Goal: Task Accomplishment & Management: Use online tool/utility

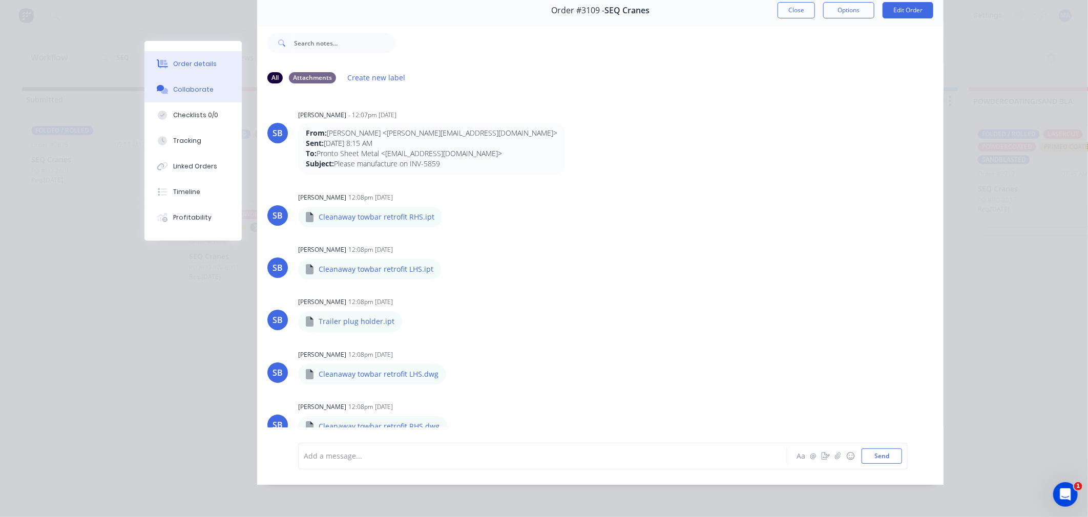
click at [201, 60] on div "Order details" at bounding box center [195, 63] width 44 height 9
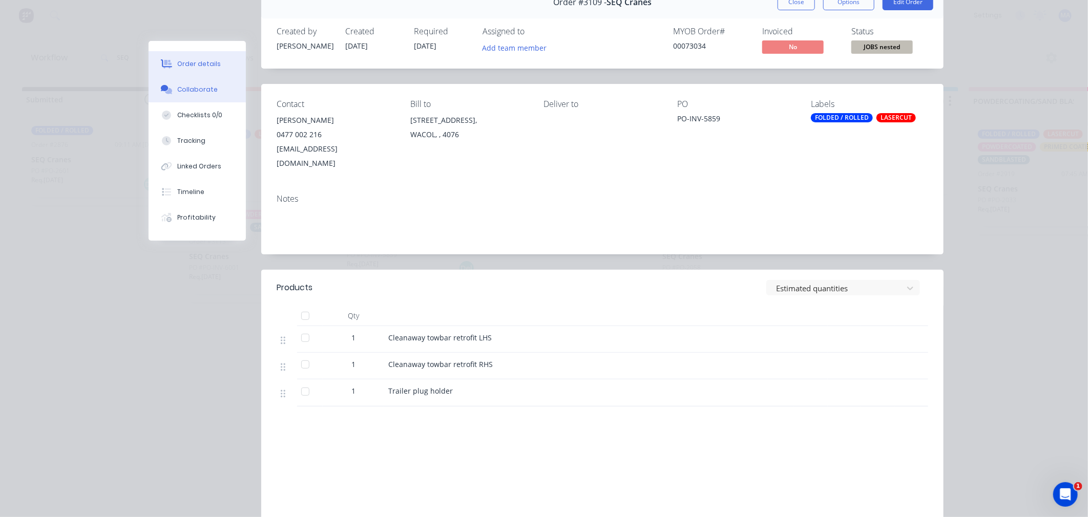
click at [214, 91] on button "Collaborate" at bounding box center [197, 90] width 97 height 26
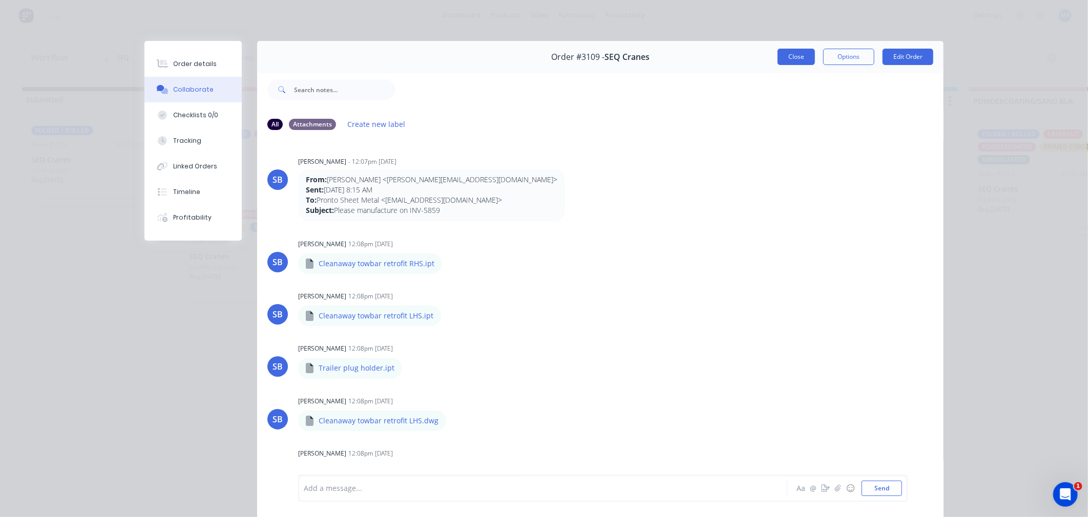
click at [796, 54] on button "Close" at bounding box center [795, 57] width 37 height 16
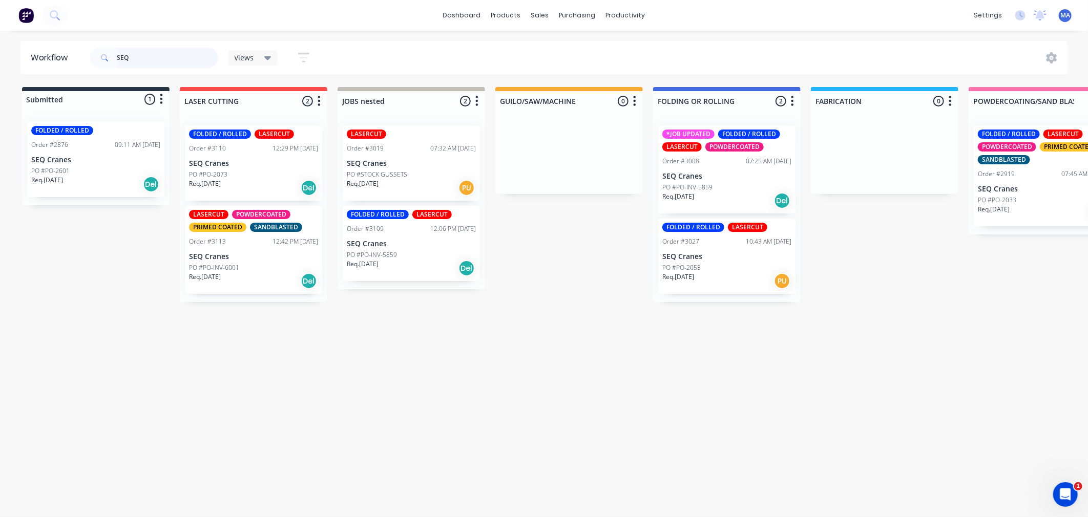
drag, startPoint x: 172, startPoint y: 62, endPoint x: 93, endPoint y: 62, distance: 78.9
click at [94, 62] on div "SEQ" at bounding box center [154, 58] width 128 height 20
click at [139, 60] on input "SEQ" at bounding box center [167, 58] width 101 height 20
drag, startPoint x: 139, startPoint y: 59, endPoint x: 114, endPoint y: 59, distance: 25.1
click at [114, 59] on div "SEQ" at bounding box center [154, 58] width 128 height 20
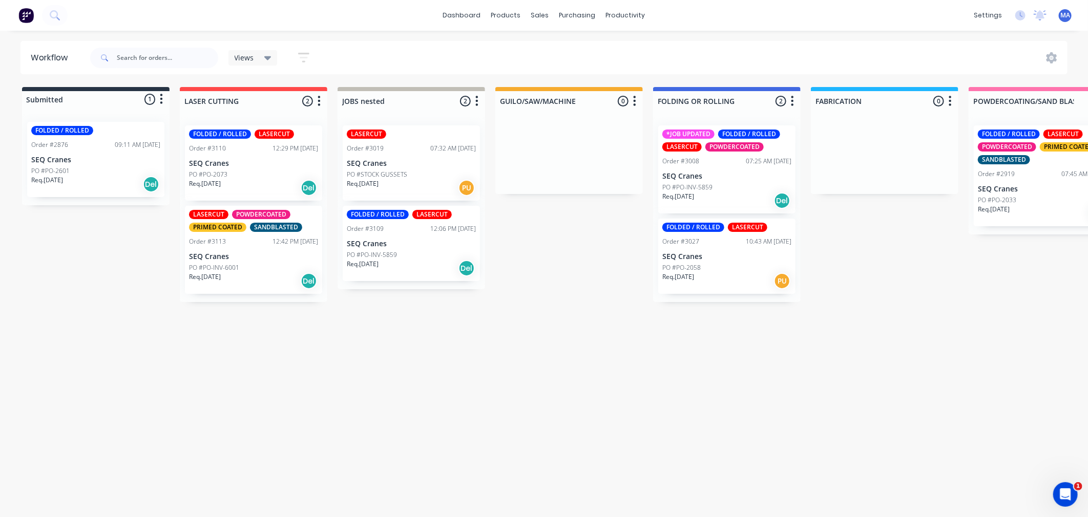
click at [234, 357] on div "Workflow Views Save new view None (Default) edit Show/Hide statuses Show line i…" at bounding box center [544, 269] width 1088 height 456
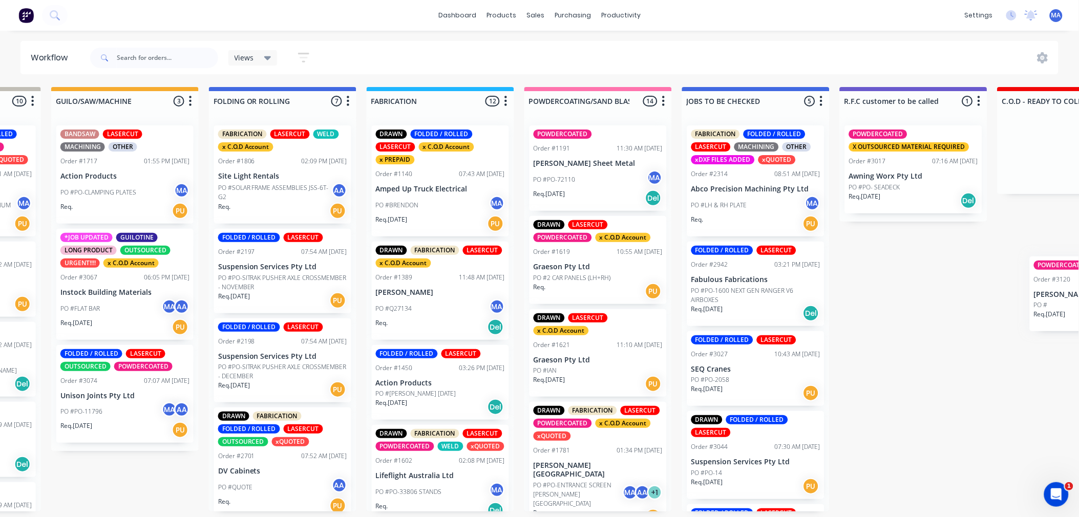
scroll to position [3, 446]
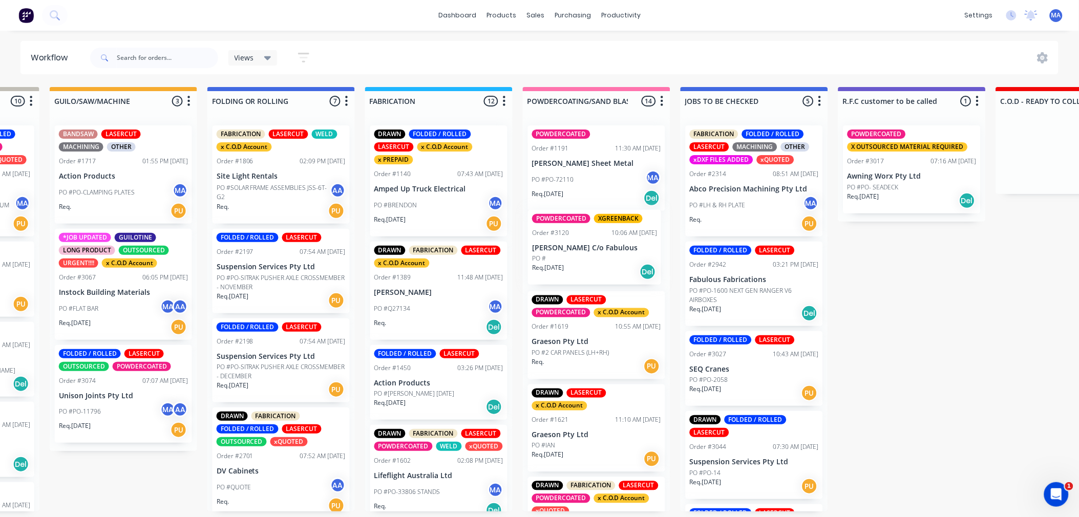
drag, startPoint x: 78, startPoint y: 483, endPoint x: 582, endPoint y: 259, distance: 551.1
click at [582, 259] on div "Submitted 28 Status colour #273444 hex #273444 Save Cancel Summaries Total orde…" at bounding box center [920, 299] width 2747 height 425
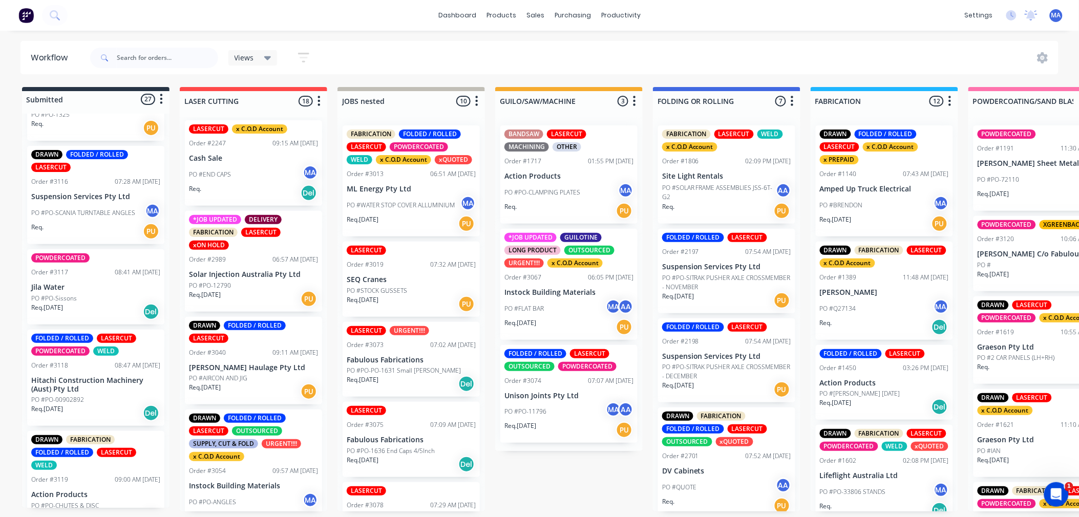
scroll to position [2133, 0]
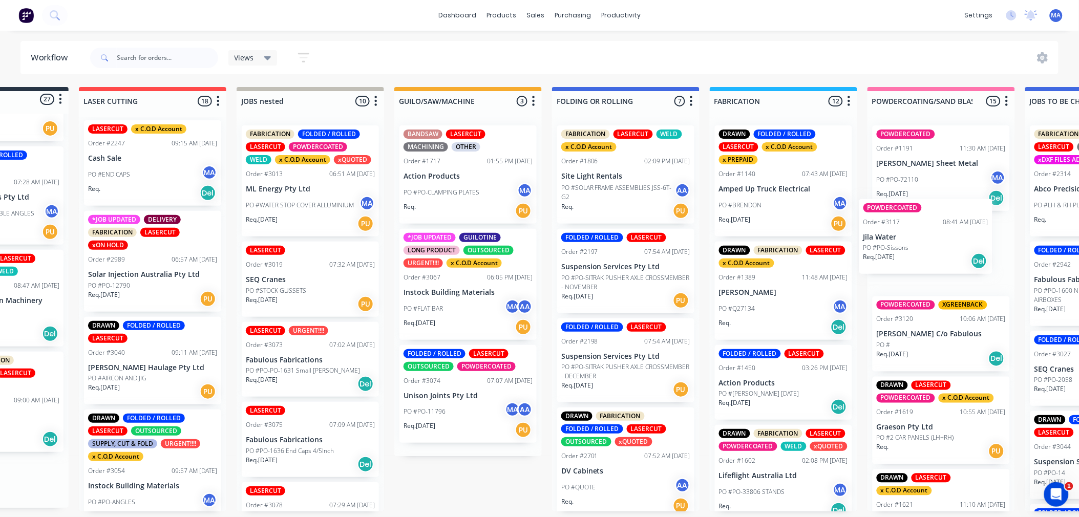
drag, startPoint x: 98, startPoint y: 326, endPoint x: 943, endPoint y: 246, distance: 849.3
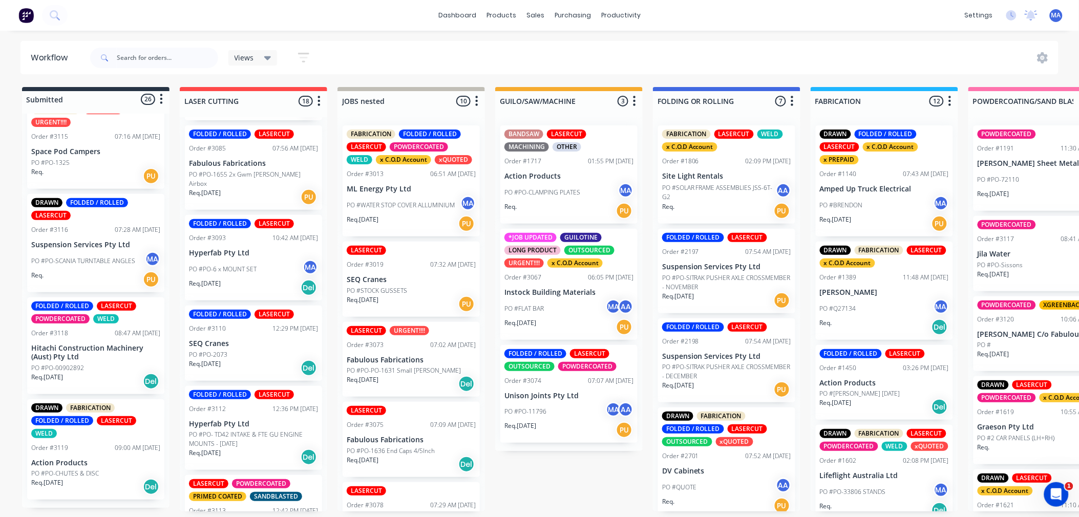
scroll to position [1324, 0]
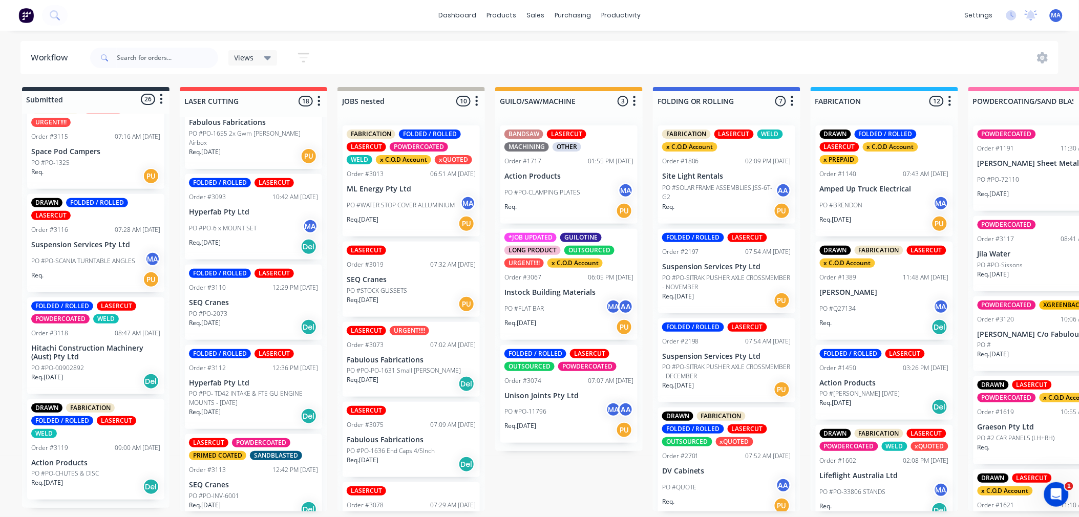
click at [241, 481] on p "SEQ Cranes" at bounding box center [253, 485] width 129 height 9
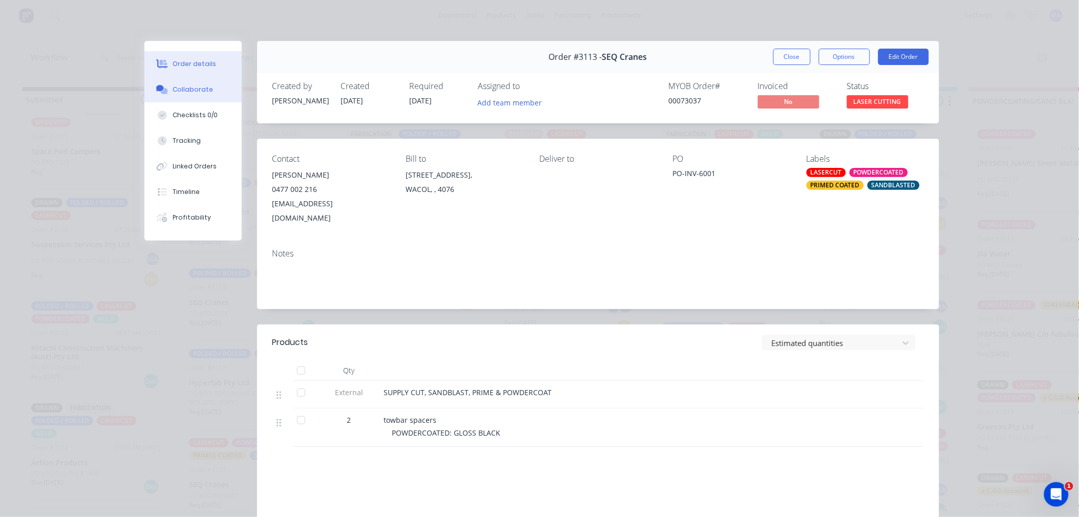
click at [222, 95] on button "Collaborate" at bounding box center [192, 90] width 97 height 26
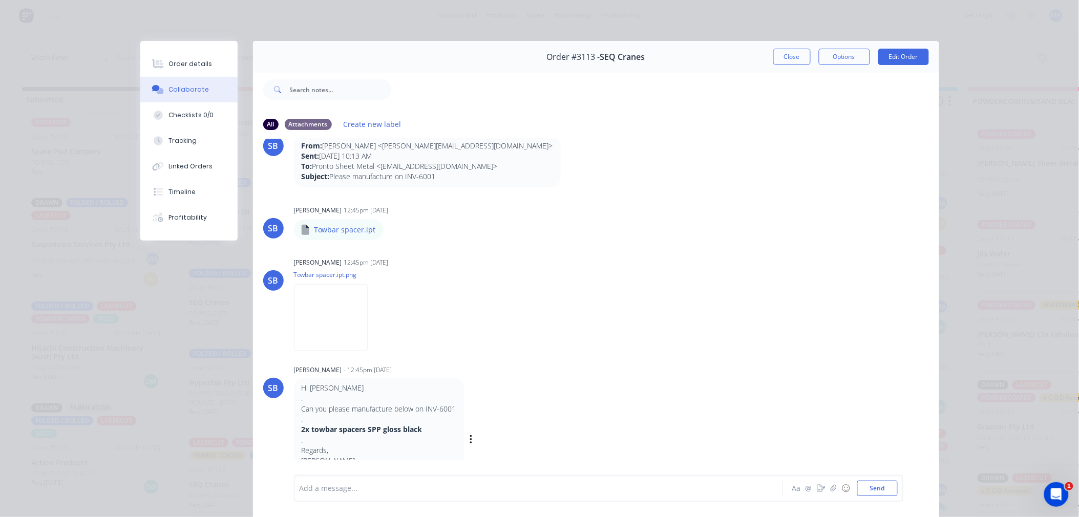
scroll to position [53, 0]
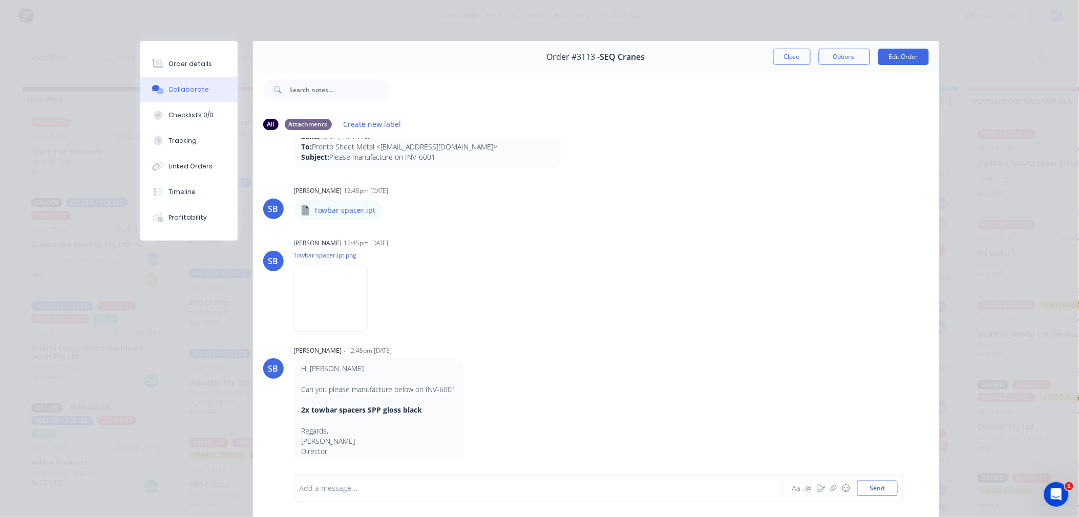
click at [784, 57] on button "Close" at bounding box center [791, 57] width 37 height 16
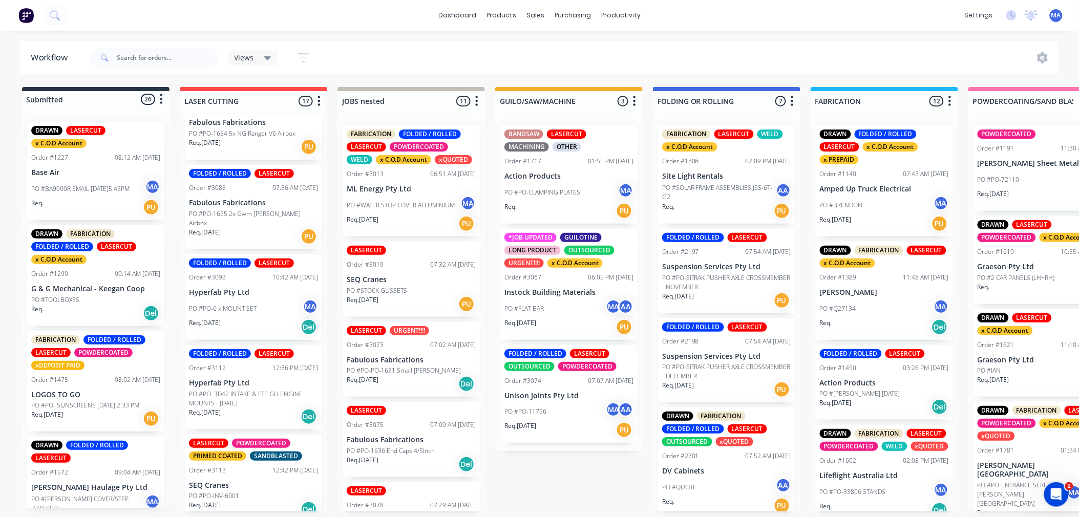
scroll to position [3, 0]
click at [249, 467] on div "LASERCUT POWDERCOATED PRIMED COATED SANDBLASTED Order #3113 12:42 PM 03/10/25 S…" at bounding box center [253, 479] width 137 height 88
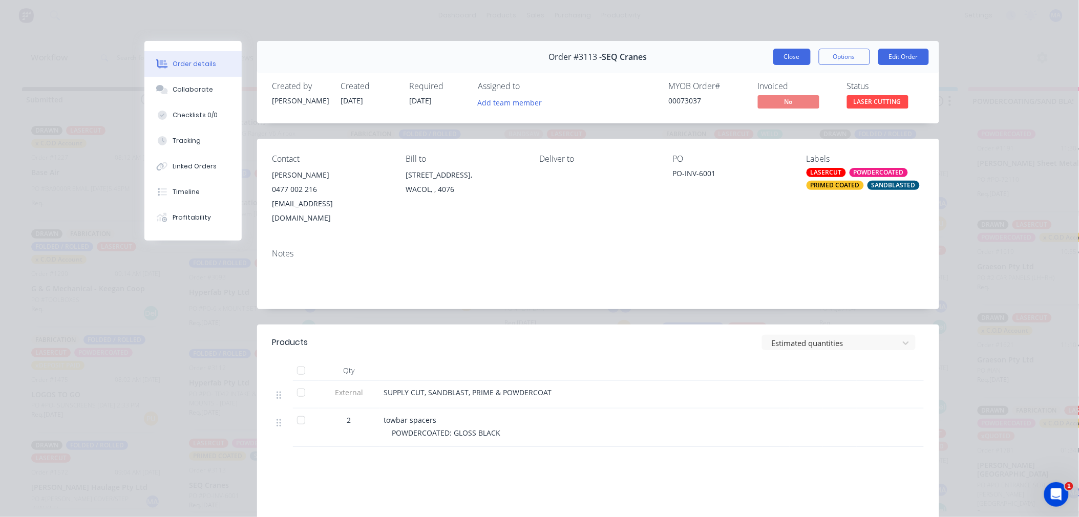
click at [784, 60] on button "Close" at bounding box center [791, 57] width 37 height 16
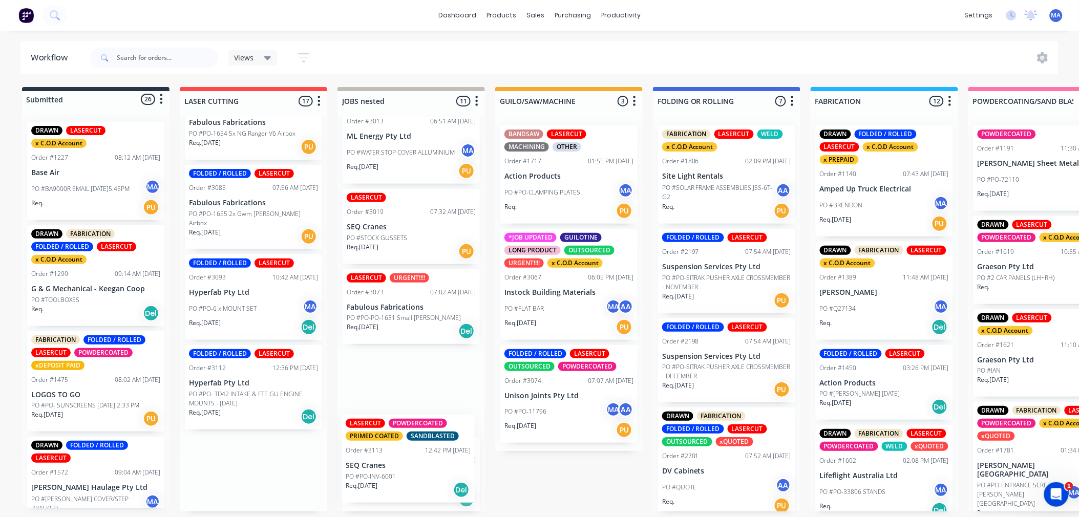
drag, startPoint x: 250, startPoint y: 462, endPoint x: 416, endPoint y: 456, distance: 166.6
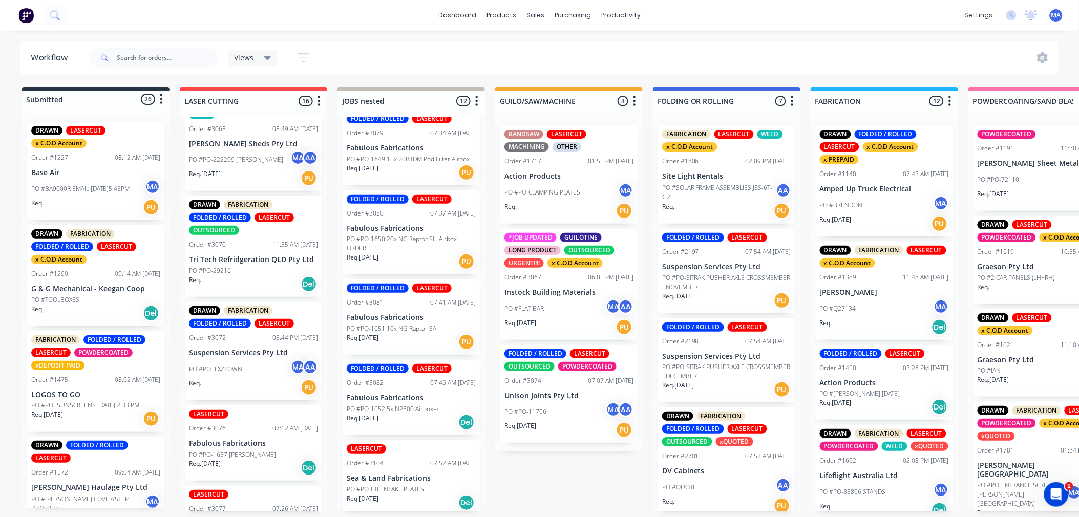
scroll to position [629, 0]
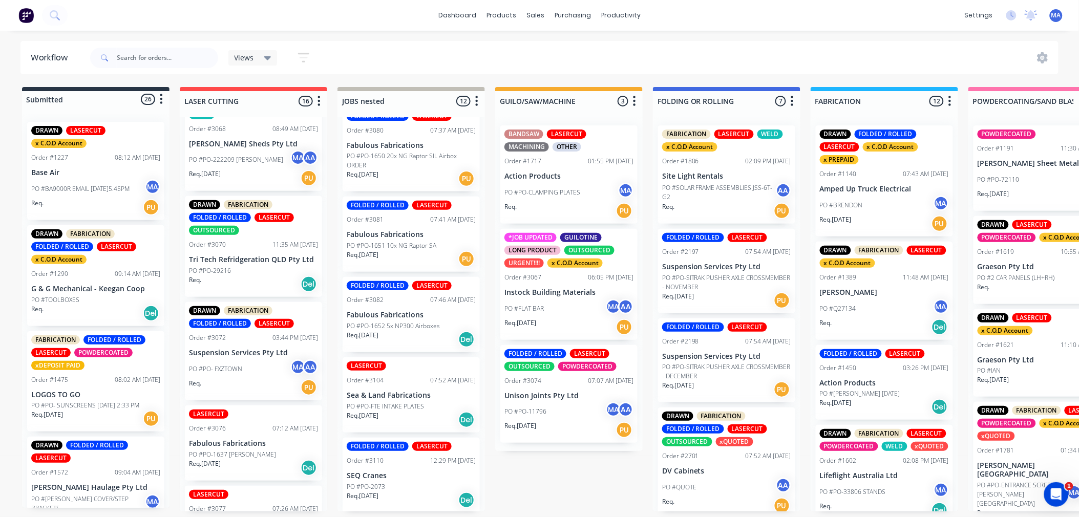
click at [416, 473] on p "SEQ Cranes" at bounding box center [411, 476] width 129 height 9
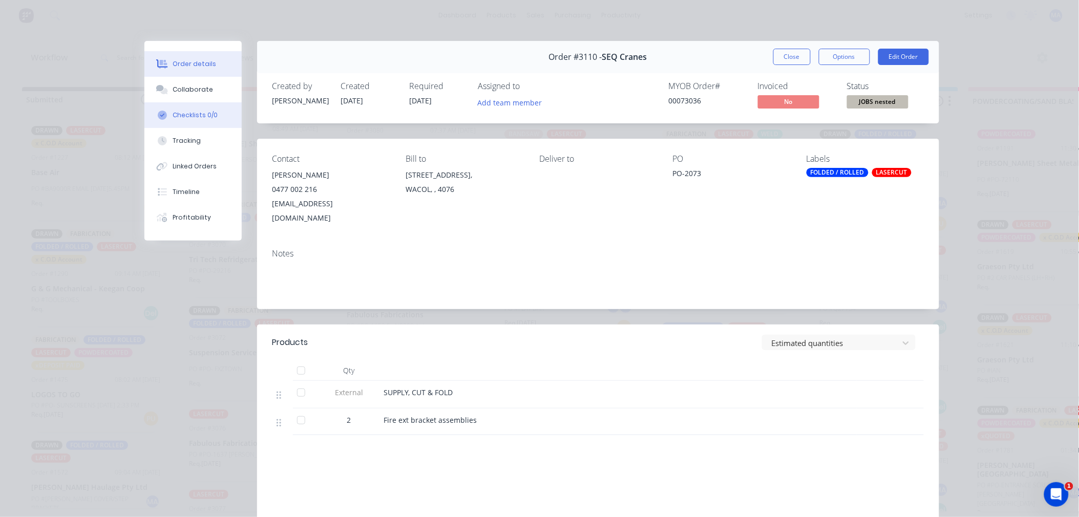
click at [210, 103] on button "Checklists 0/0" at bounding box center [192, 115] width 97 height 26
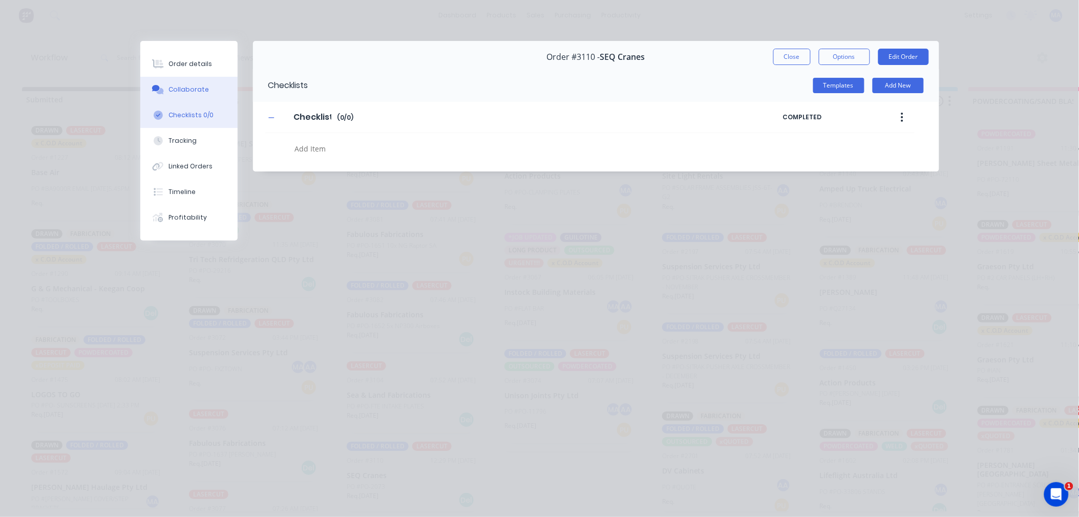
click at [215, 92] on button "Collaborate" at bounding box center [188, 90] width 97 height 26
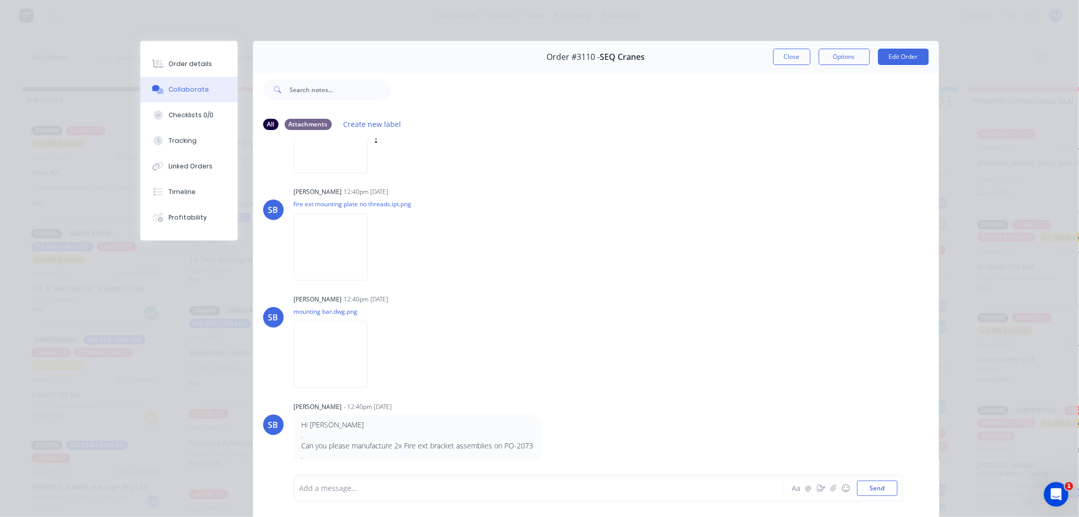
scroll to position [415, 0]
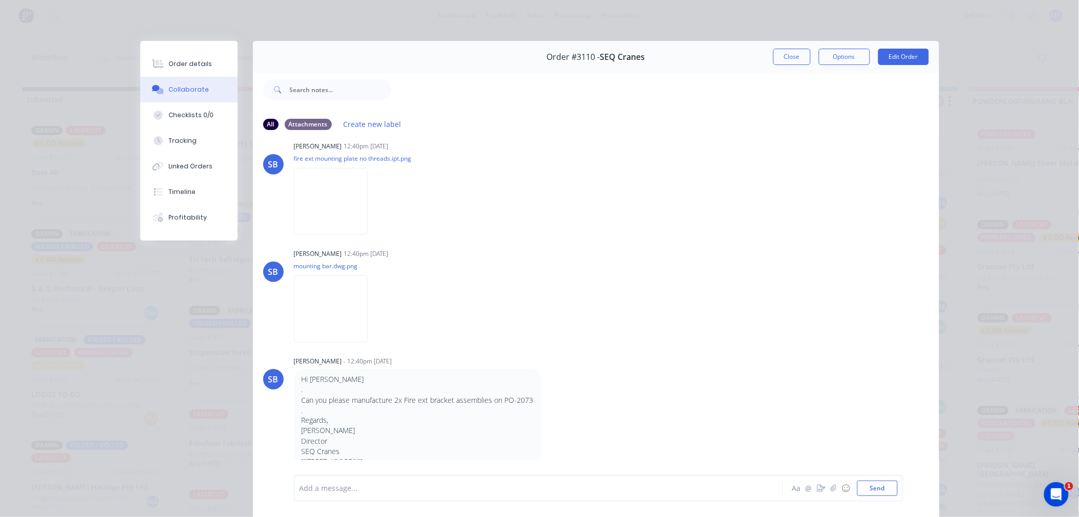
click at [366, 329] on img at bounding box center [331, 309] width 74 height 67
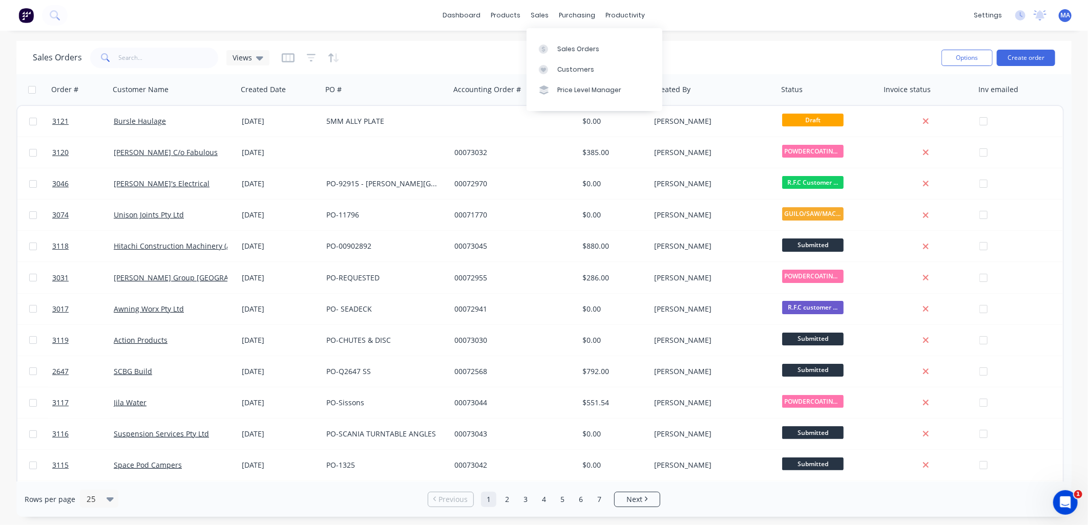
drag, startPoint x: 537, startPoint y: 14, endPoint x: 549, endPoint y: 31, distance: 21.2
click at [537, 14] on div "sales" at bounding box center [540, 15] width 28 height 15
click at [567, 52] on div "Sales Orders" at bounding box center [578, 49] width 42 height 9
click at [623, 12] on div "productivity" at bounding box center [626, 15] width 50 height 15
click at [637, 53] on div "Workflow" at bounding box center [643, 49] width 31 height 9
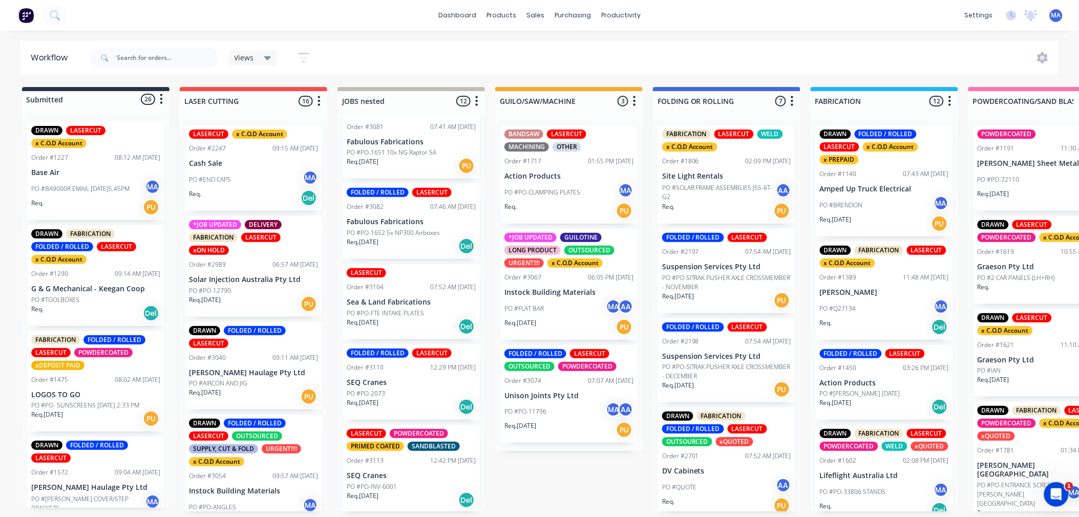
scroll to position [3, 0]
click at [373, 391] on p "PO #PO-2073" at bounding box center [366, 393] width 38 height 9
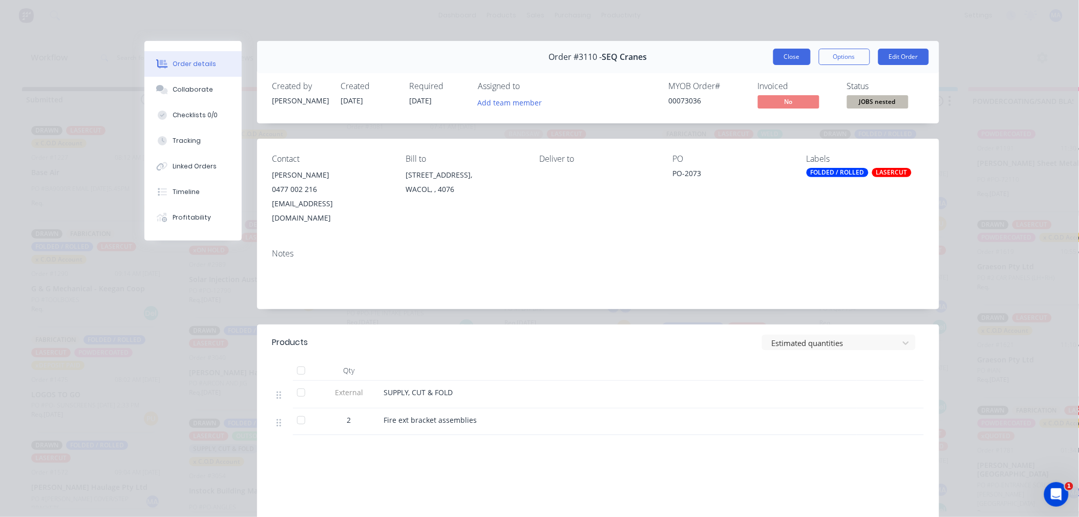
click at [775, 59] on button "Close" at bounding box center [791, 57] width 37 height 16
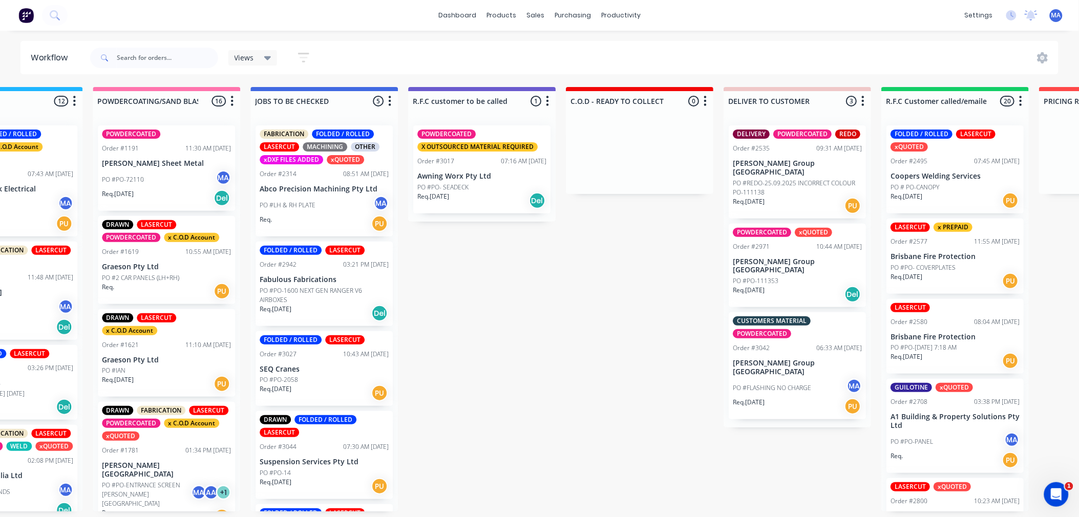
scroll to position [3, 905]
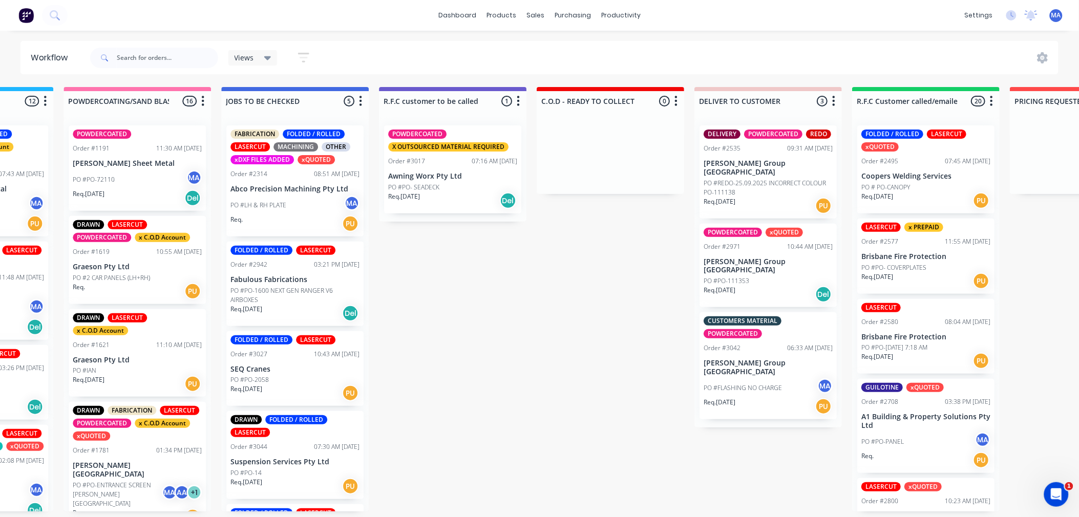
click at [179, 70] on div at bounding box center [154, 58] width 128 height 31
click at [178, 65] on input "text" at bounding box center [167, 58] width 101 height 20
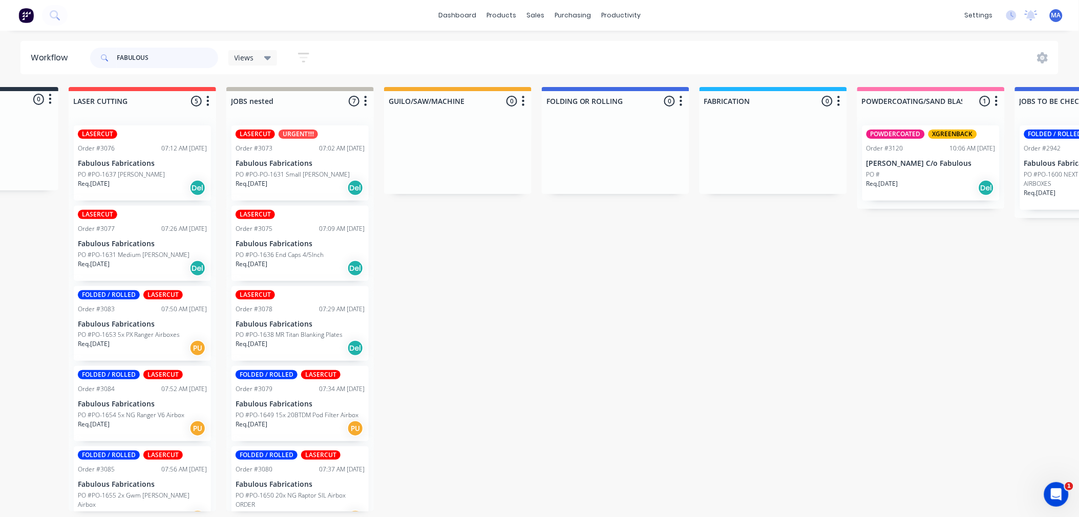
scroll to position [0, 0]
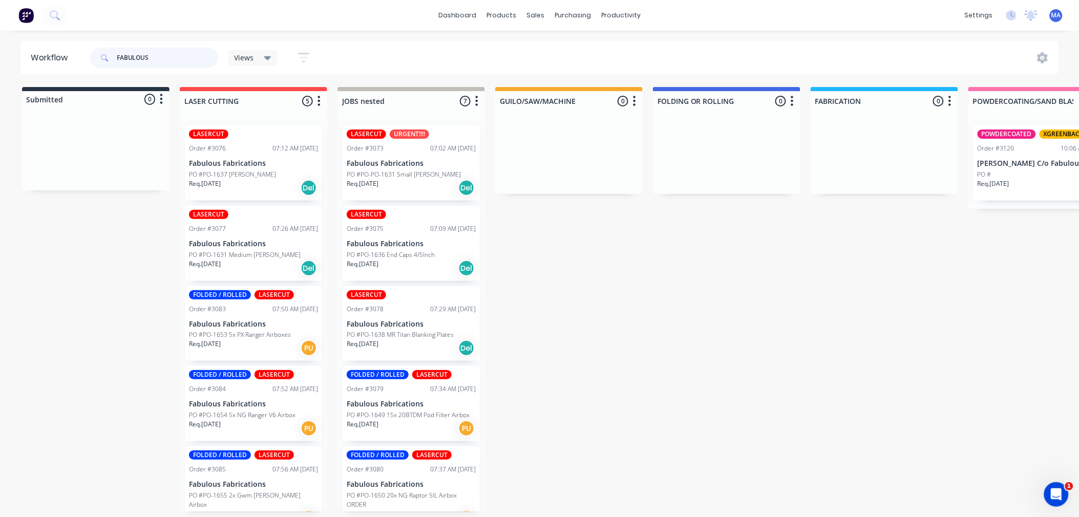
drag, startPoint x: 163, startPoint y: 60, endPoint x: 111, endPoint y: 54, distance: 52.1
click at [111, 54] on div "FABULOUS" at bounding box center [154, 58] width 128 height 20
click at [197, 65] on input "FABULOUS" at bounding box center [167, 58] width 101 height 20
type input "F"
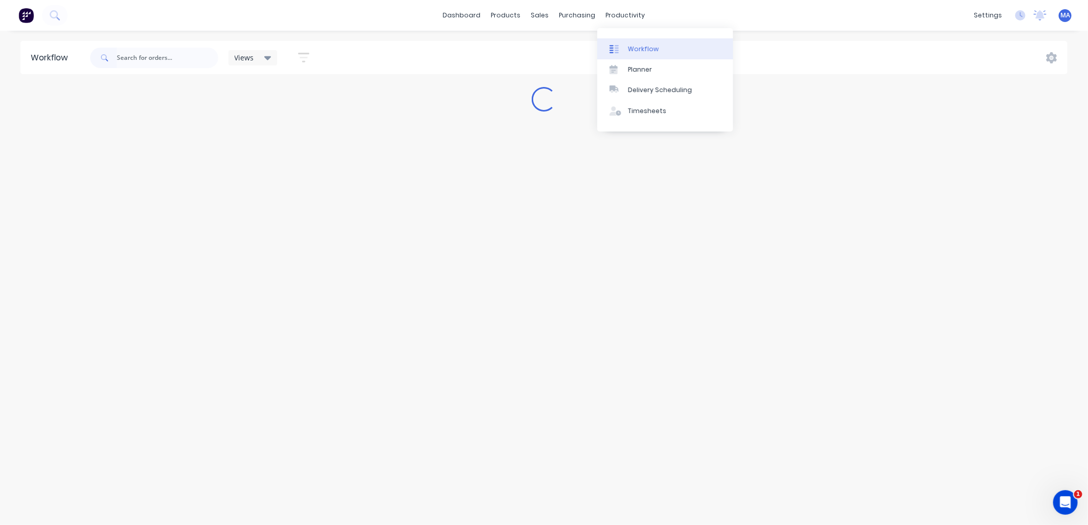
click at [623, 47] on div at bounding box center [616, 49] width 15 height 9
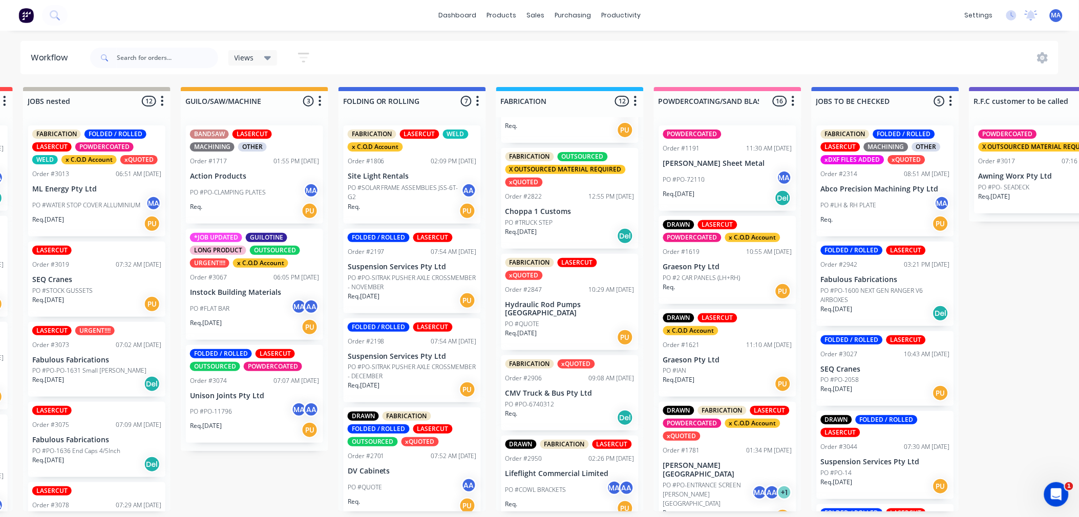
scroll to position [512, 0]
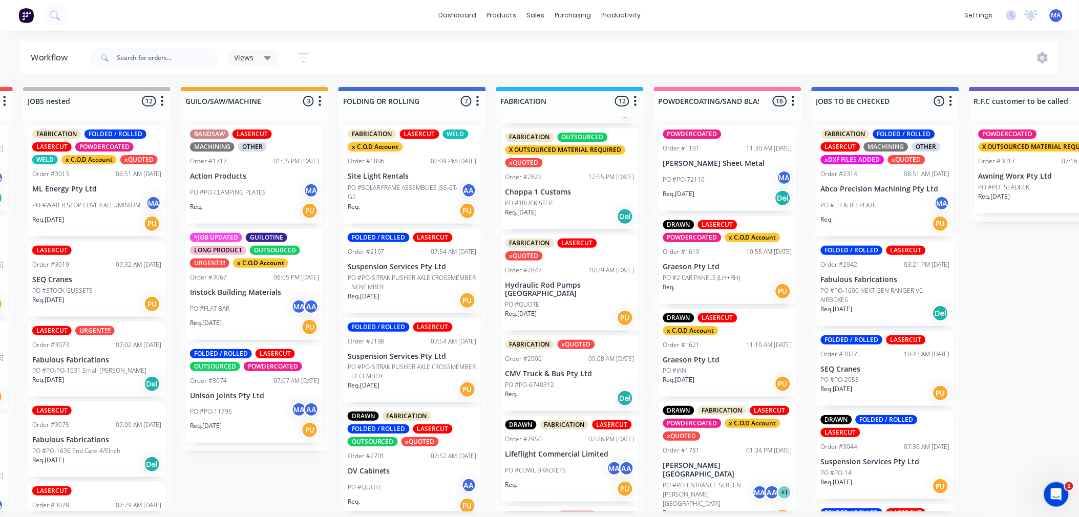
click at [552, 320] on div "Req. 04/09/25 PU" at bounding box center [569, 317] width 129 height 17
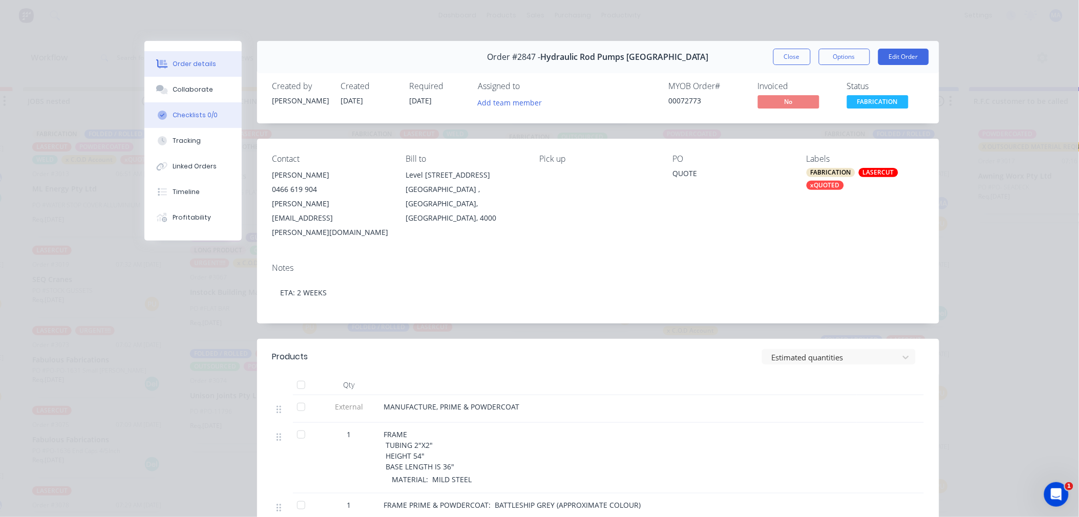
click at [201, 109] on button "Checklists 0/0" at bounding box center [192, 115] width 97 height 26
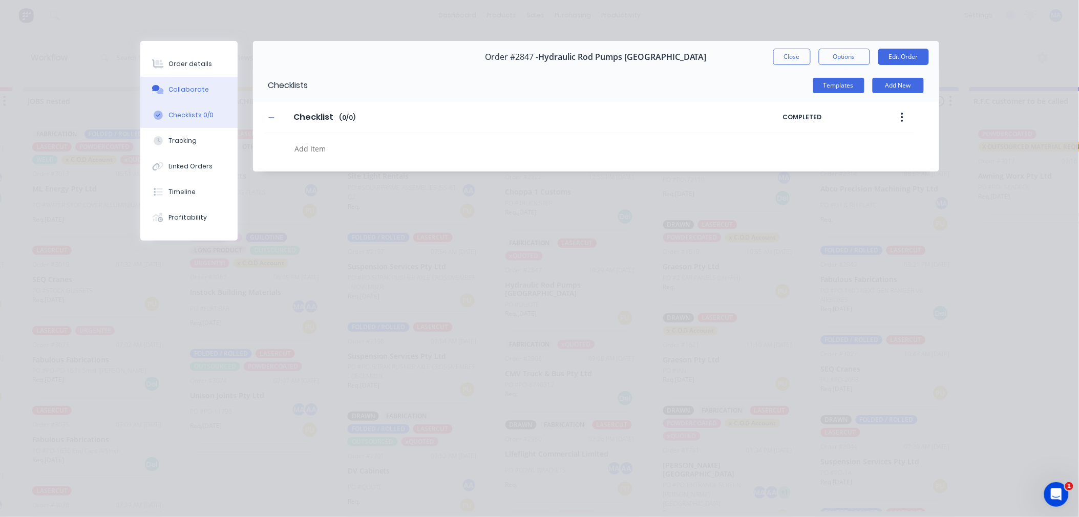
click at [203, 95] on button "Collaborate" at bounding box center [188, 90] width 97 height 26
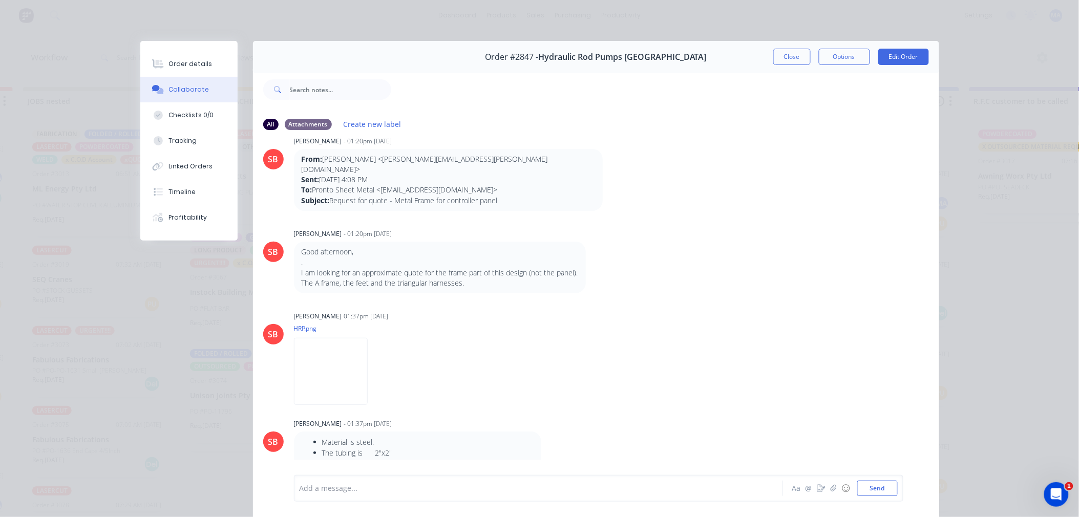
scroll to position [18, 0]
click at [323, 375] on img at bounding box center [331, 373] width 74 height 67
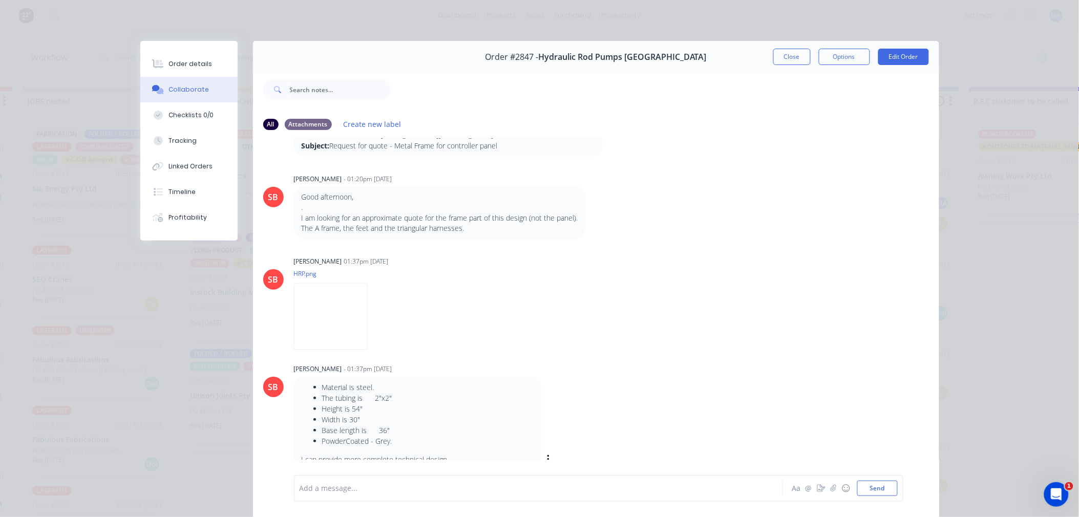
scroll to position [132, 0]
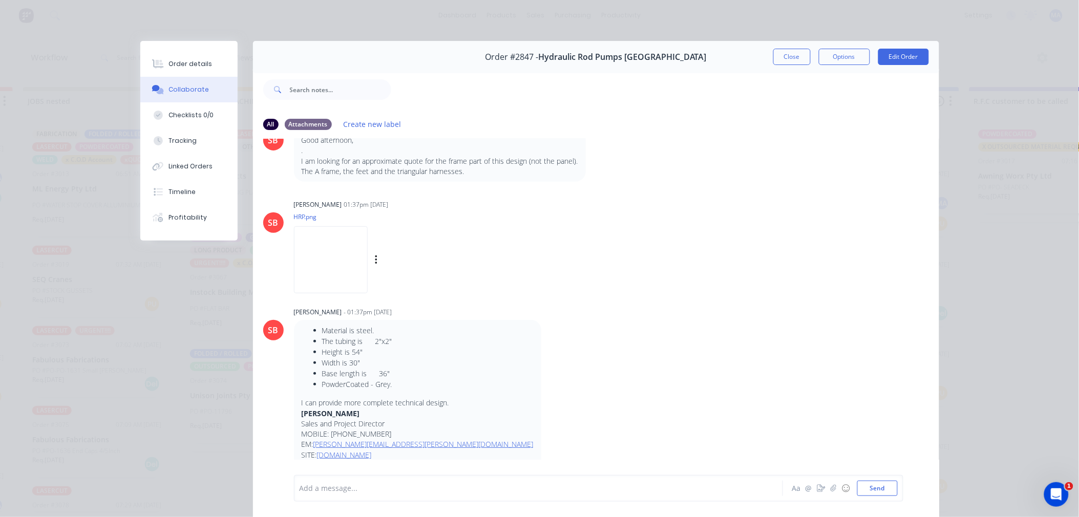
click at [344, 247] on img at bounding box center [331, 259] width 74 height 67
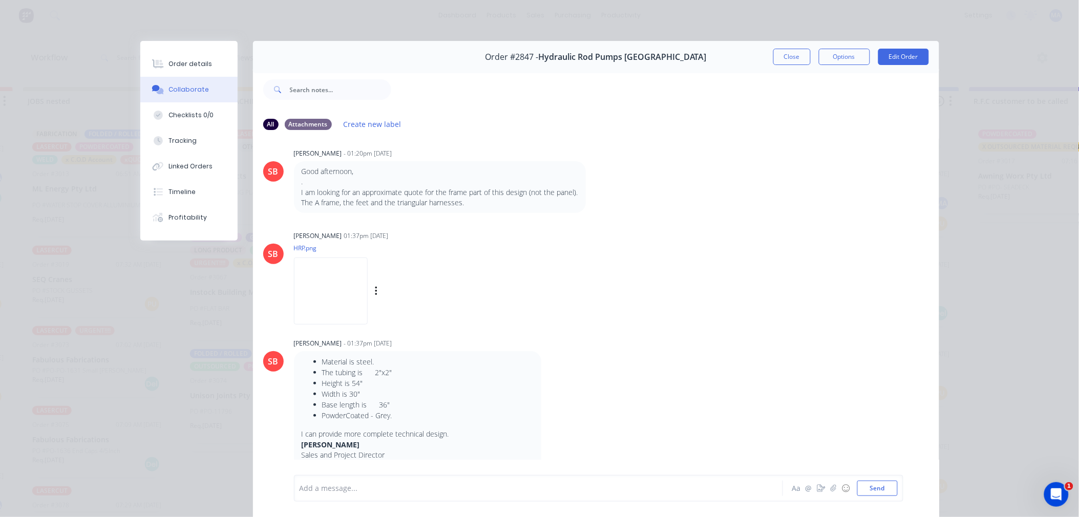
scroll to position [76, 0]
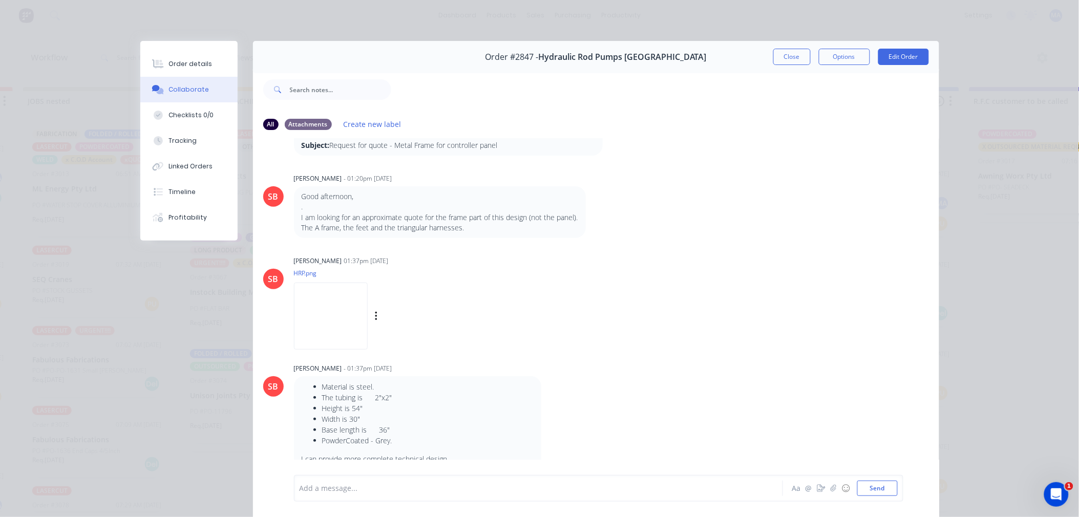
click at [316, 296] on img at bounding box center [331, 316] width 74 height 67
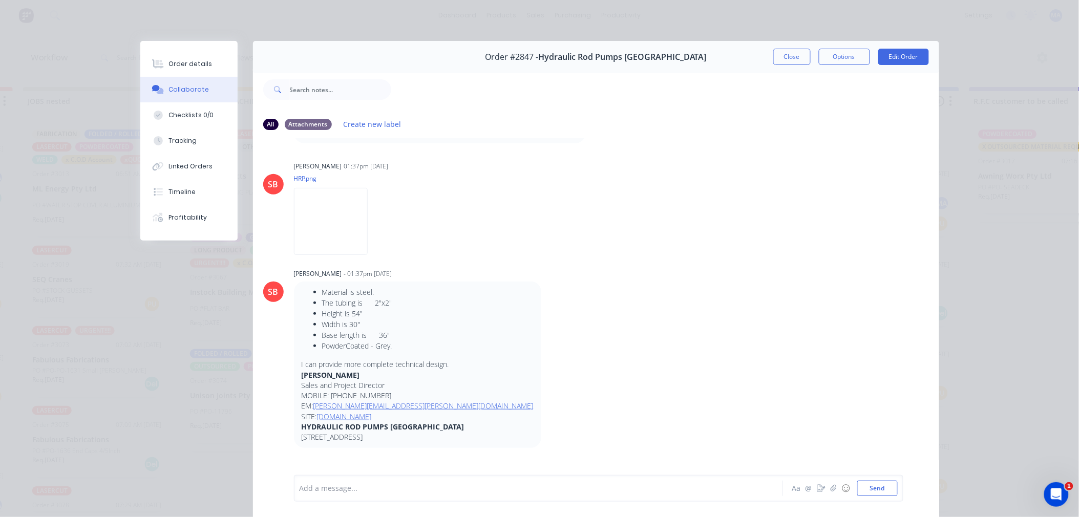
scroll to position [114, 0]
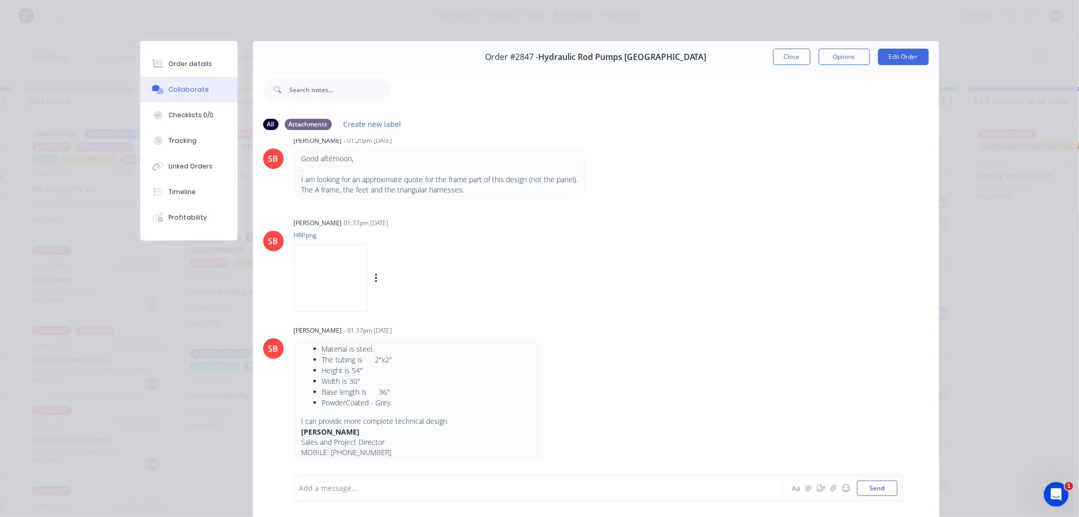
click at [334, 270] on img at bounding box center [331, 278] width 74 height 67
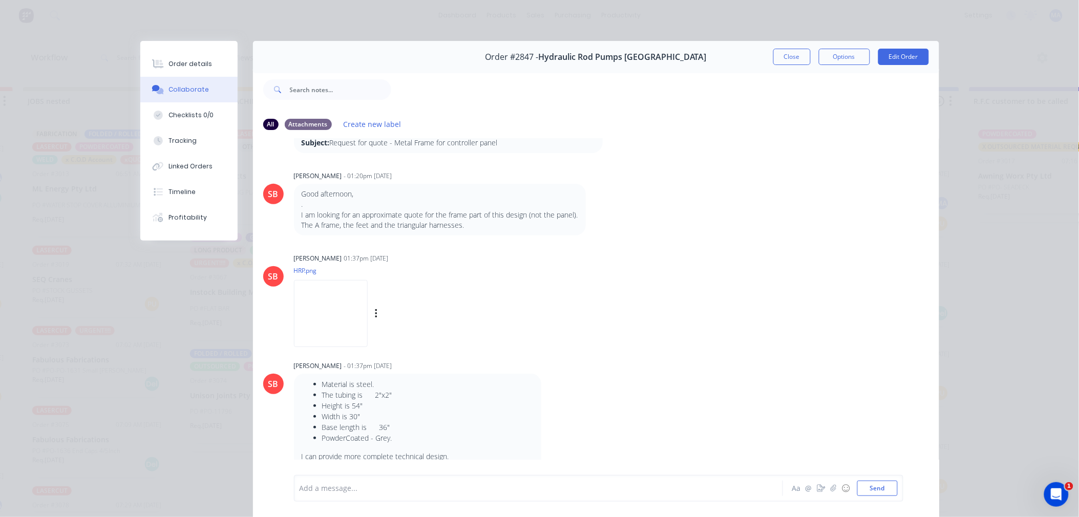
scroll to position [75, 0]
click at [335, 314] on img at bounding box center [331, 316] width 74 height 67
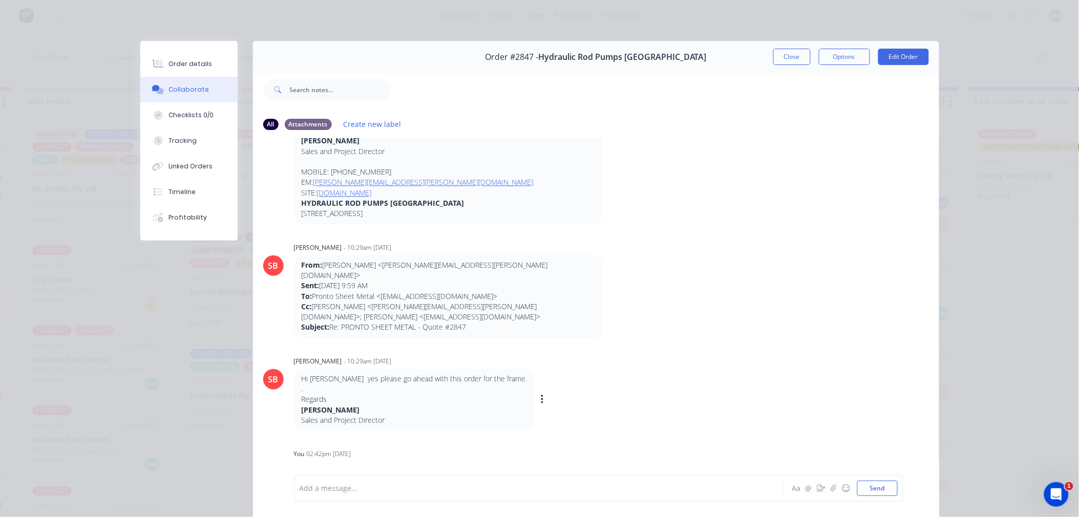
scroll to position [758, 0]
click at [781, 52] on button "Close" at bounding box center [791, 57] width 37 height 16
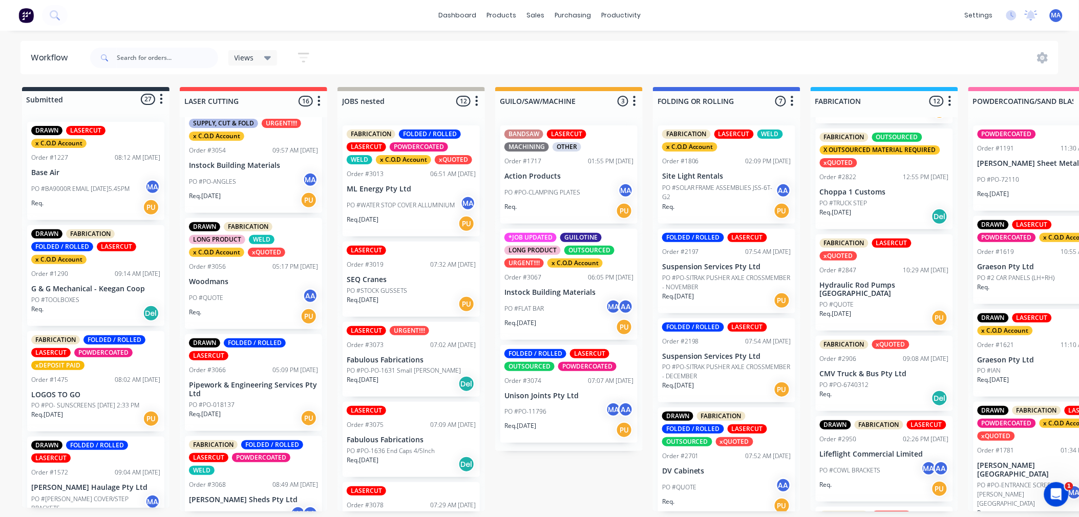
scroll to position [341, 0]
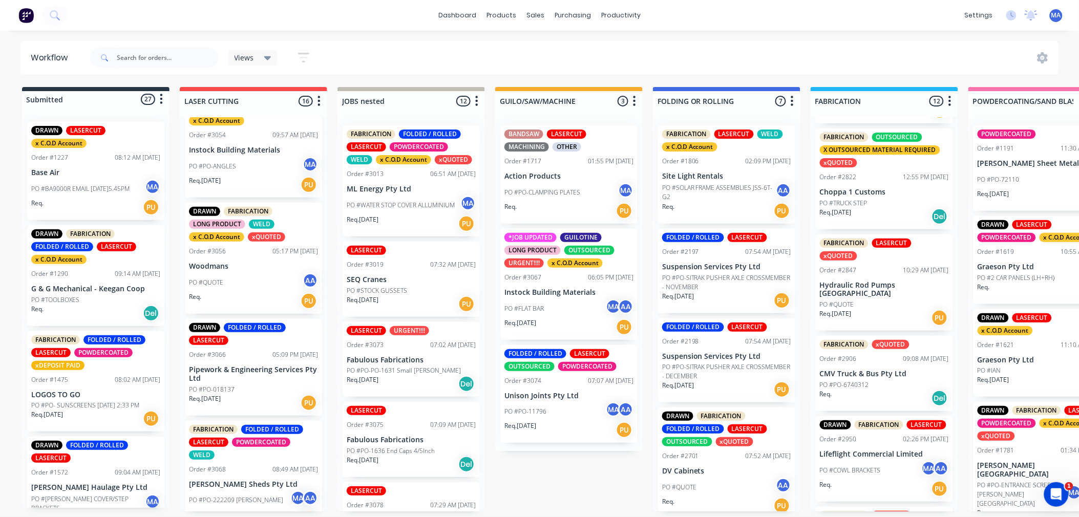
click at [275, 180] on div "Req. 07/10/25 PU" at bounding box center [253, 184] width 129 height 17
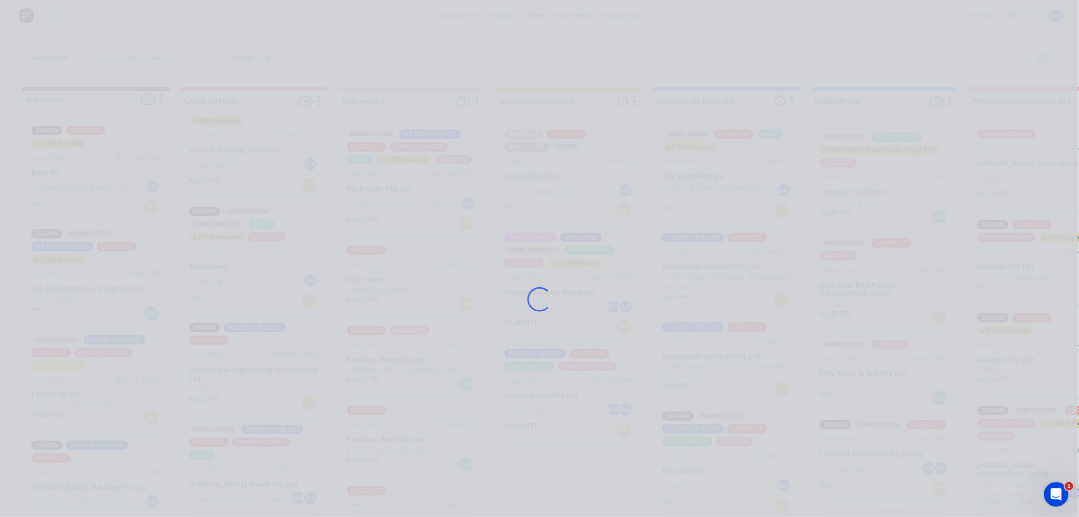
drag, startPoint x: 272, startPoint y: 205, endPoint x: 210, endPoint y: 197, distance: 62.5
click at [210, 197] on div "Loading..." at bounding box center [539, 299] width 819 height 517
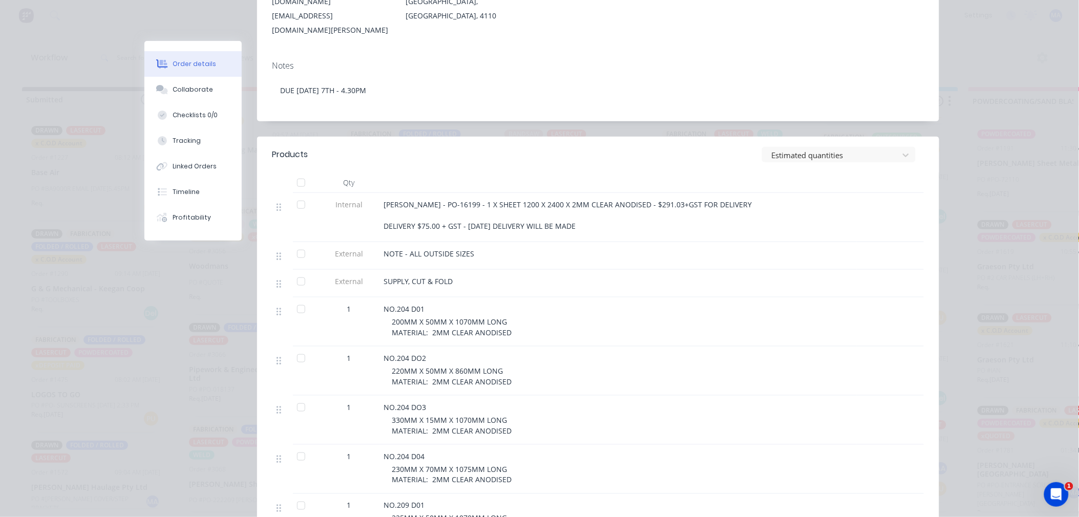
scroll to position [284, 0]
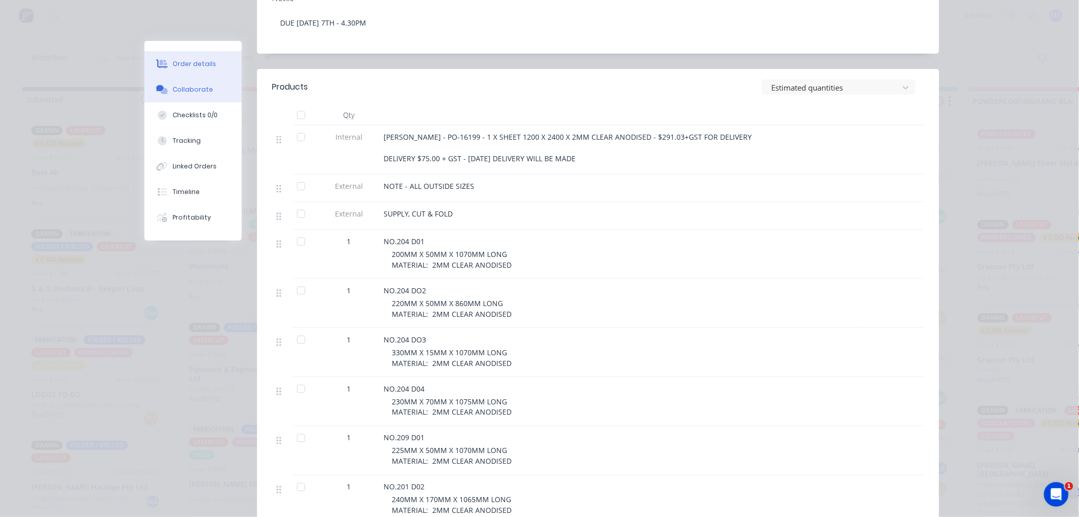
click at [205, 90] on div "Collaborate" at bounding box center [193, 89] width 40 height 9
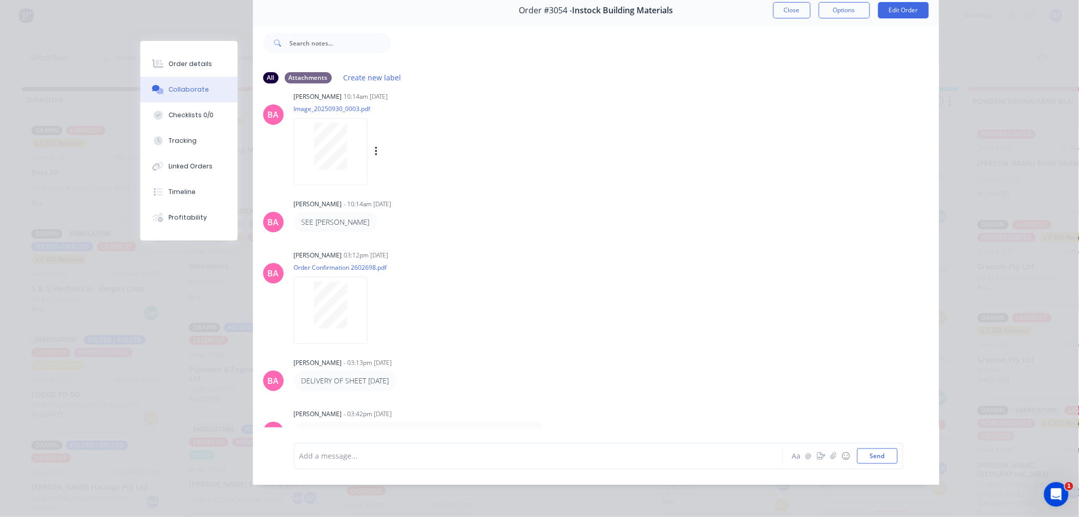
scroll to position [0, 0]
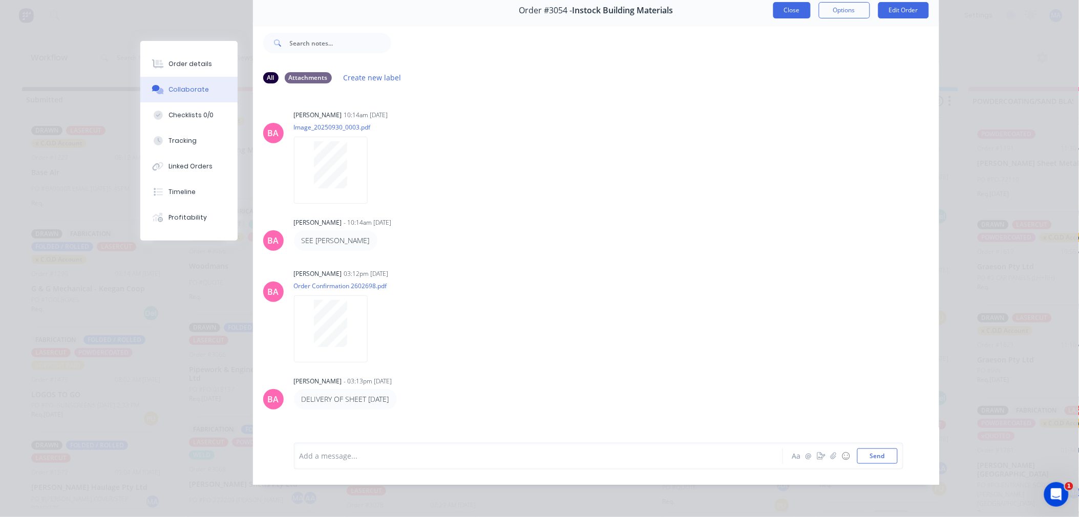
click at [795, 2] on button "Close" at bounding box center [791, 10] width 37 height 16
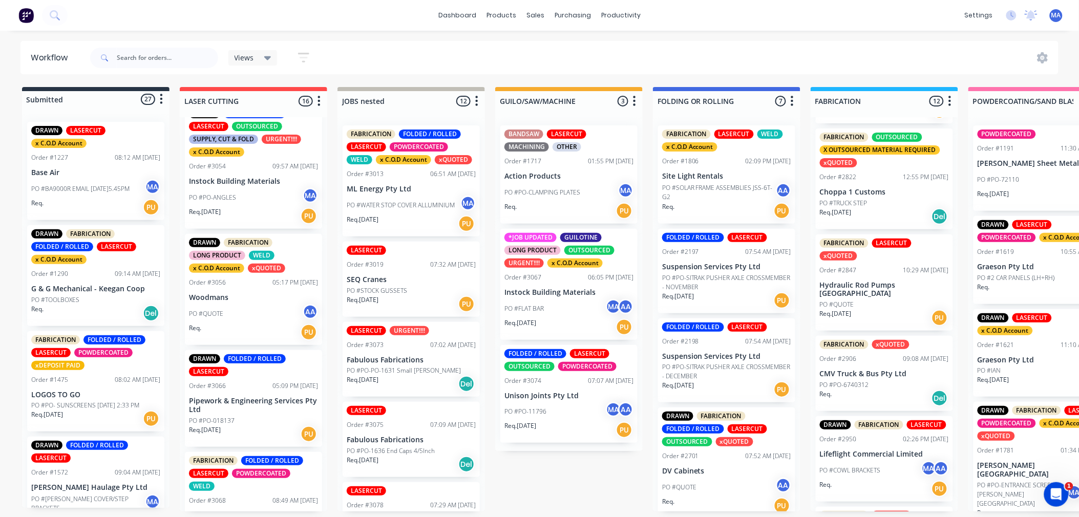
scroll to position [284, 0]
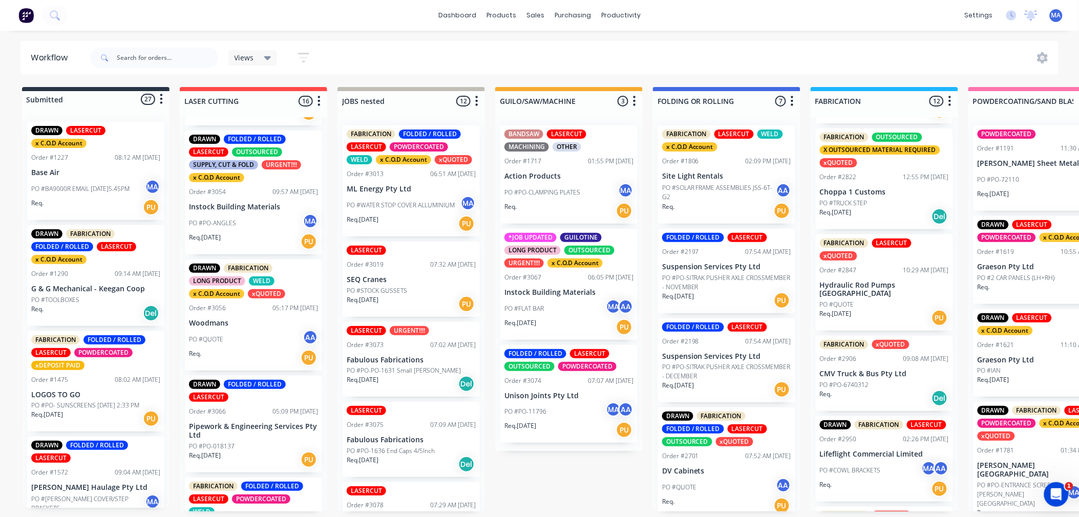
click at [249, 226] on div "PO #PO-ANGLES MA" at bounding box center [253, 223] width 129 height 19
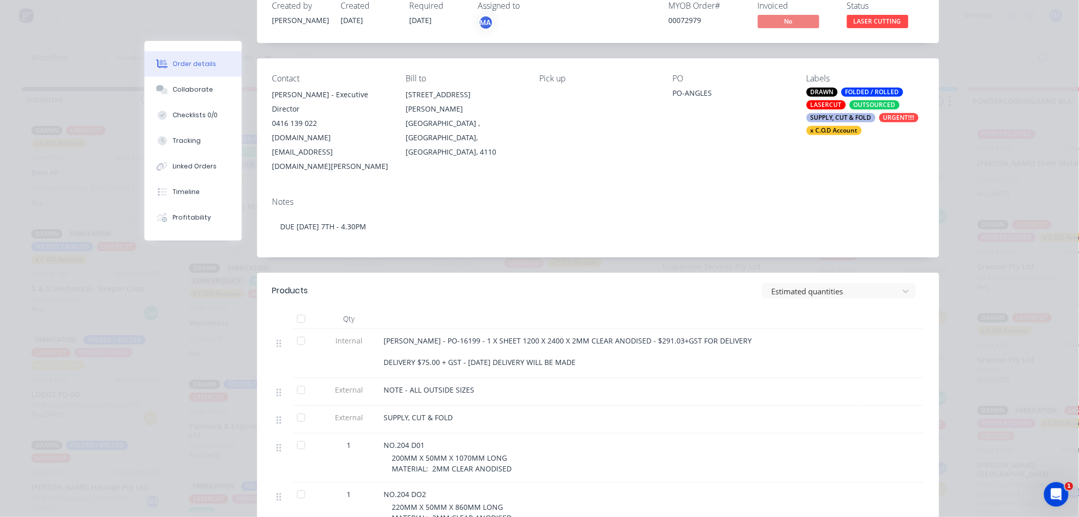
scroll to position [171, 0]
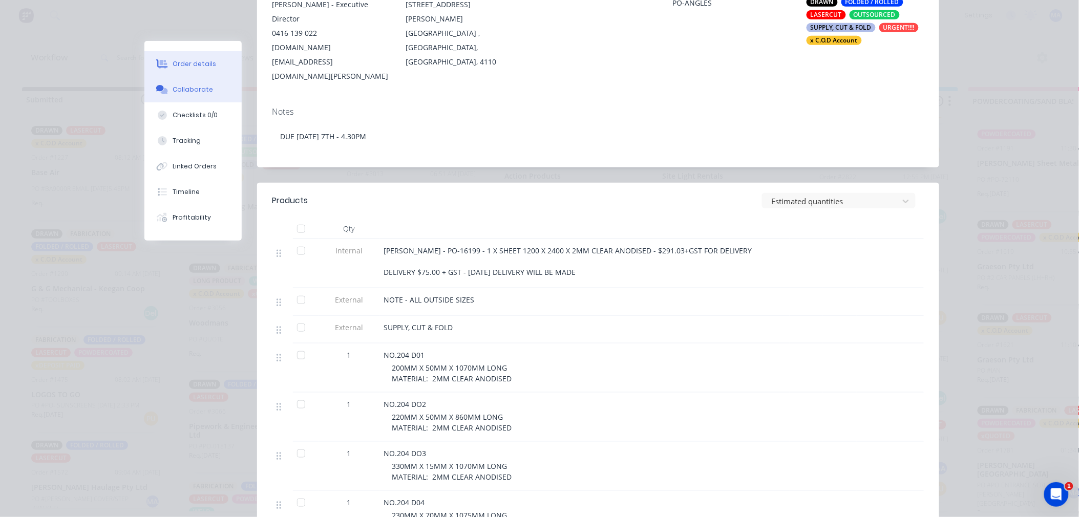
click at [232, 94] on button "Collaborate" at bounding box center [192, 90] width 97 height 26
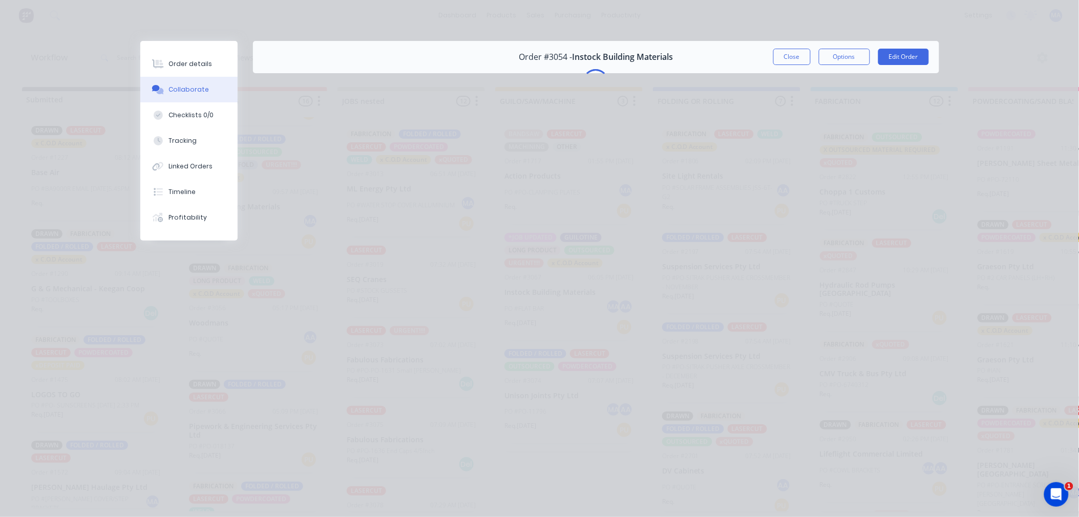
scroll to position [0, 0]
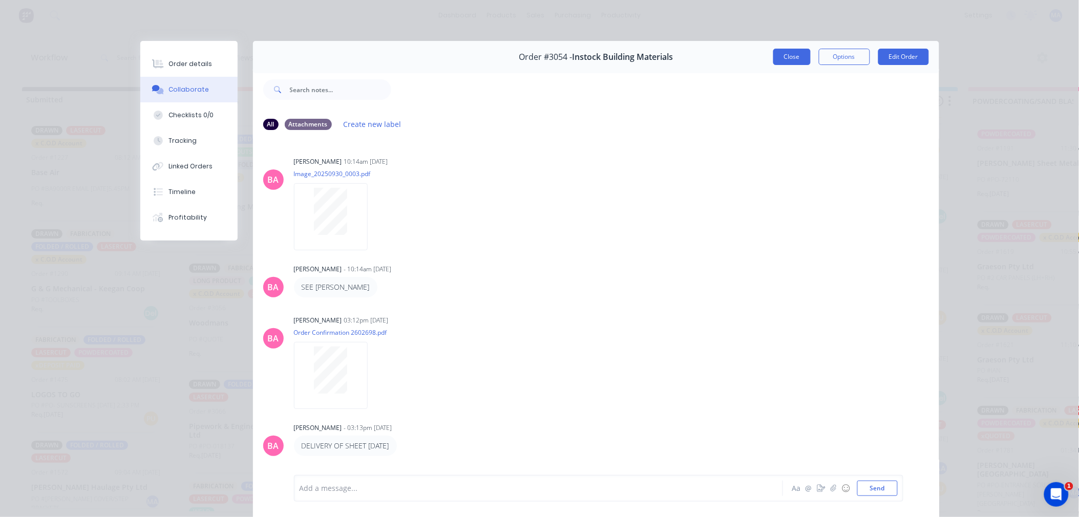
click at [778, 52] on button "Close" at bounding box center [791, 57] width 37 height 16
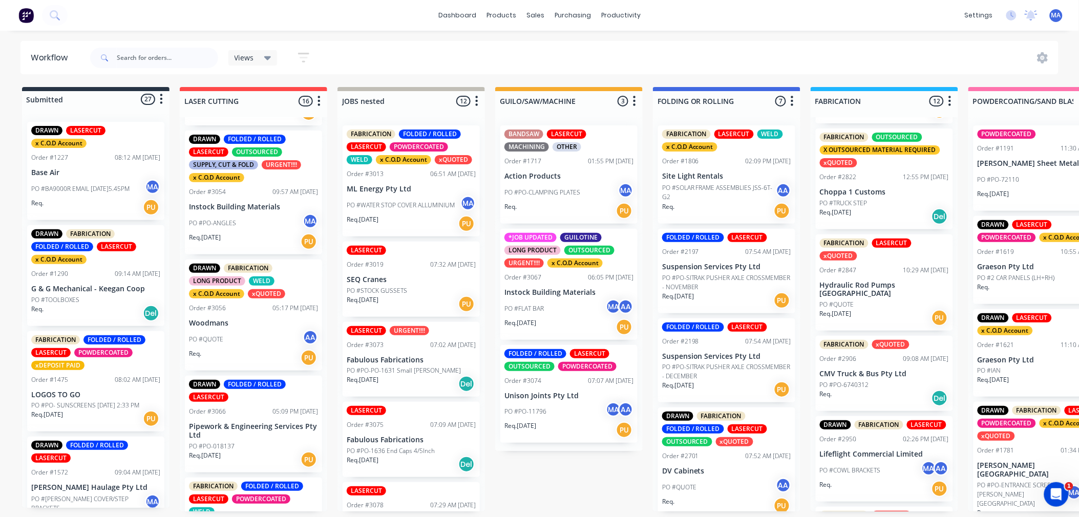
scroll to position [279, 0]
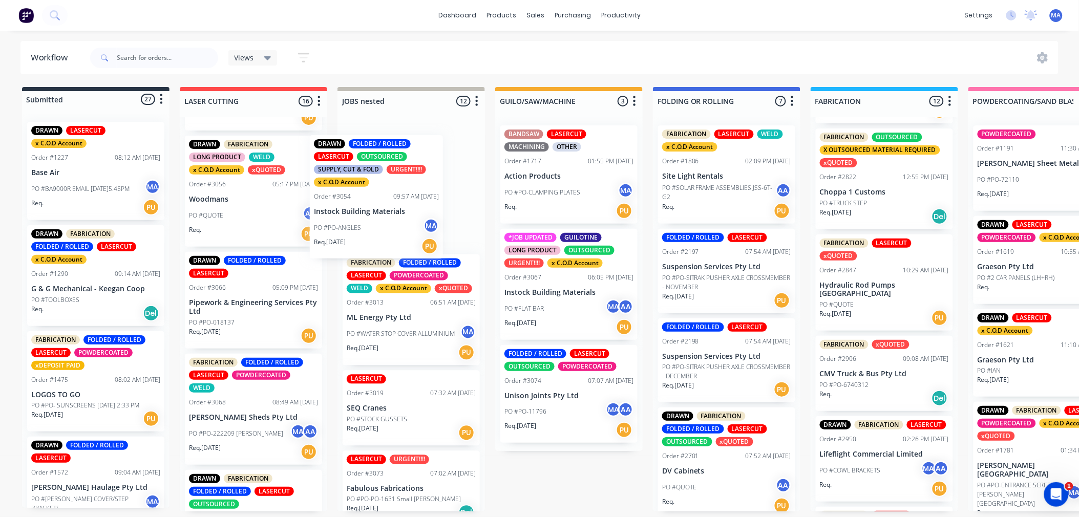
drag, startPoint x: 256, startPoint y: 222, endPoint x: 388, endPoint y: 229, distance: 132.3
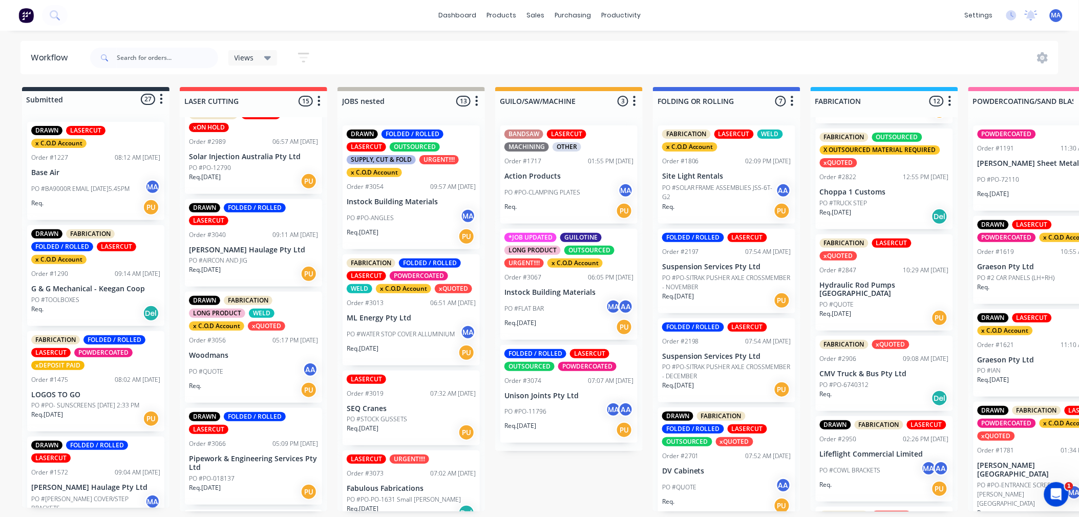
scroll to position [222, 0]
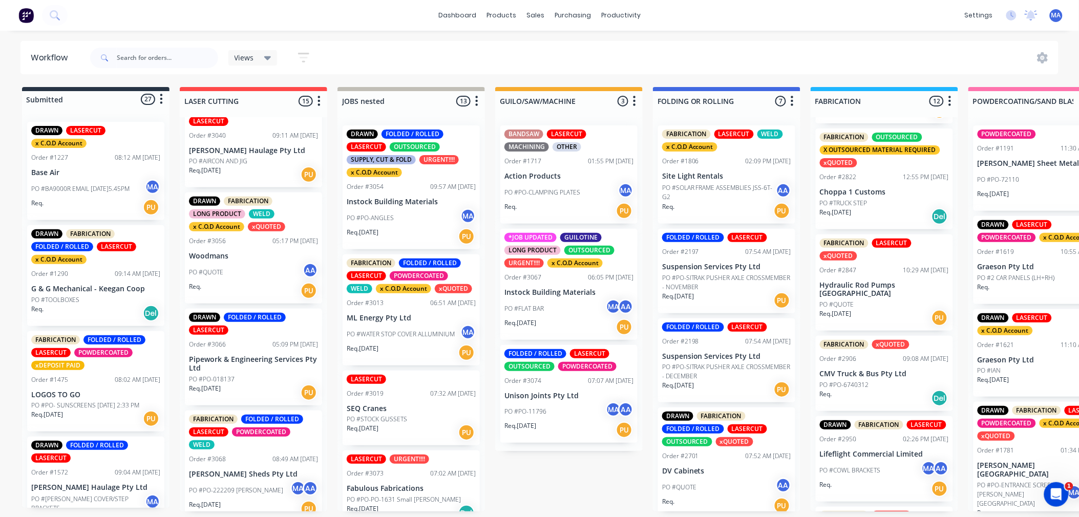
click at [237, 268] on div "PO #QUOTE AA" at bounding box center [253, 272] width 129 height 19
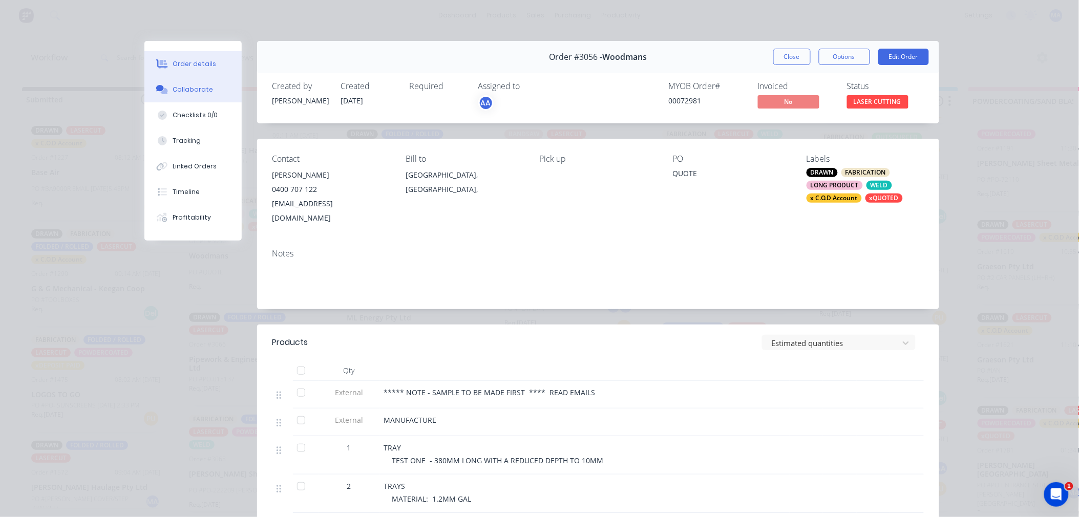
click at [229, 82] on button "Collaborate" at bounding box center [192, 90] width 97 height 26
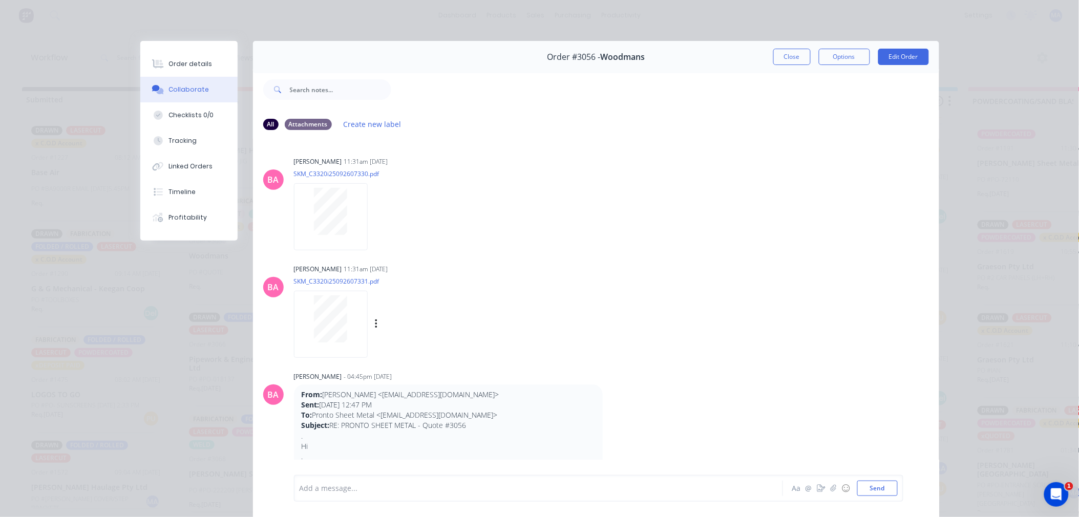
scroll to position [0, 0]
click at [784, 58] on button "Close" at bounding box center [791, 57] width 37 height 16
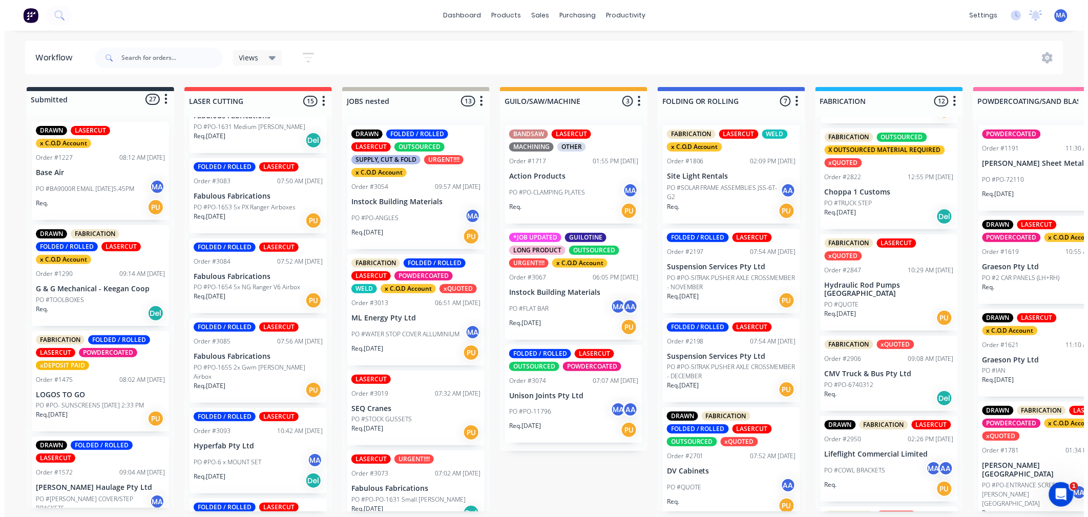
scroll to position [1022, 0]
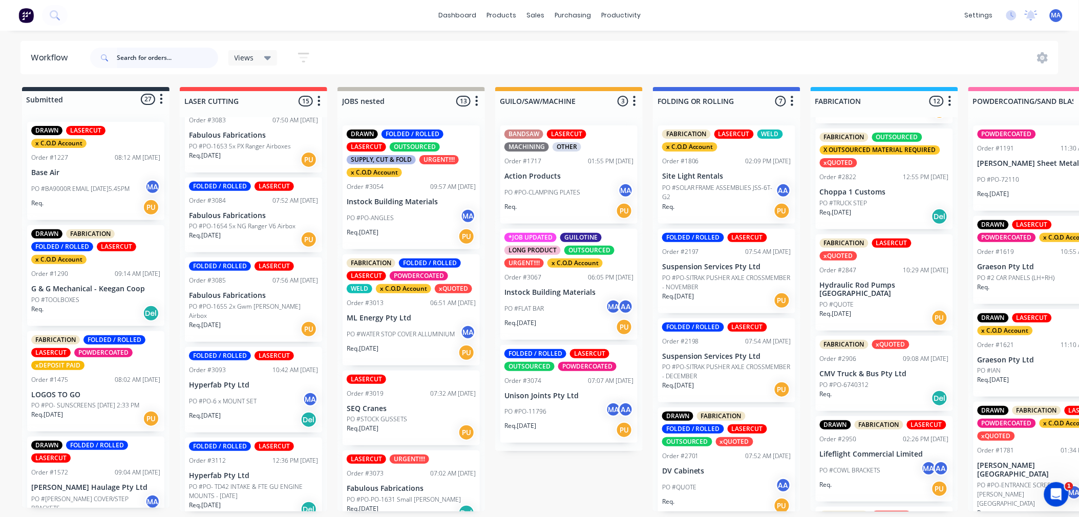
click at [144, 57] on input "text" at bounding box center [167, 58] width 101 height 20
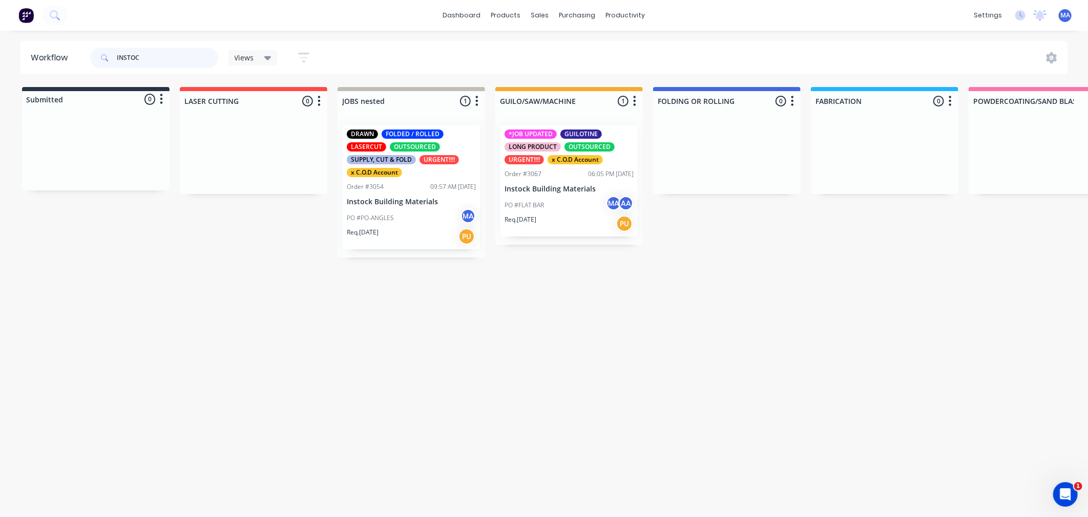
type input "INSTOC"
click at [550, 203] on div "PO #FLAT BAR MA AA" at bounding box center [568, 205] width 129 height 19
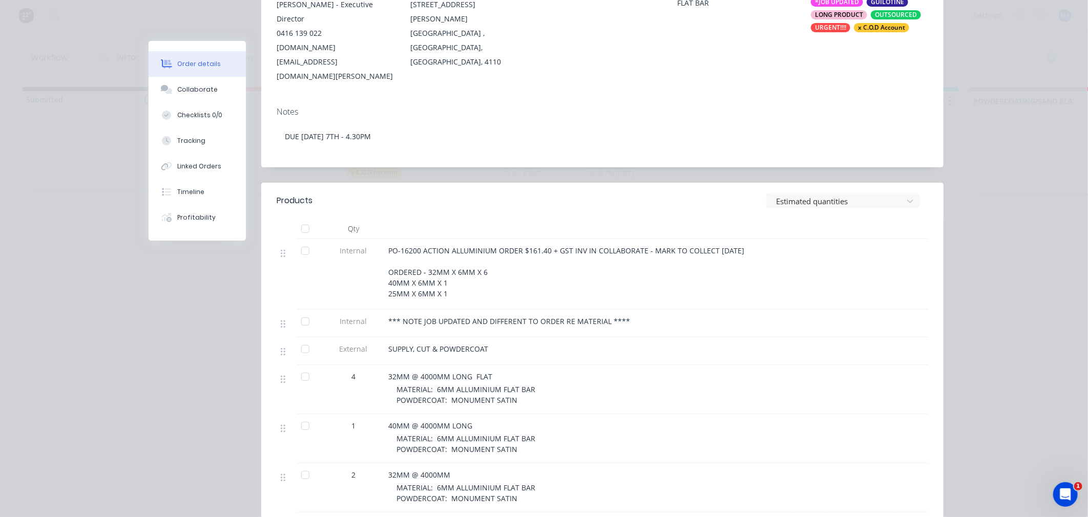
scroll to position [227, 0]
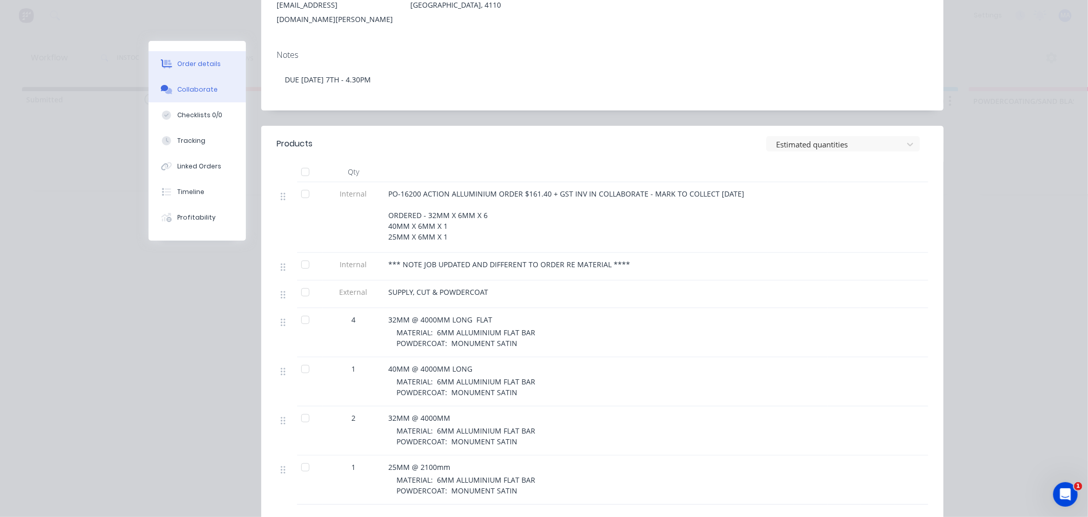
click at [198, 86] on div "Collaborate" at bounding box center [197, 89] width 40 height 9
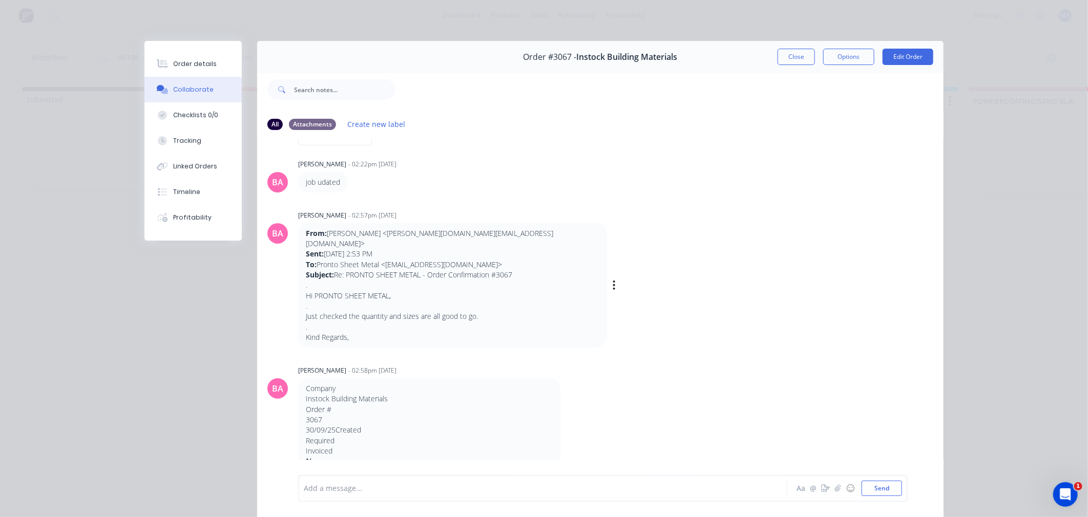
scroll to position [0, 0]
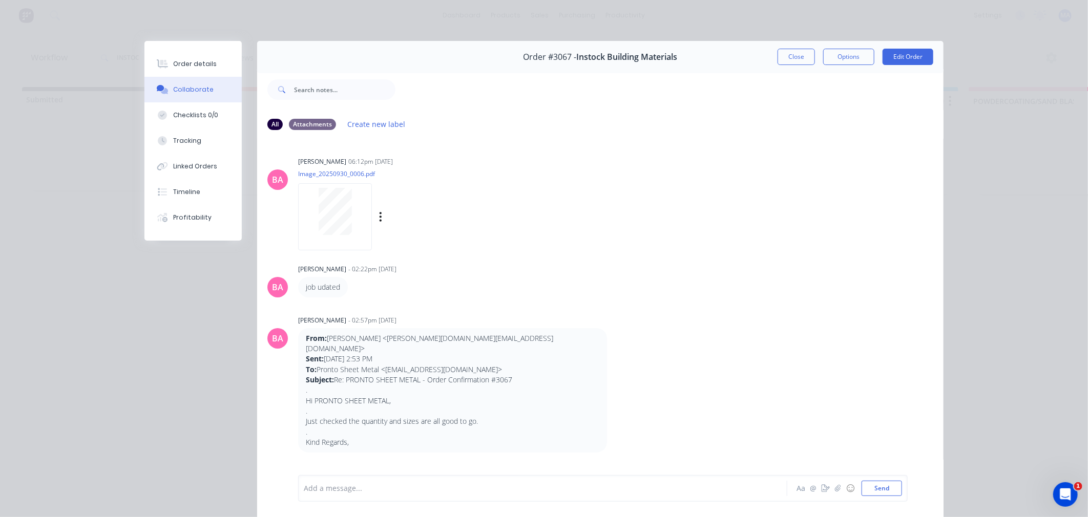
click at [344, 236] on div at bounding box center [335, 216] width 74 height 67
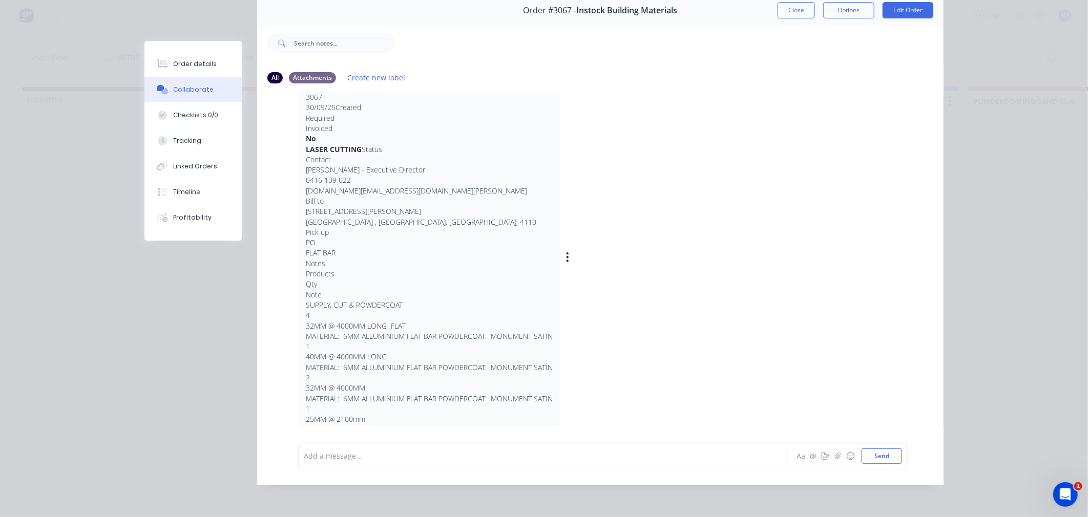
scroll to position [398, 0]
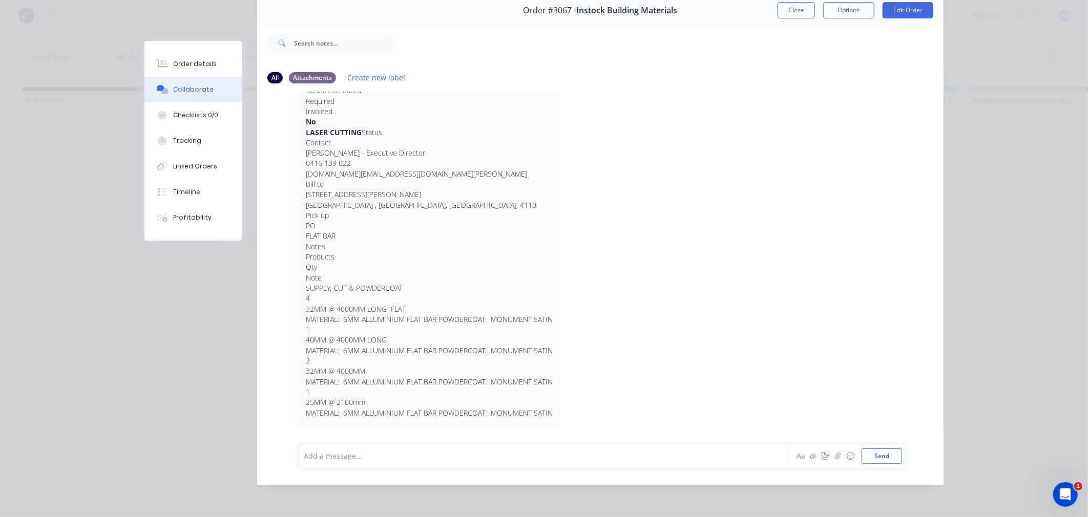
click at [177, 349] on div "Order #3067 - Instock Building Materials Close Options Edit Order All Attachmen…" at bounding box center [543, 239] width 799 height 491
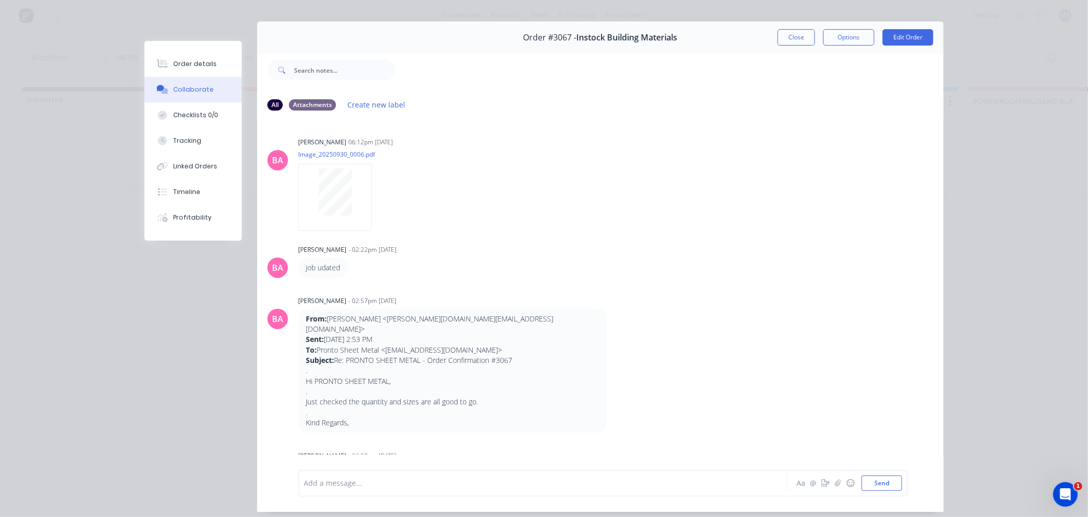
scroll to position [0, 0]
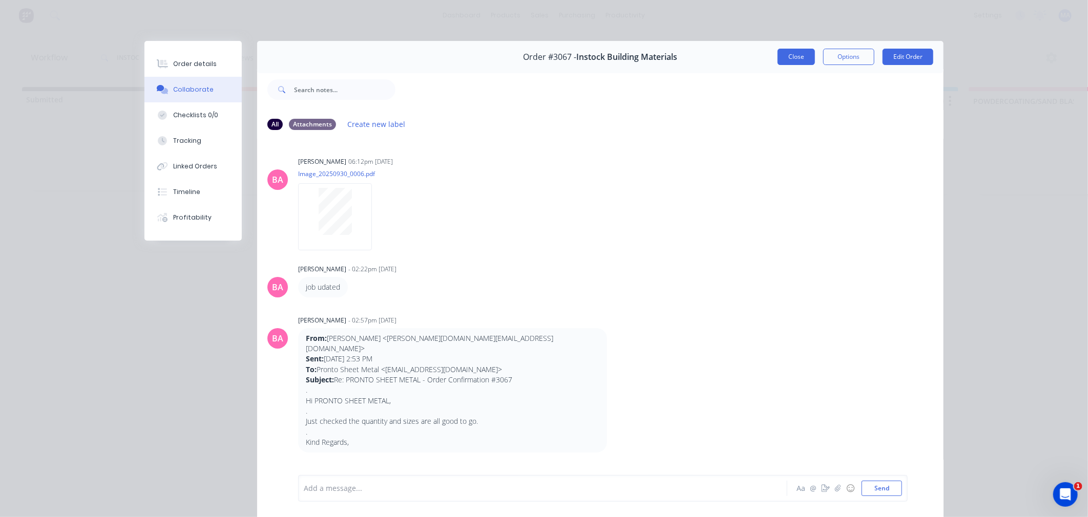
click at [792, 57] on button "Close" at bounding box center [795, 57] width 37 height 16
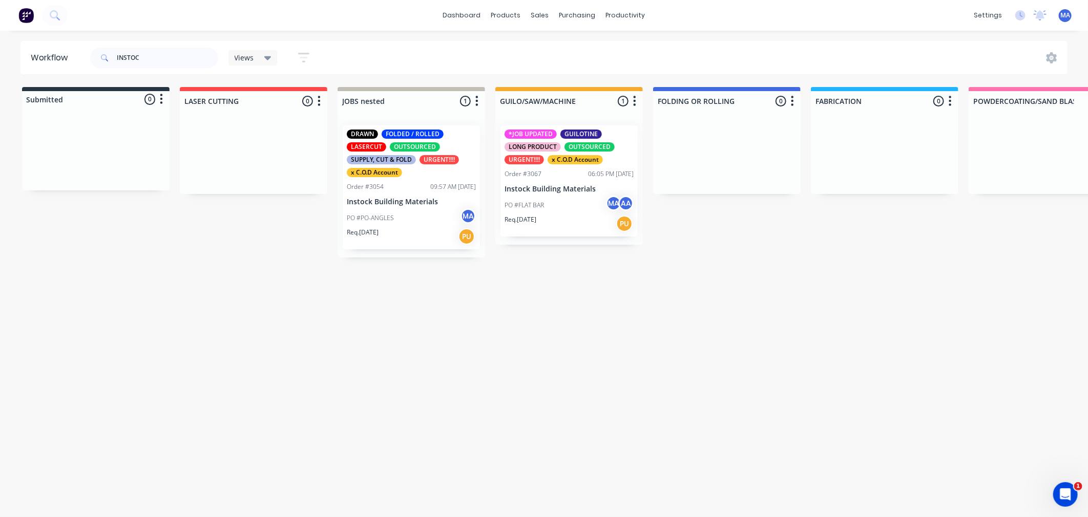
click at [399, 201] on p "Instock Building Materials" at bounding box center [411, 202] width 129 height 9
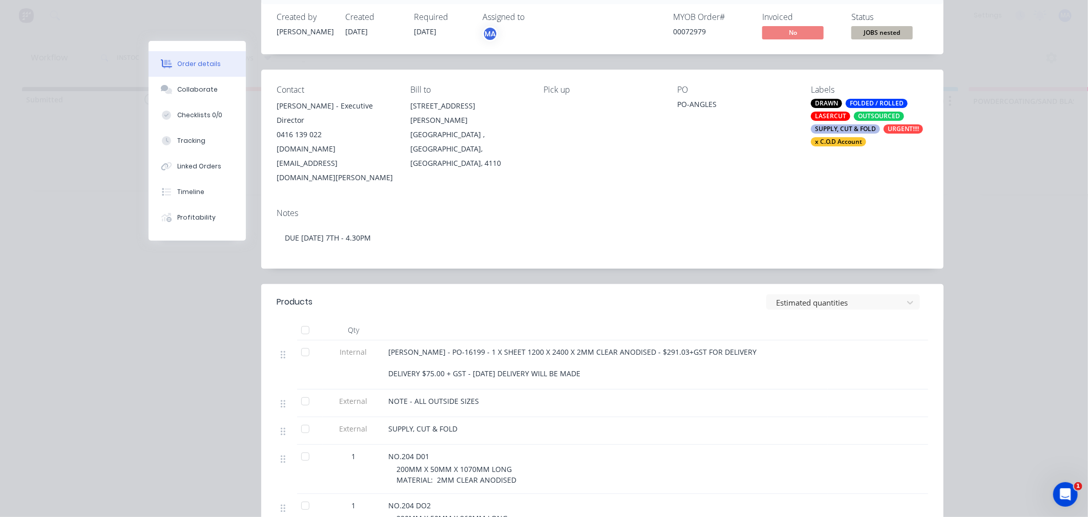
scroll to position [57, 0]
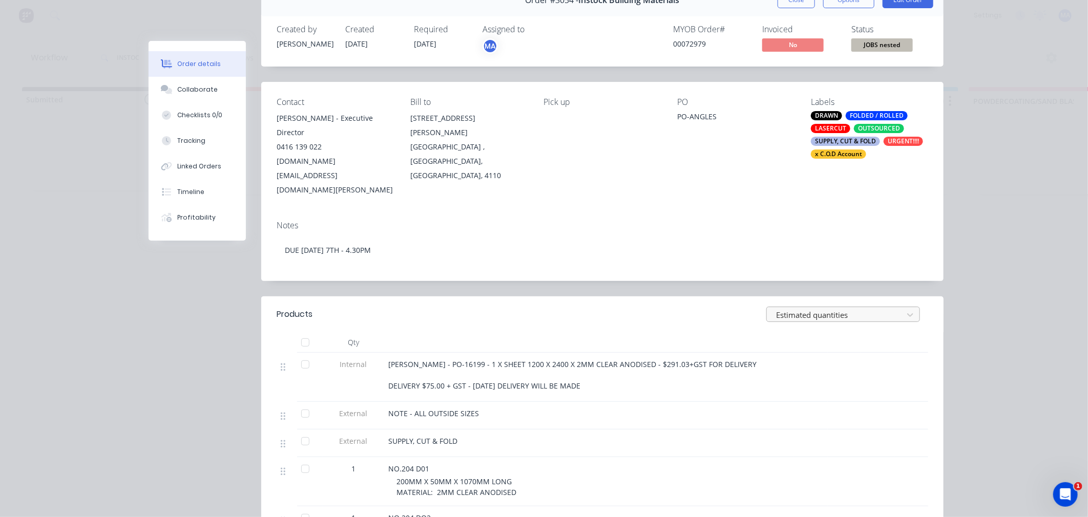
click at [851, 309] on div at bounding box center [836, 315] width 123 height 13
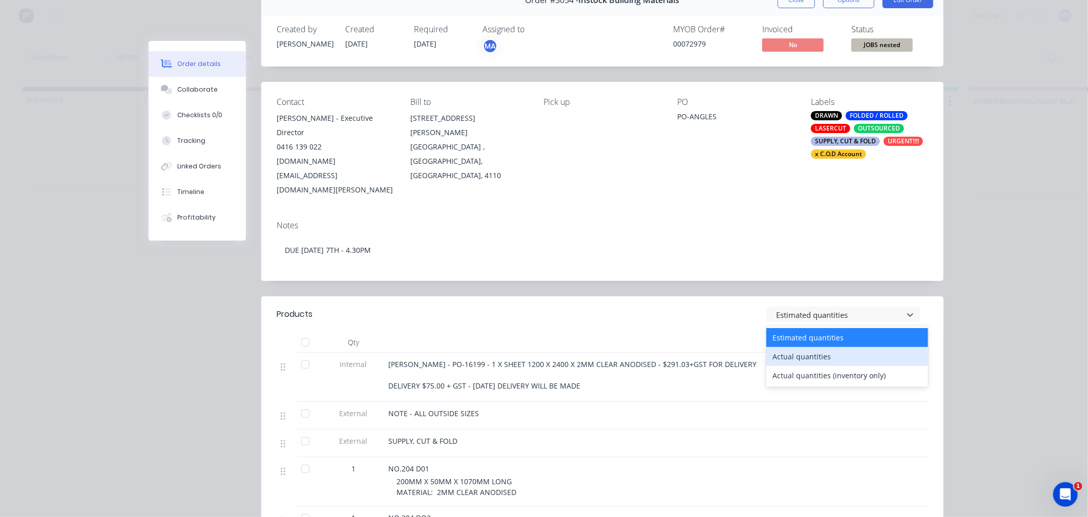
click at [827, 347] on div "Actual quantities" at bounding box center [847, 356] width 162 height 19
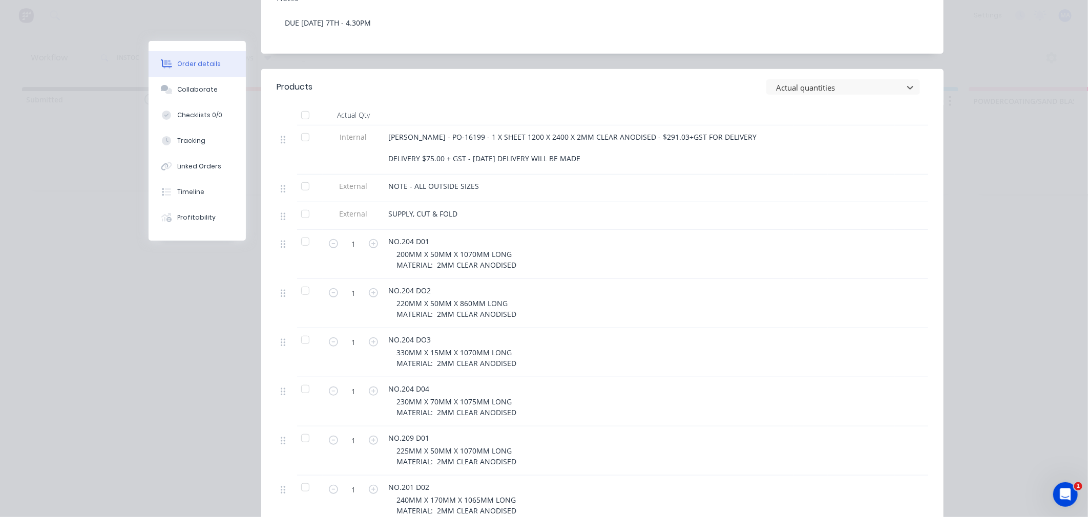
scroll to position [114, 0]
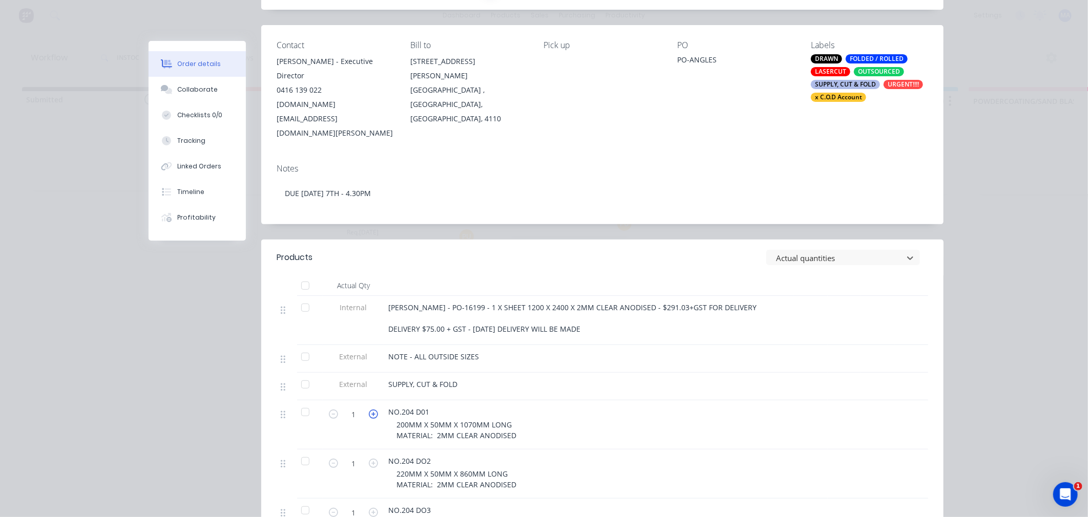
click at [369, 410] on icon "button" at bounding box center [373, 414] width 9 height 9
click at [330, 410] on icon "button" at bounding box center [333, 414] width 9 height 9
type input "1"
click at [813, 252] on div at bounding box center [836, 258] width 123 height 13
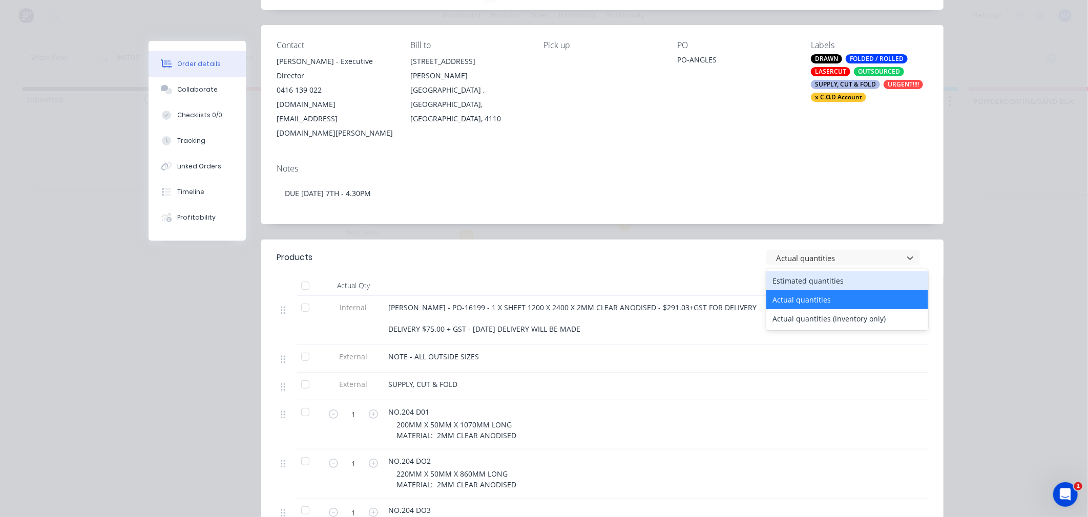
click at [809, 271] on div "Estimated quantities" at bounding box center [847, 280] width 162 height 19
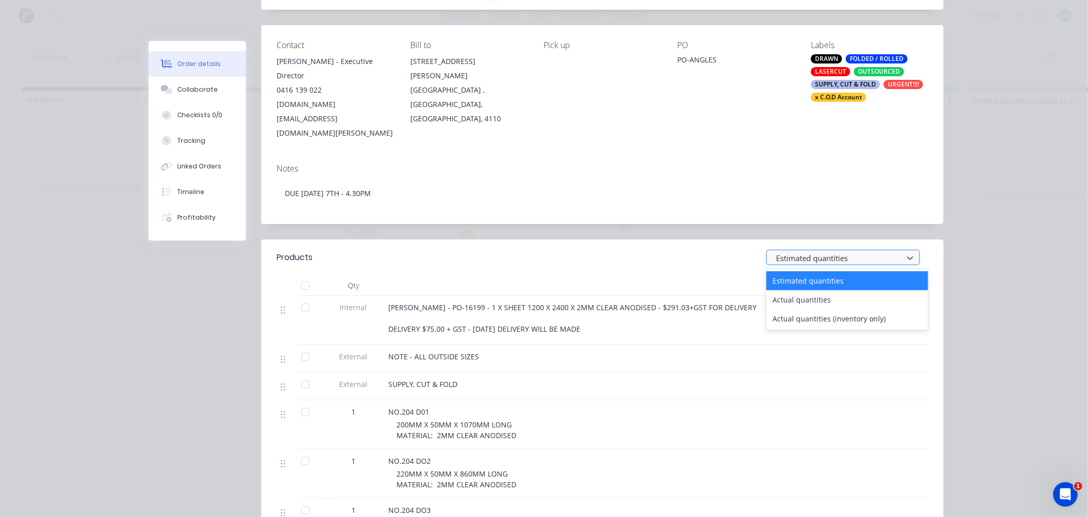
click at [837, 252] on div at bounding box center [836, 258] width 123 height 13
click at [815, 290] on div "Actual quantities" at bounding box center [847, 299] width 162 height 19
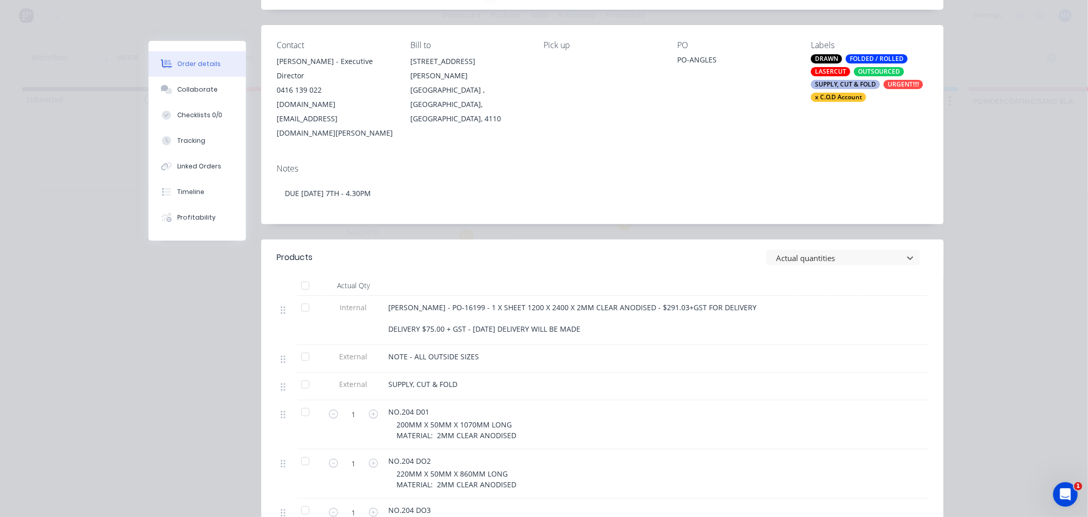
click at [812, 240] on header "Products option Actual quantities, selected. Actual quantities" at bounding box center [602, 258] width 682 height 36
click at [814, 252] on div at bounding box center [836, 258] width 123 height 13
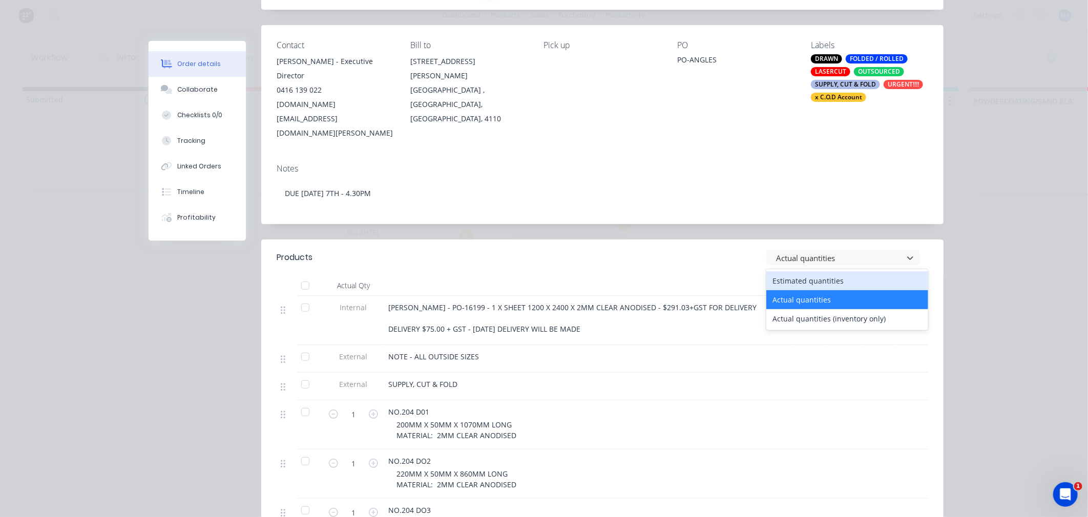
click at [810, 271] on div "Estimated quantities" at bounding box center [847, 280] width 162 height 19
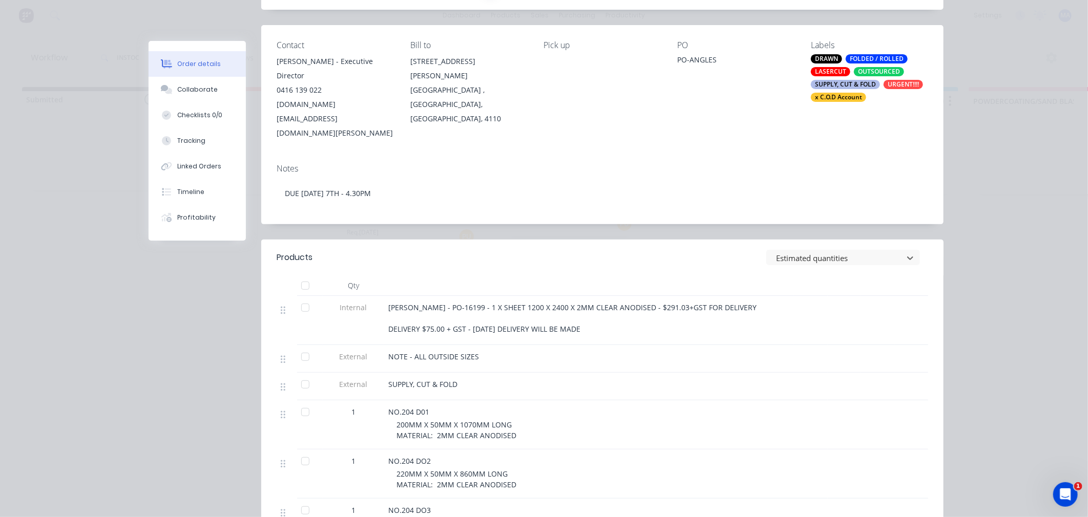
click at [352, 407] on div "1" at bounding box center [353, 412] width 53 height 11
click at [795, 252] on div at bounding box center [836, 258] width 123 height 13
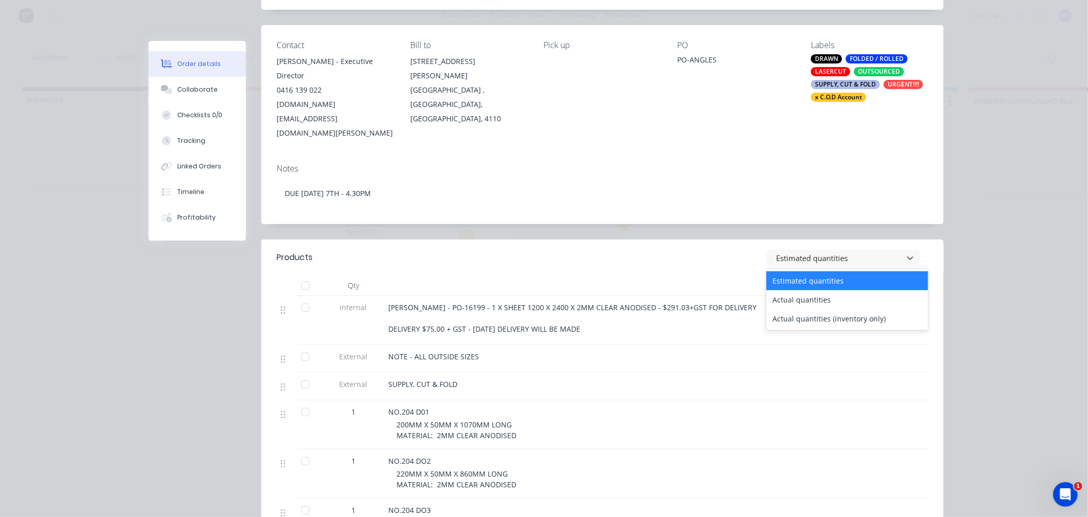
click at [793, 290] on div "Actual quantities" at bounding box center [847, 299] width 162 height 19
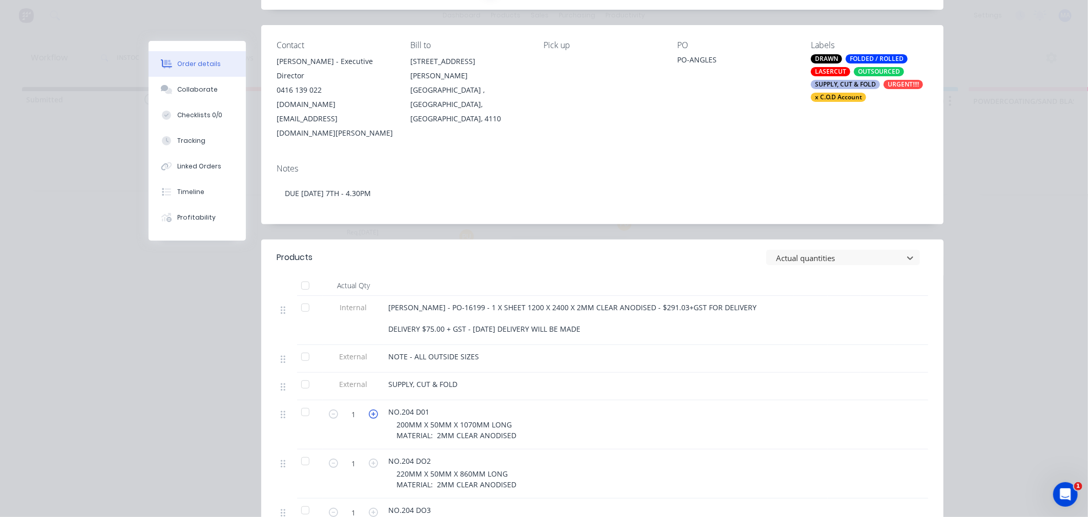
click at [369, 410] on icon "button" at bounding box center [373, 414] width 9 height 9
type input "2"
click at [598, 373] on div "SUPPLY, CUT & FOLD" at bounding box center [589, 387] width 410 height 28
click at [790, 252] on div at bounding box center [836, 258] width 123 height 13
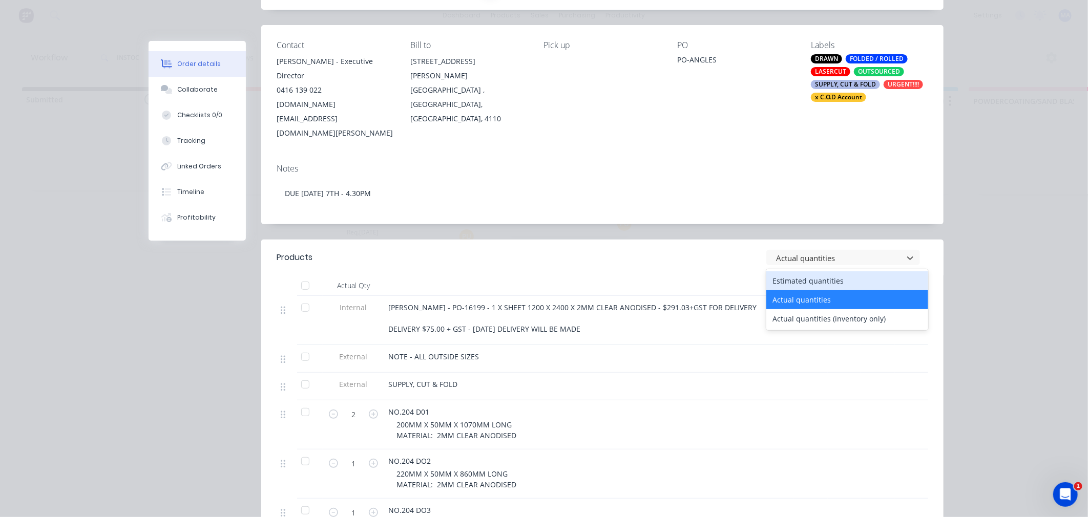
click at [795, 271] on div "Estimated quantities" at bounding box center [847, 280] width 162 height 19
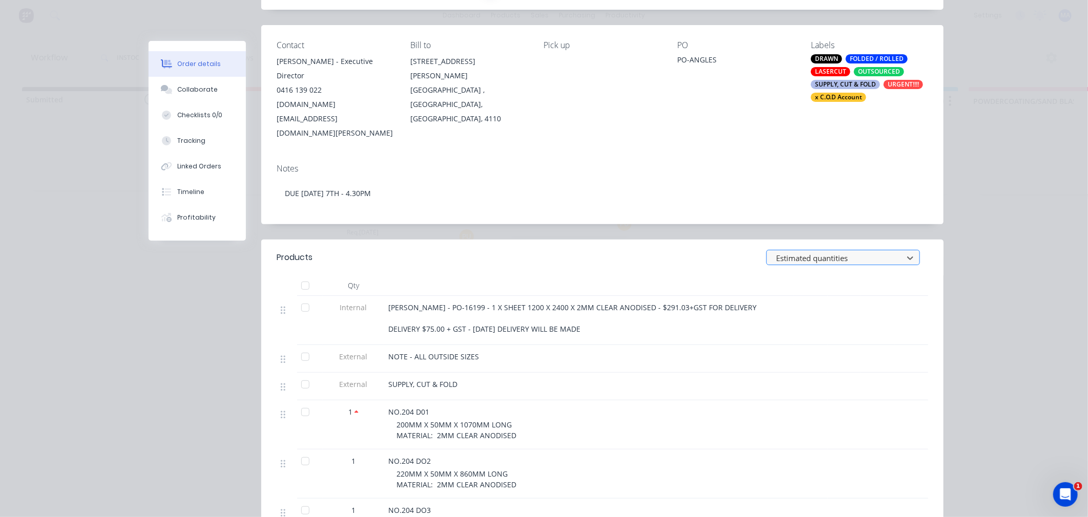
click at [796, 252] on div at bounding box center [836, 258] width 123 height 13
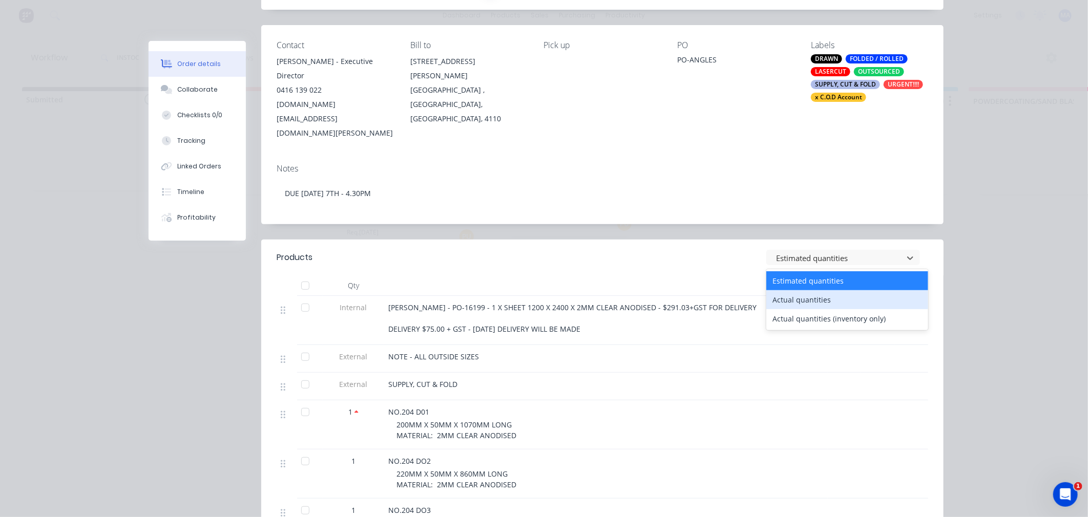
click at [803, 290] on div "Actual quantities" at bounding box center [847, 299] width 162 height 19
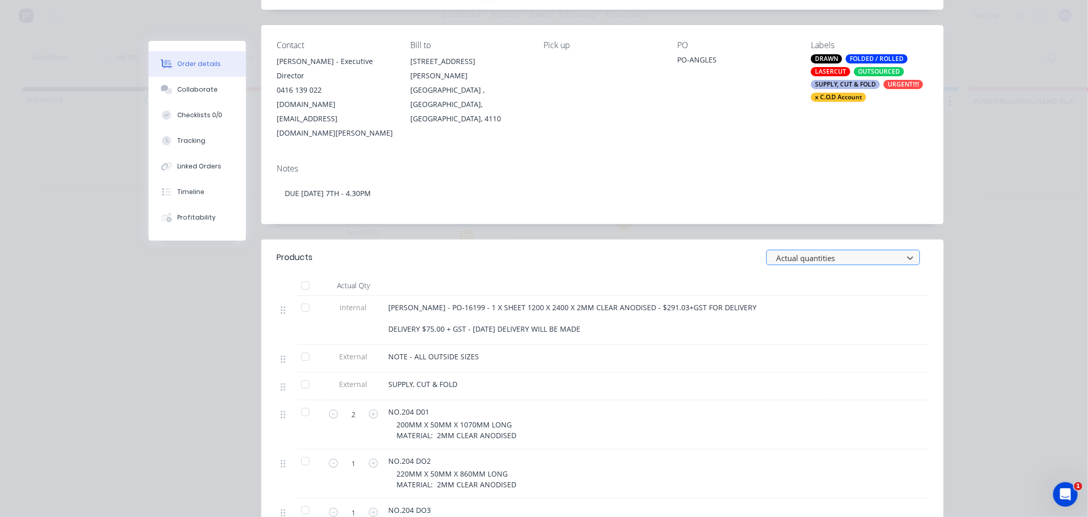
click at [800, 252] on div at bounding box center [836, 258] width 123 height 13
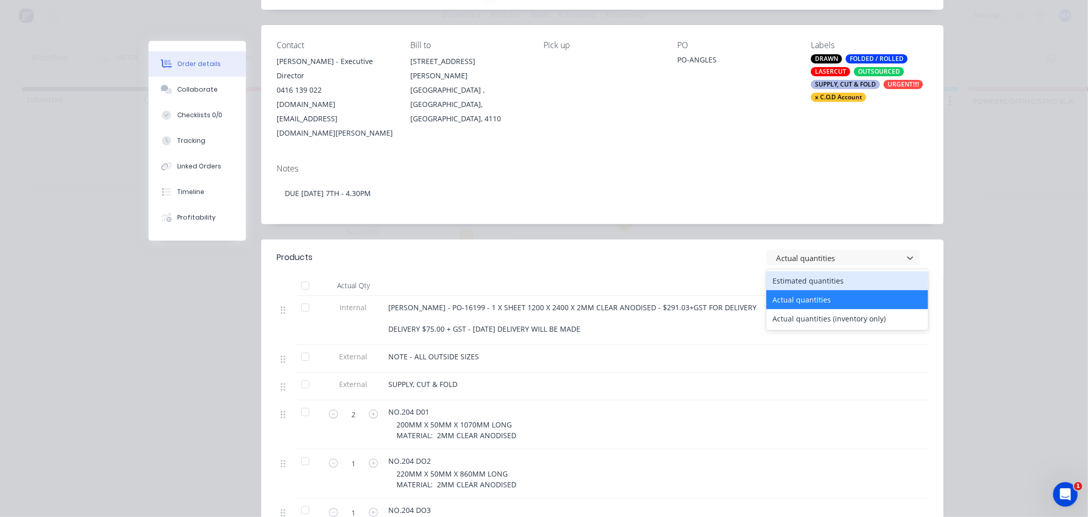
click at [802, 271] on div "Estimated quantities" at bounding box center [847, 280] width 162 height 19
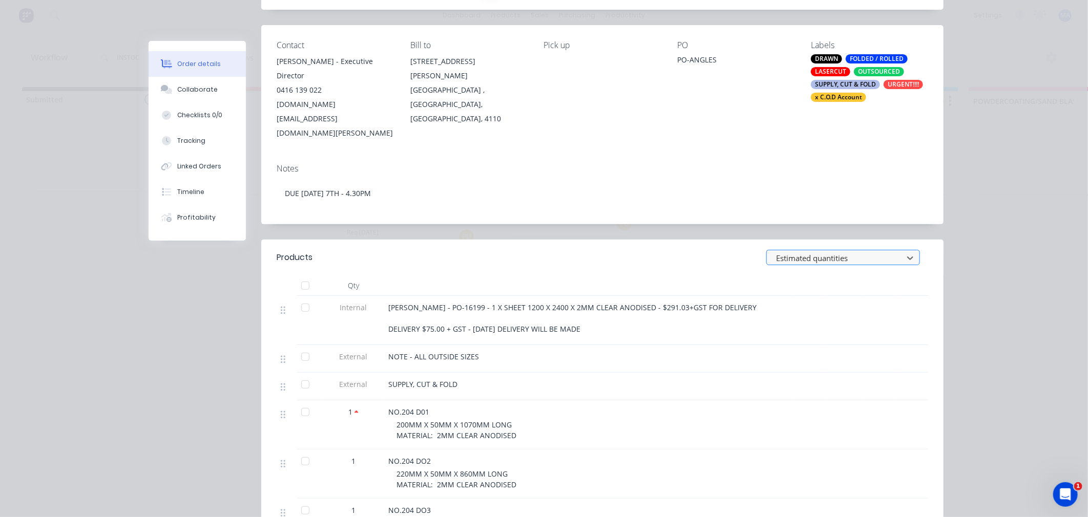
click at [800, 252] on div at bounding box center [836, 258] width 123 height 13
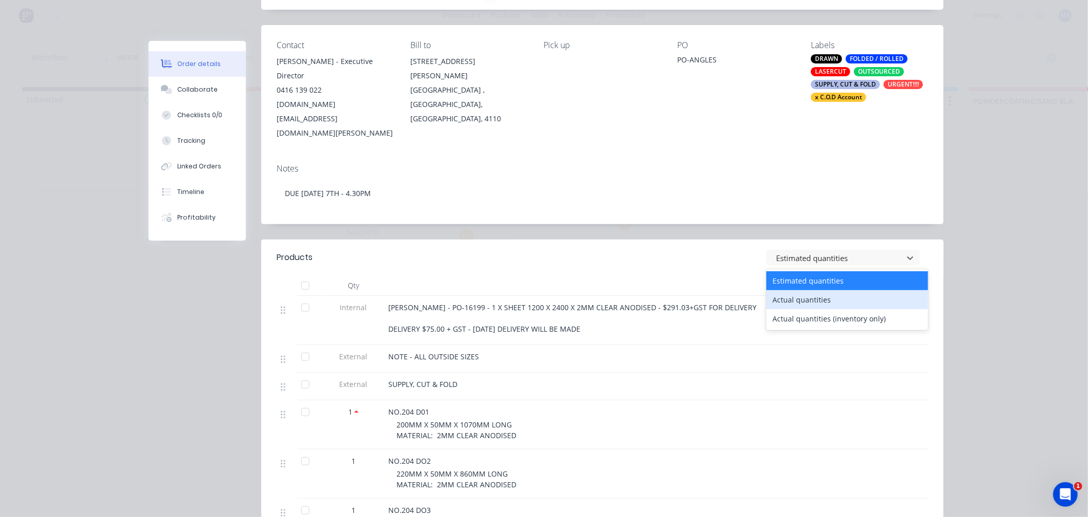
click at [799, 290] on div "Actual quantities" at bounding box center [847, 299] width 162 height 19
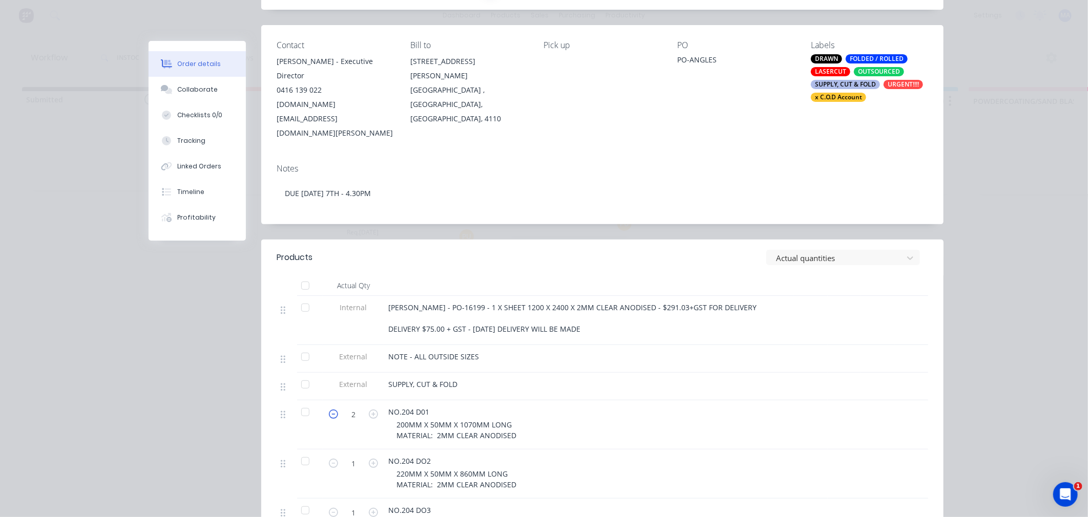
click at [333, 410] on icon "button" at bounding box center [333, 414] width 9 height 9
type input "1"
click at [701, 336] on div at bounding box center [588, 337] width 401 height 2
drag, startPoint x: 766, startPoint y: 231, endPoint x: 783, endPoint y: 218, distance: 21.4
click at [766, 240] on header "Products Actual quantities" at bounding box center [602, 258] width 682 height 36
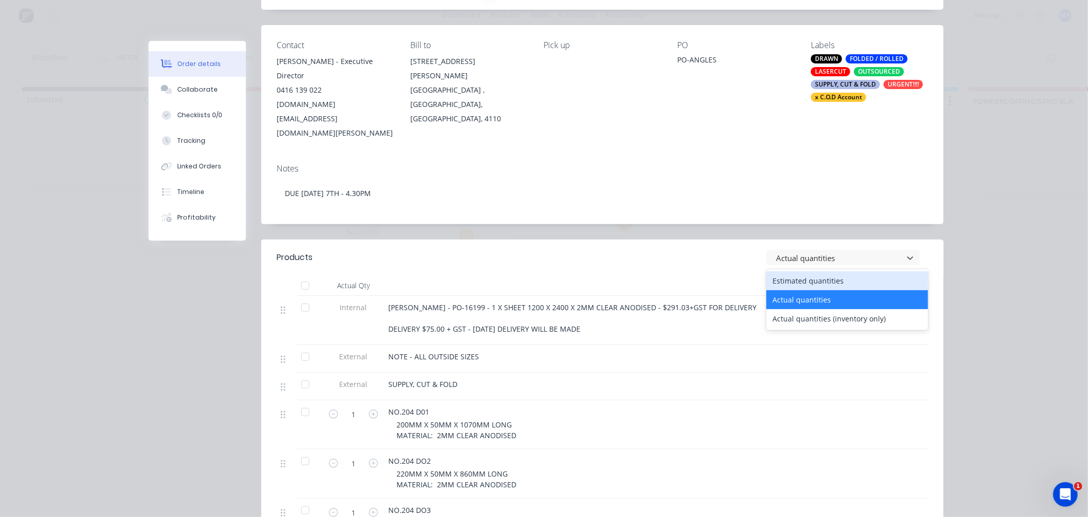
drag, startPoint x: 783, startPoint y: 218, endPoint x: 791, endPoint y: 234, distance: 17.9
click at [784, 252] on div at bounding box center [836, 258] width 123 height 13
click at [797, 271] on div "Estimated quantities" at bounding box center [847, 280] width 162 height 19
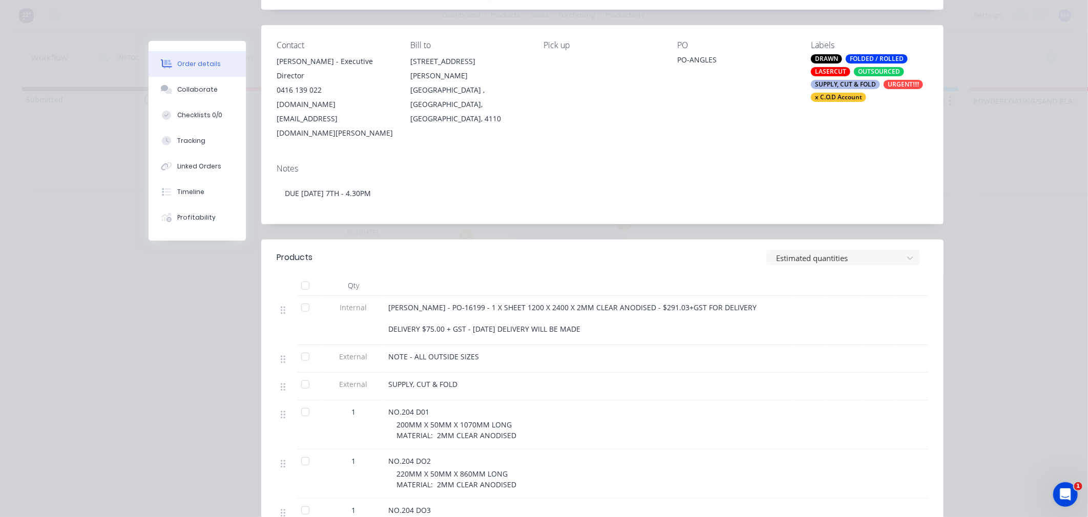
click at [615, 379] on div "SUPPLY, CUT & FOLD" at bounding box center [588, 384] width 401 height 11
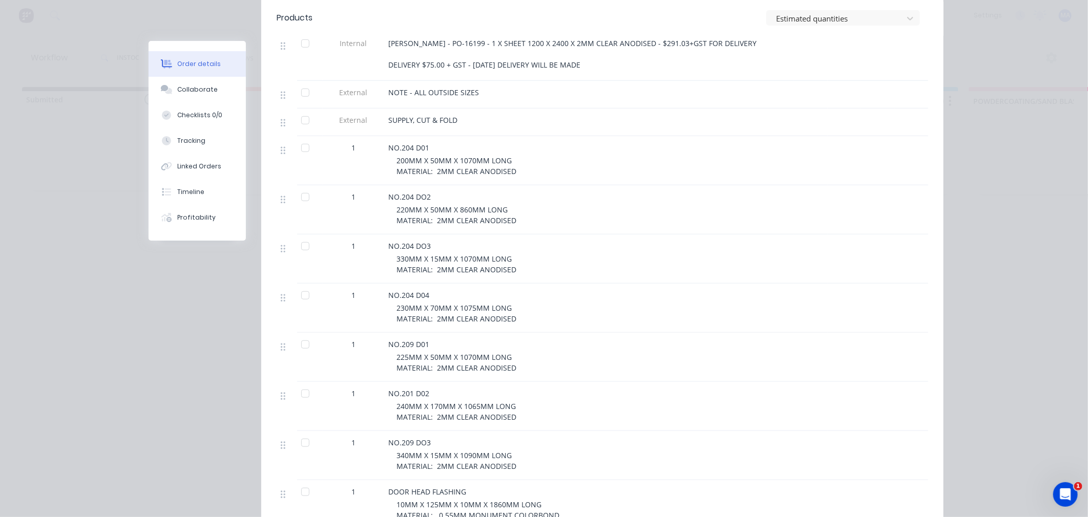
scroll to position [512, 0]
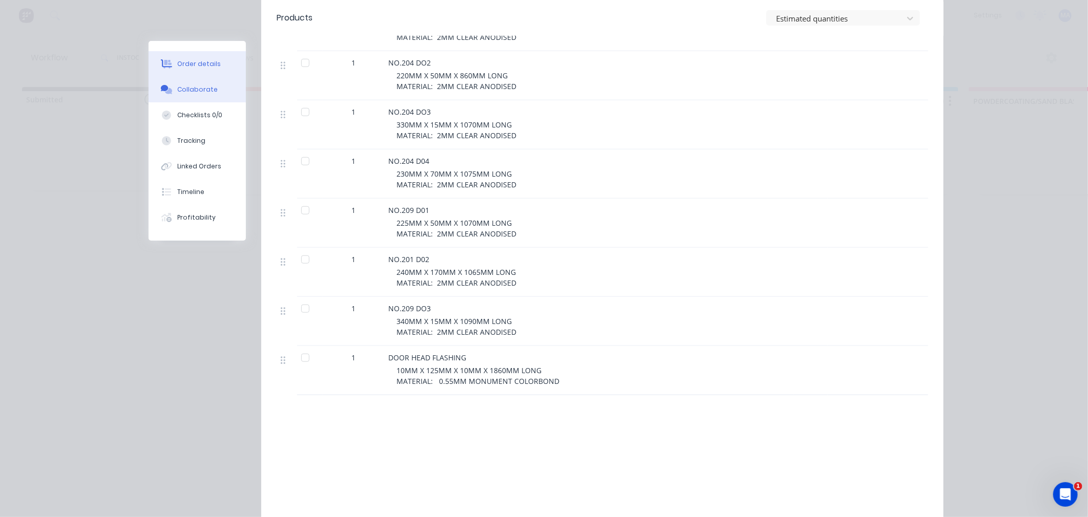
click at [201, 90] on div "Collaborate" at bounding box center [197, 89] width 40 height 9
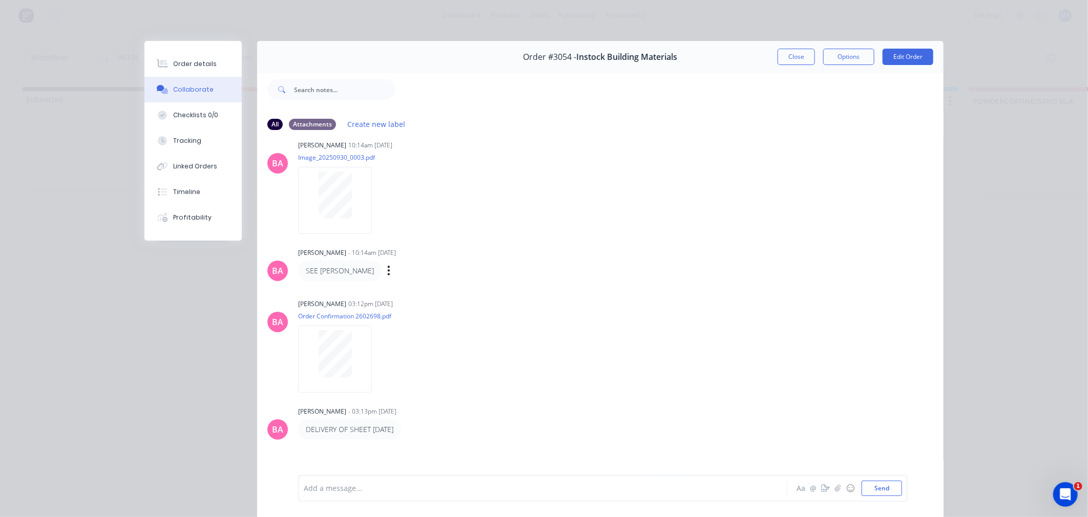
scroll to position [25, 0]
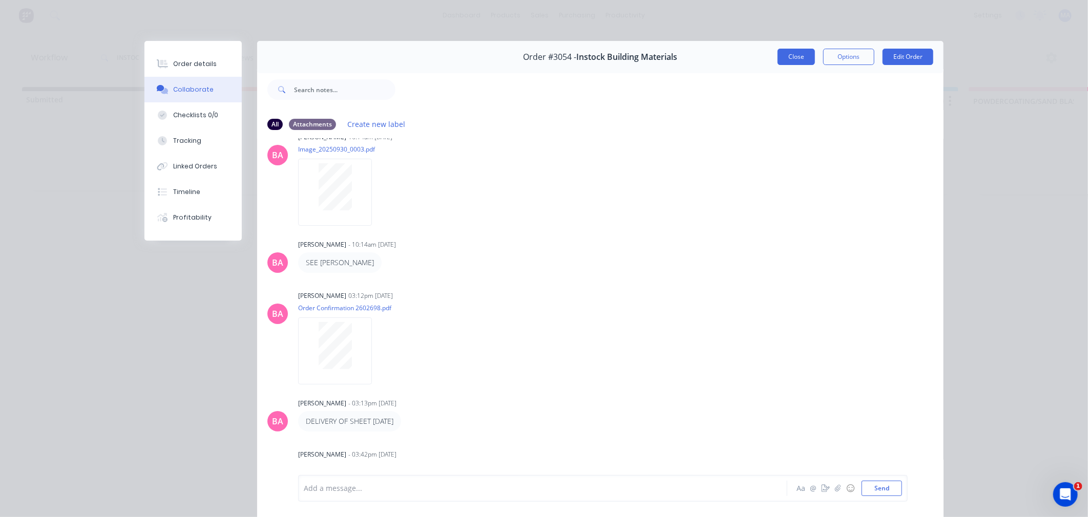
drag, startPoint x: 762, startPoint y: 55, endPoint x: 774, endPoint y: 54, distance: 12.3
click at [762, 54] on div "Order #3054 - Instock Building Materials Close Options Edit Order" at bounding box center [600, 57] width 686 height 32
click at [777, 54] on button "Close" at bounding box center [795, 57] width 37 height 16
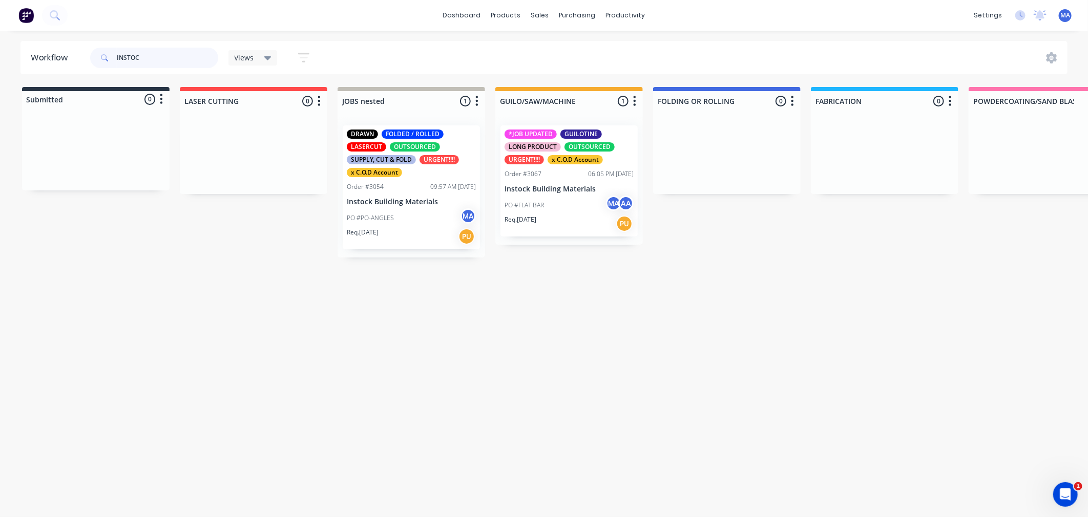
click at [176, 62] on input "INSTOC" at bounding box center [167, 58] width 101 height 20
drag, startPoint x: 173, startPoint y: 61, endPoint x: 105, endPoint y: 61, distance: 67.6
click at [105, 61] on div "INSTOC" at bounding box center [154, 58] width 128 height 20
type input "TOW"
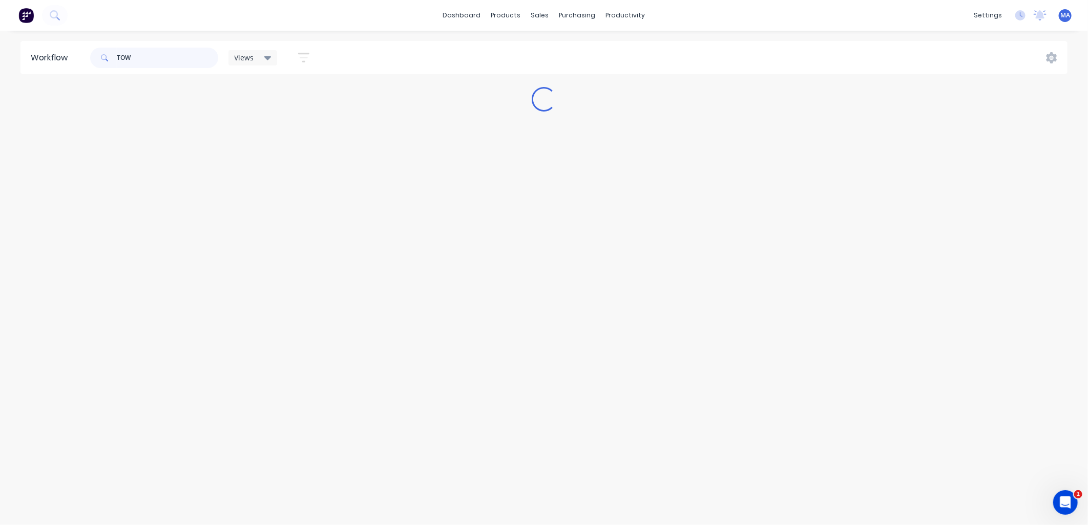
drag, startPoint x: 135, startPoint y: 54, endPoint x: 99, endPoint y: 54, distance: 35.3
click at [99, 54] on div "TOW" at bounding box center [154, 58] width 128 height 20
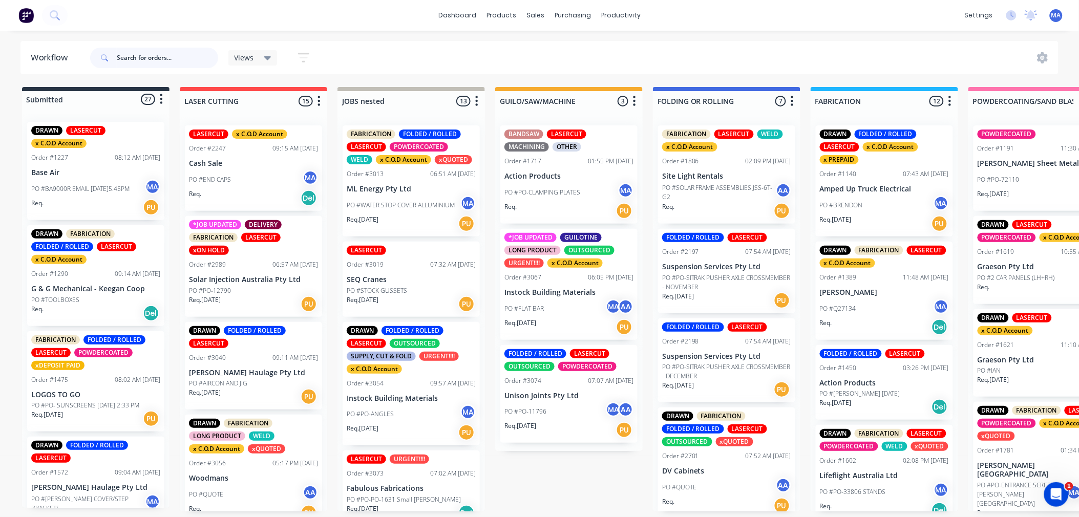
click at [145, 61] on input "text" at bounding box center [167, 58] width 101 height 20
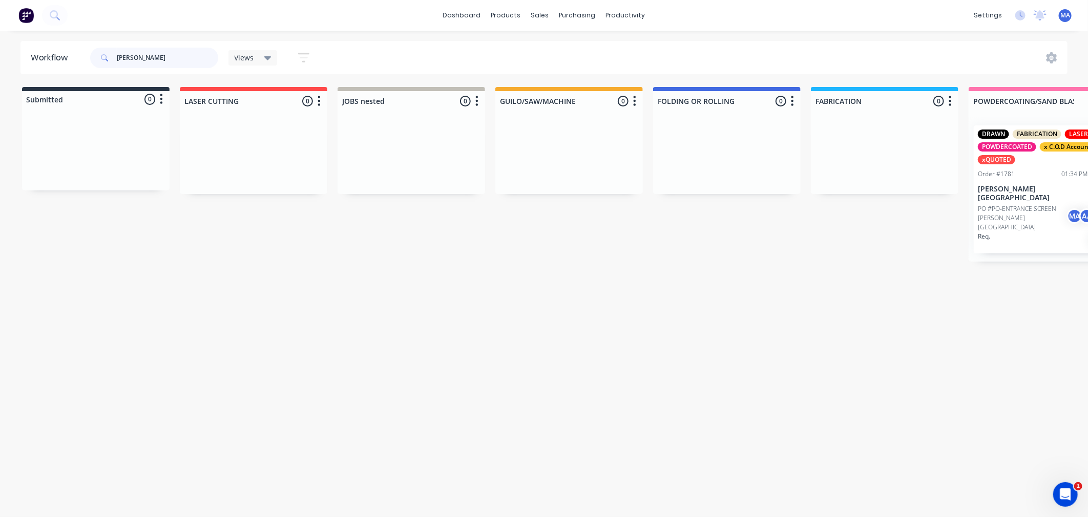
type input "MARTHA"
click at [996, 204] on p "PO #PO-ENTRANCE SCREEN [PERSON_NAME][GEOGRAPHIC_DATA]" at bounding box center [1022, 218] width 89 height 28
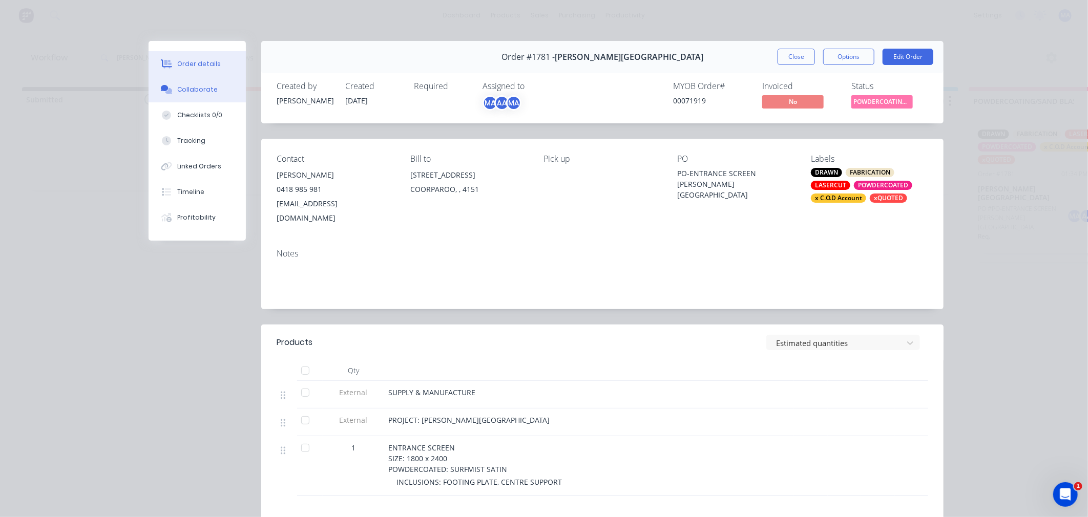
click at [202, 89] on div "Collaborate" at bounding box center [197, 89] width 40 height 9
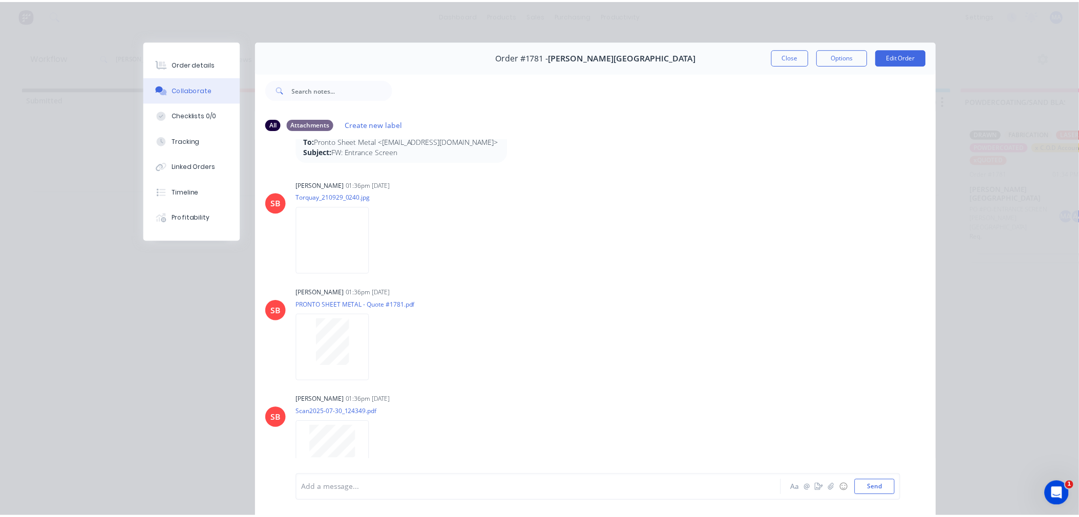
scroll to position [1195, 0]
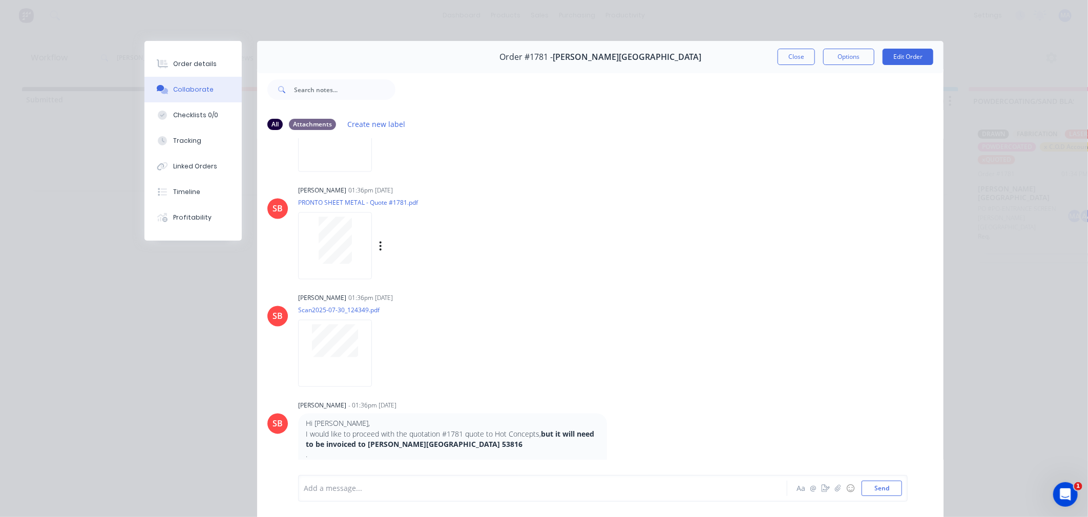
click at [335, 273] on div at bounding box center [335, 246] width 74 height 67
click at [785, 53] on button "Close" at bounding box center [795, 57] width 37 height 16
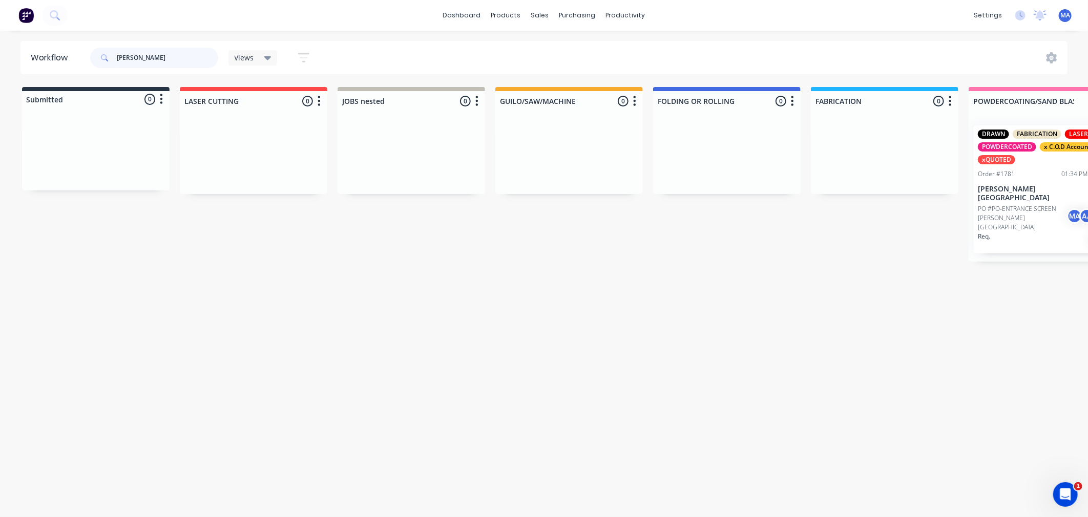
drag, startPoint x: 180, startPoint y: 54, endPoint x: 109, endPoint y: 55, distance: 71.2
click at [109, 55] on div "MARTHA" at bounding box center [154, 58] width 128 height 20
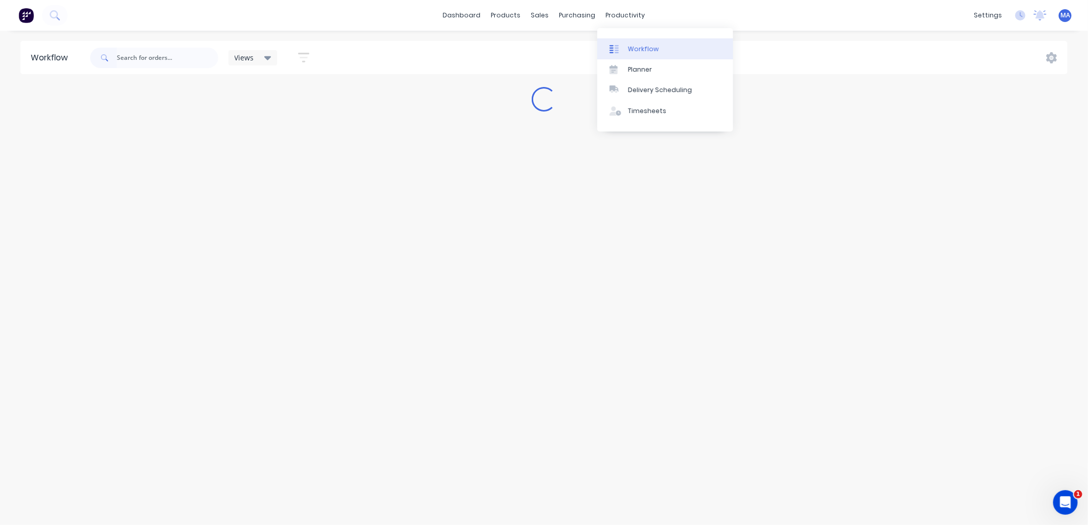
click at [629, 41] on link "Workflow" at bounding box center [665, 48] width 136 height 20
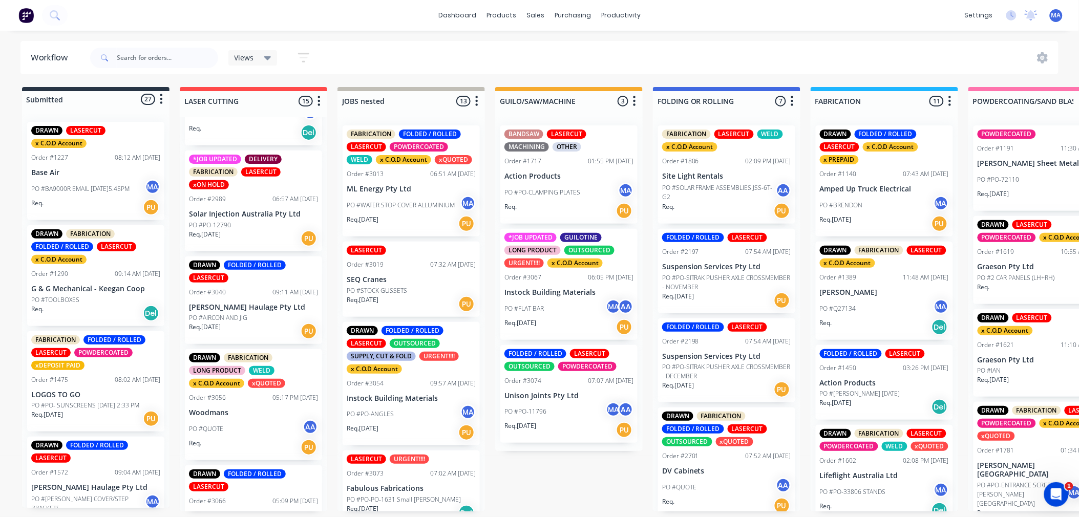
scroll to position [171, 0]
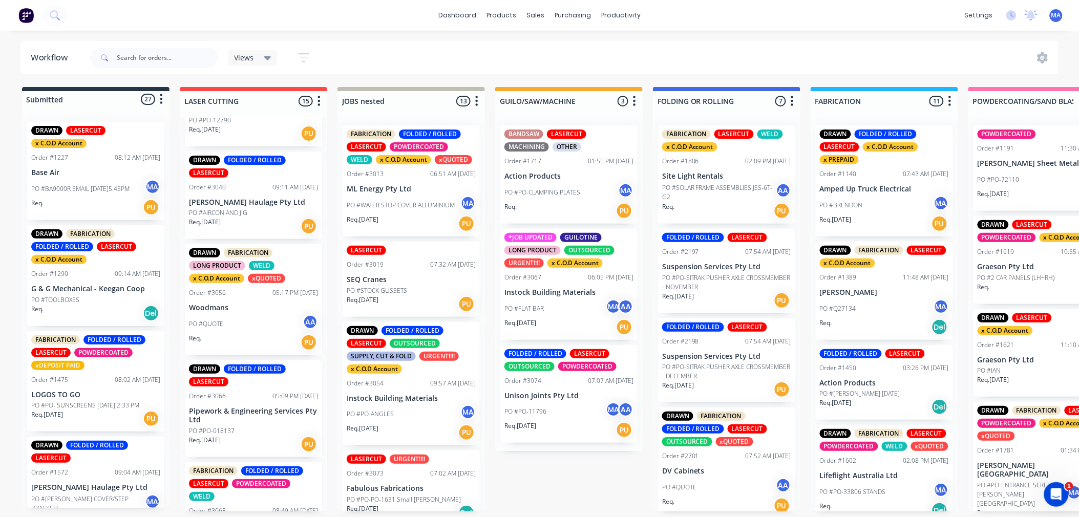
click at [259, 329] on div "PO #QUOTE AA" at bounding box center [253, 323] width 129 height 19
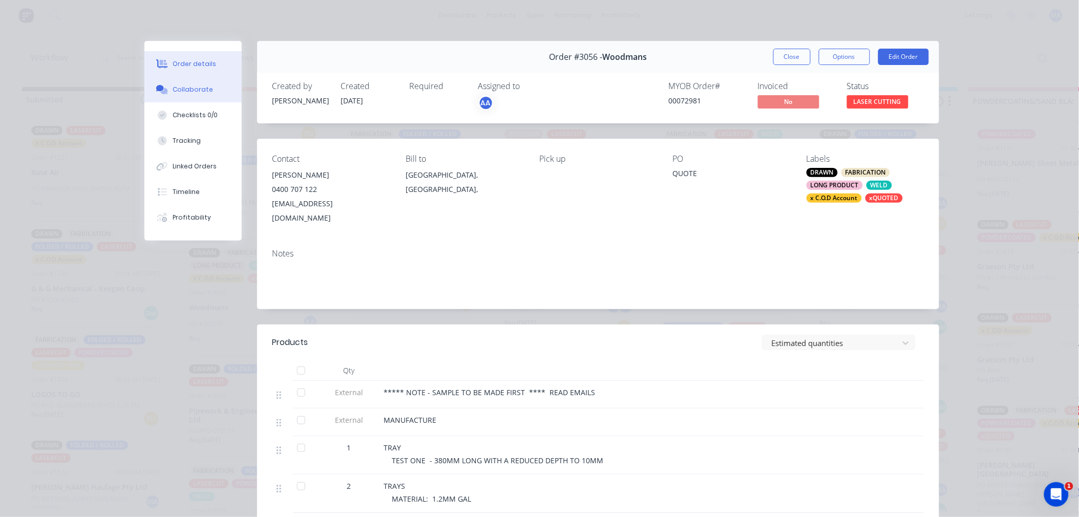
click at [215, 86] on button "Collaborate" at bounding box center [192, 90] width 97 height 26
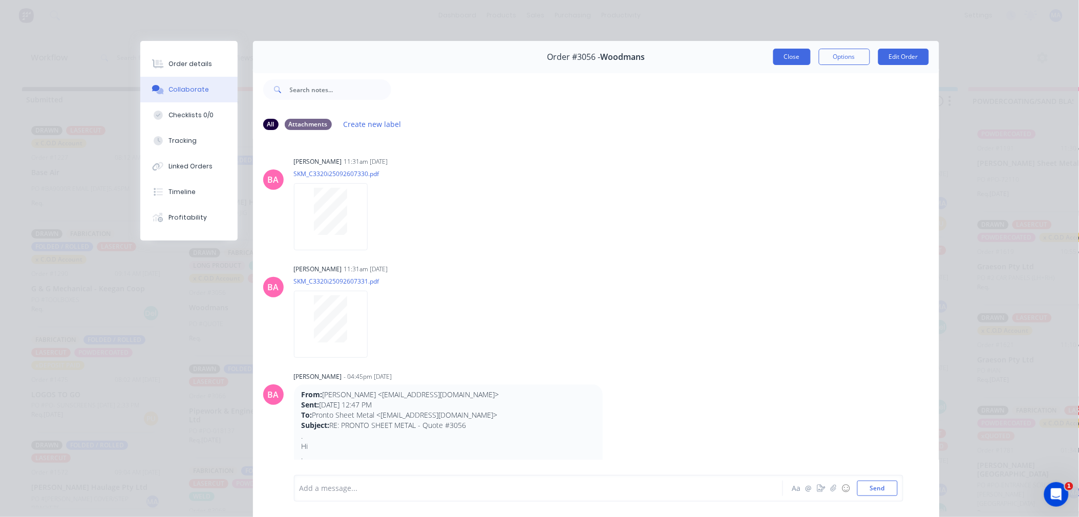
click at [784, 59] on button "Close" at bounding box center [791, 57] width 37 height 16
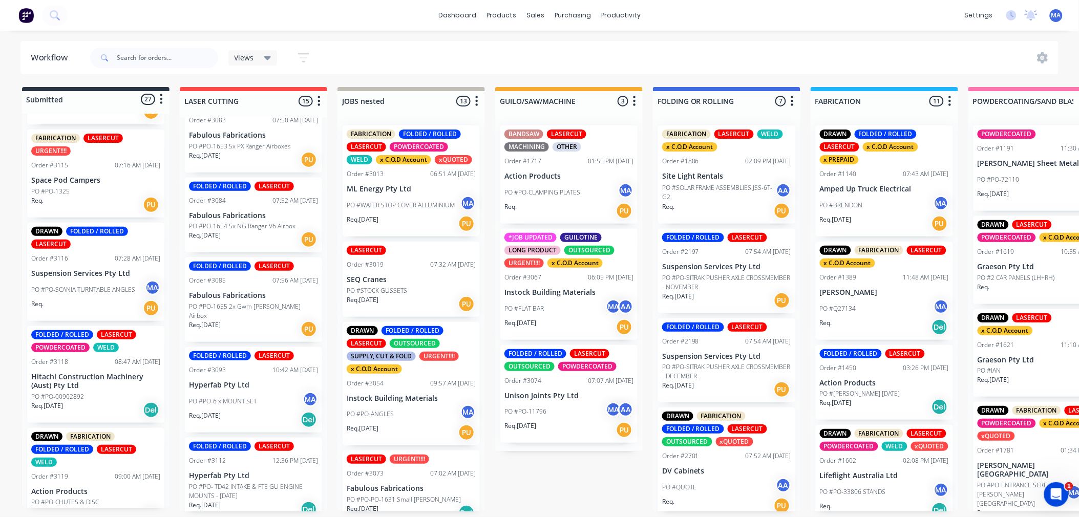
scroll to position [2029, 0]
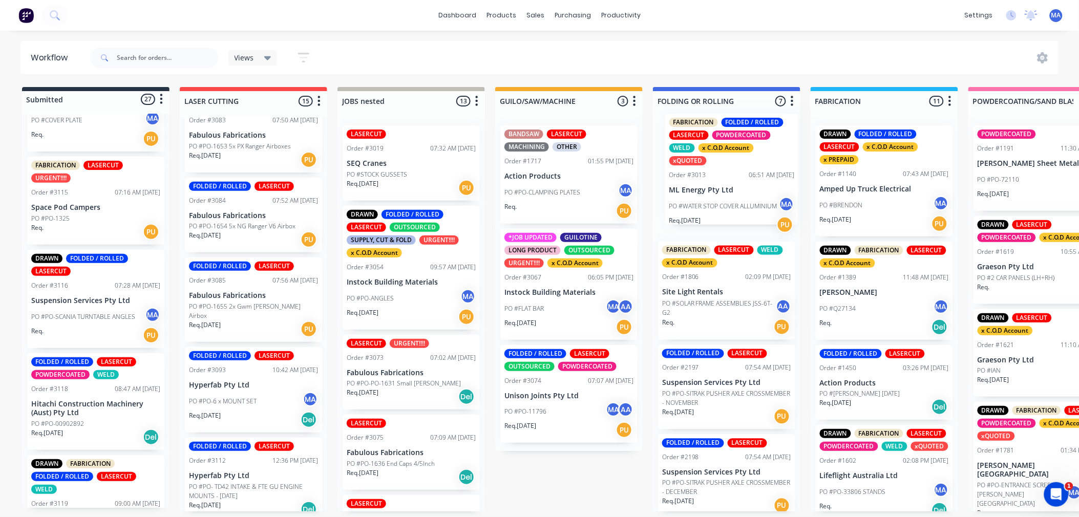
drag, startPoint x: 425, startPoint y: 206, endPoint x: 734, endPoint y: 197, distance: 309.4
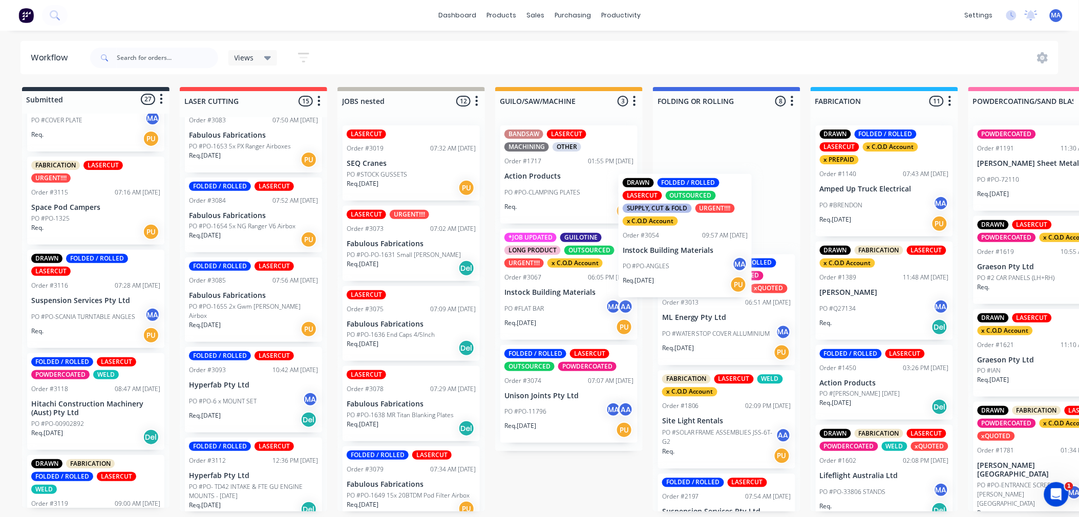
drag, startPoint x: 454, startPoint y: 280, endPoint x: 710, endPoint y: 248, distance: 258.0
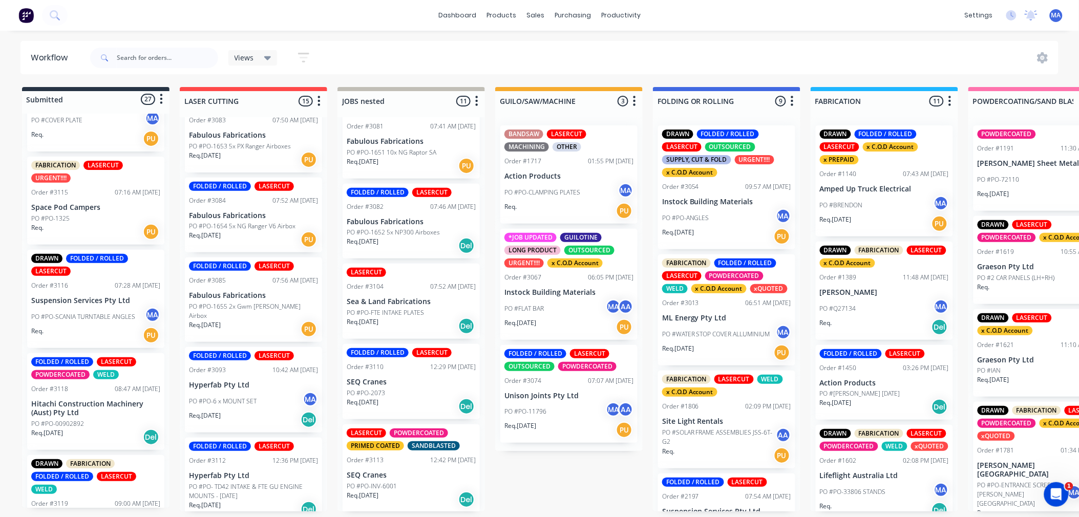
scroll to position [3, 0]
click at [409, 285] on div "Order #3104 07:52 AM 03/10/25" at bounding box center [411, 286] width 129 height 9
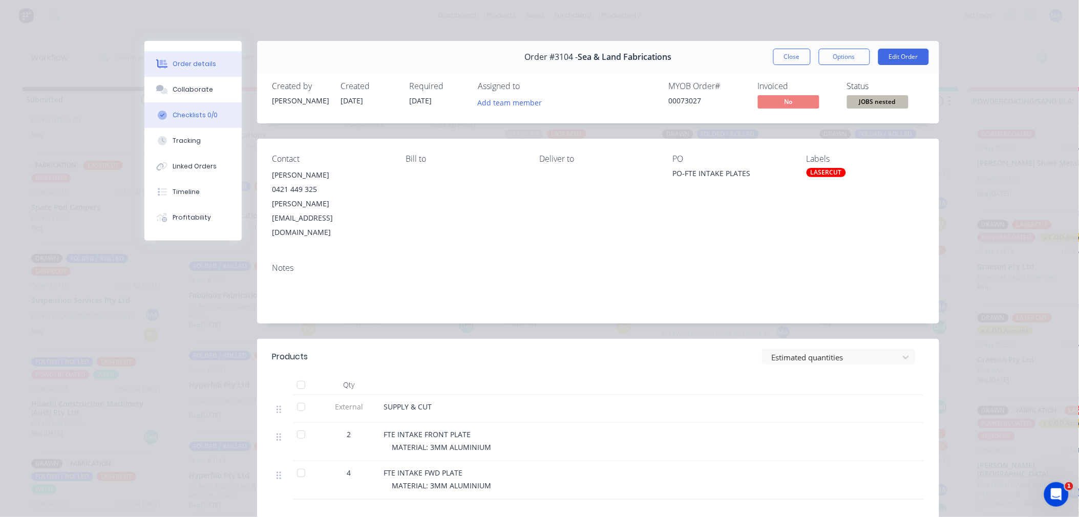
click at [213, 103] on button "Checklists 0/0" at bounding box center [192, 115] width 97 height 26
type textarea "x"
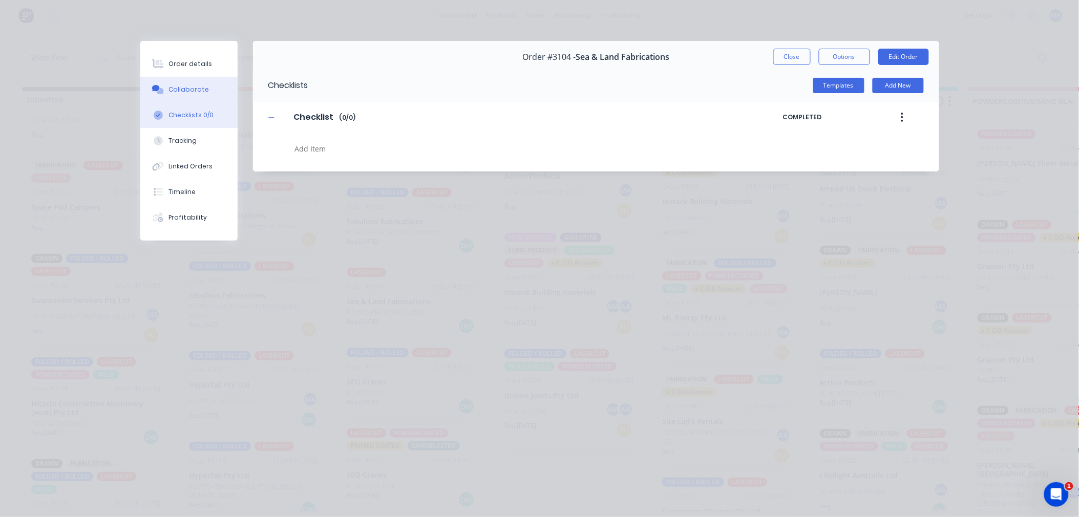
click at [213, 95] on button "Collaborate" at bounding box center [188, 90] width 97 height 26
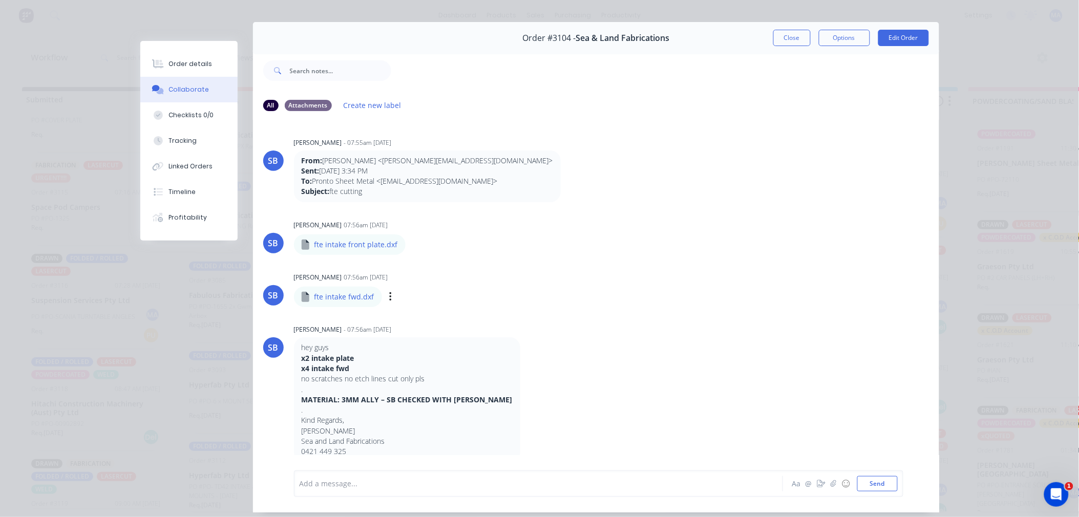
scroll to position [0, 0]
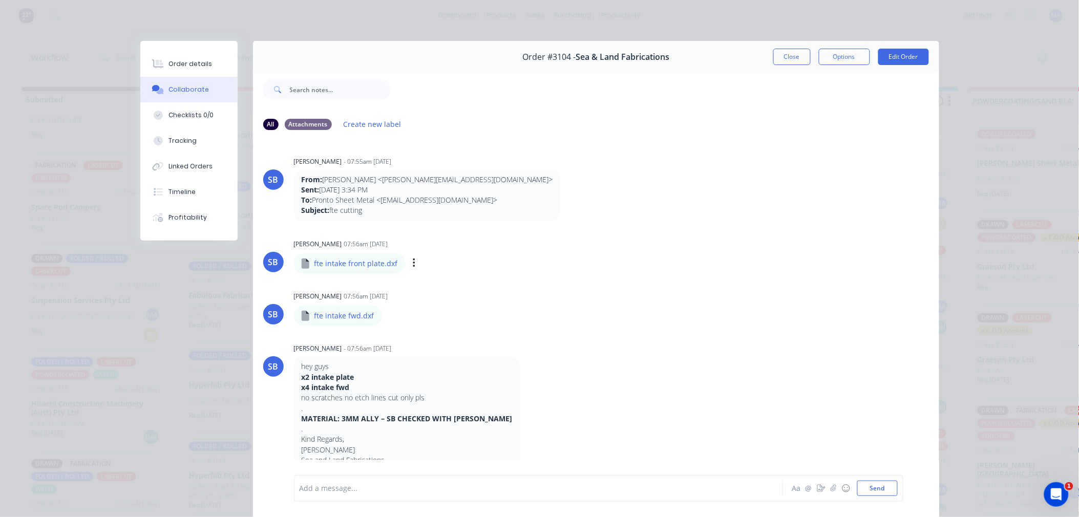
click at [410, 262] on div "Labels Download Delete" at bounding box center [467, 263] width 115 height 15
click at [413, 264] on icon "button" at bounding box center [414, 264] width 3 height 12
click at [494, 294] on button "Download" at bounding box center [481, 290] width 115 height 23
click at [798, 54] on button "Close" at bounding box center [791, 57] width 37 height 16
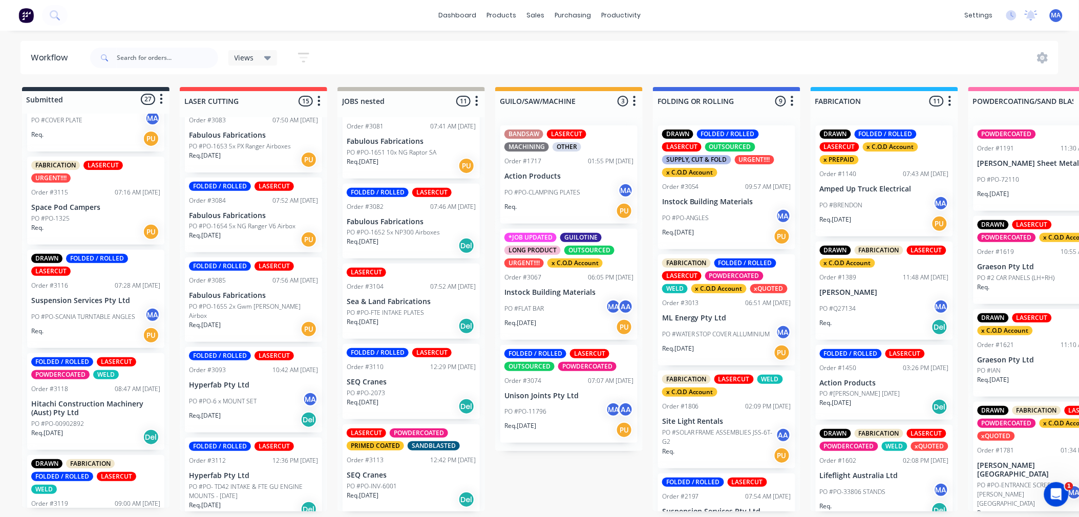
click at [243, 392] on div "PO #PO-6 x MOUNT SET MA" at bounding box center [253, 401] width 129 height 19
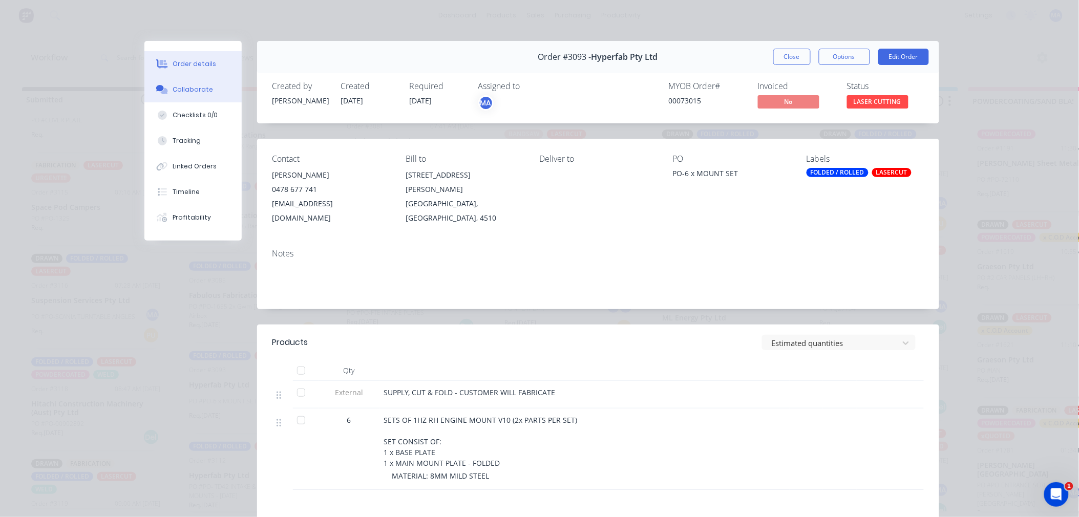
click at [212, 88] on button "Collaborate" at bounding box center [192, 90] width 97 height 26
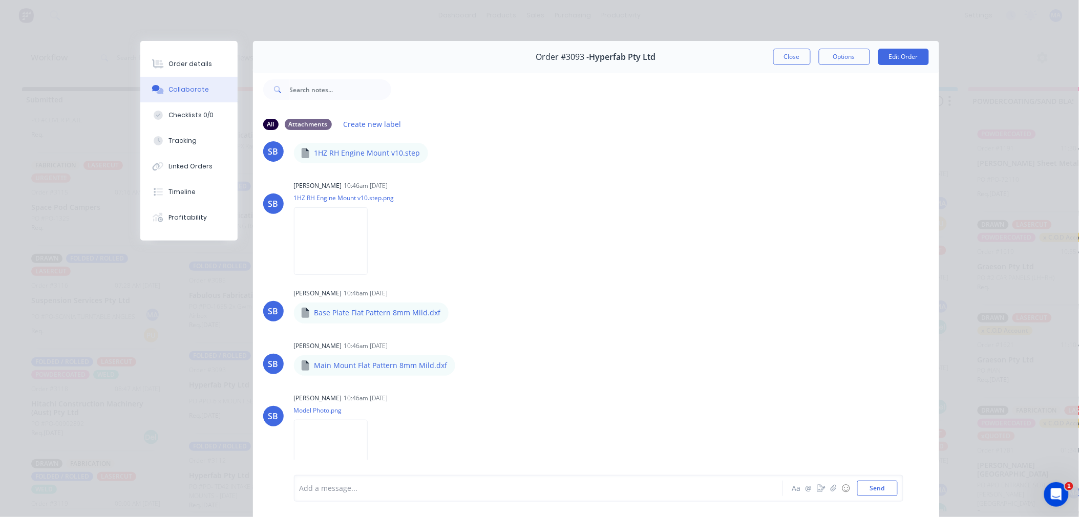
scroll to position [130, 0]
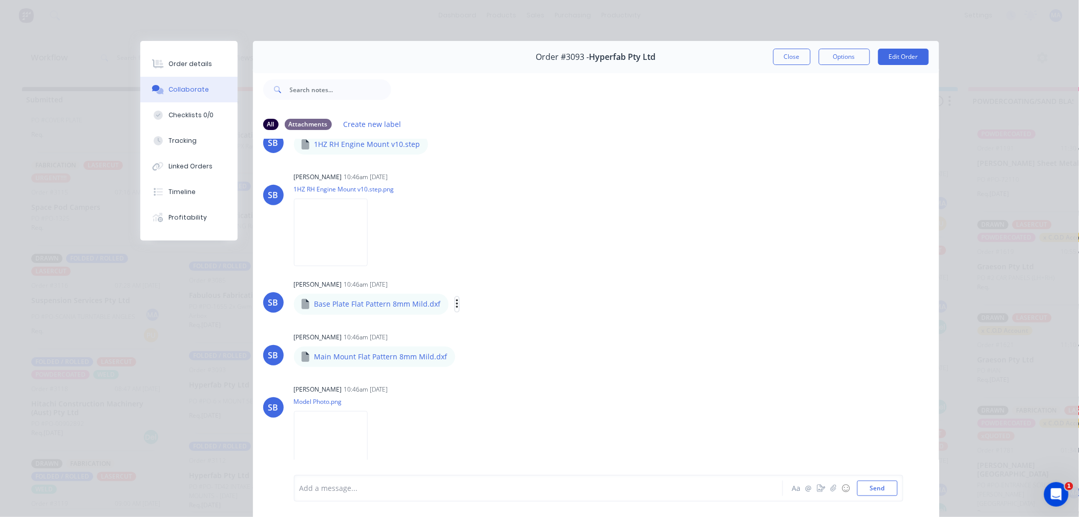
click at [456, 305] on icon "button" at bounding box center [457, 305] width 3 height 12
click at [487, 323] on button "Download" at bounding box center [524, 331] width 115 height 23
click at [462, 355] on icon "button" at bounding box center [463, 357] width 3 height 12
click at [493, 372] on button "Download" at bounding box center [530, 383] width 115 height 23
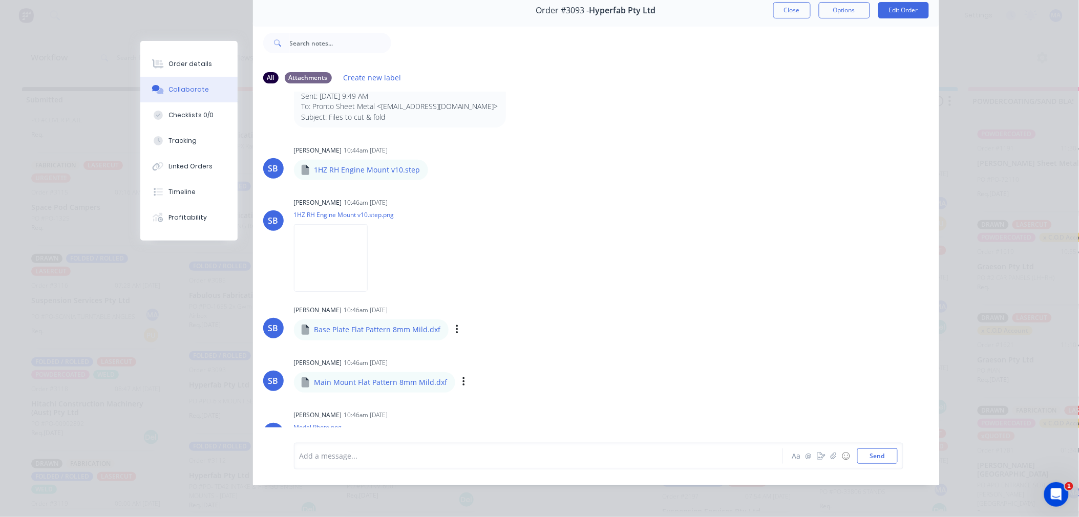
scroll to position [0, 0]
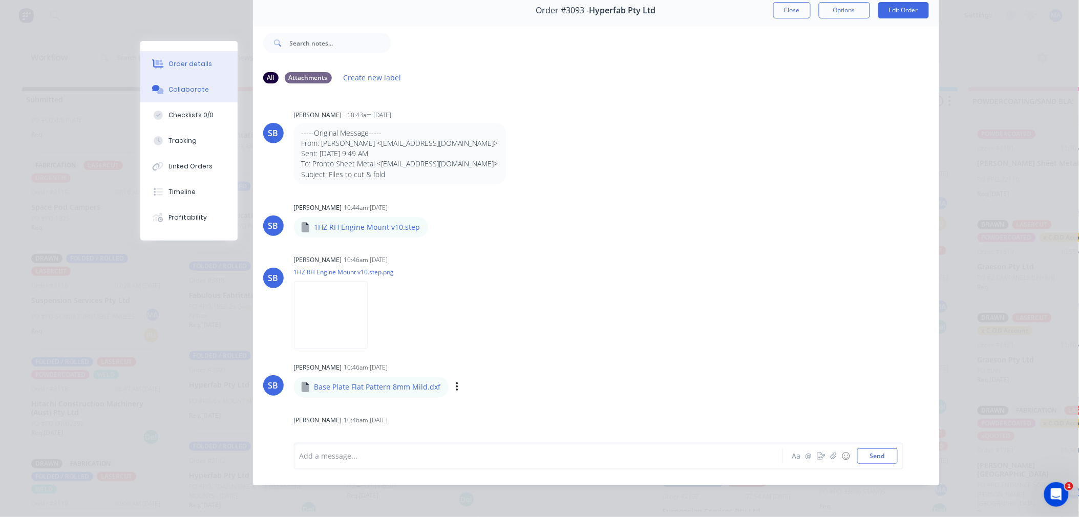
click at [214, 67] on button "Order details" at bounding box center [188, 64] width 97 height 26
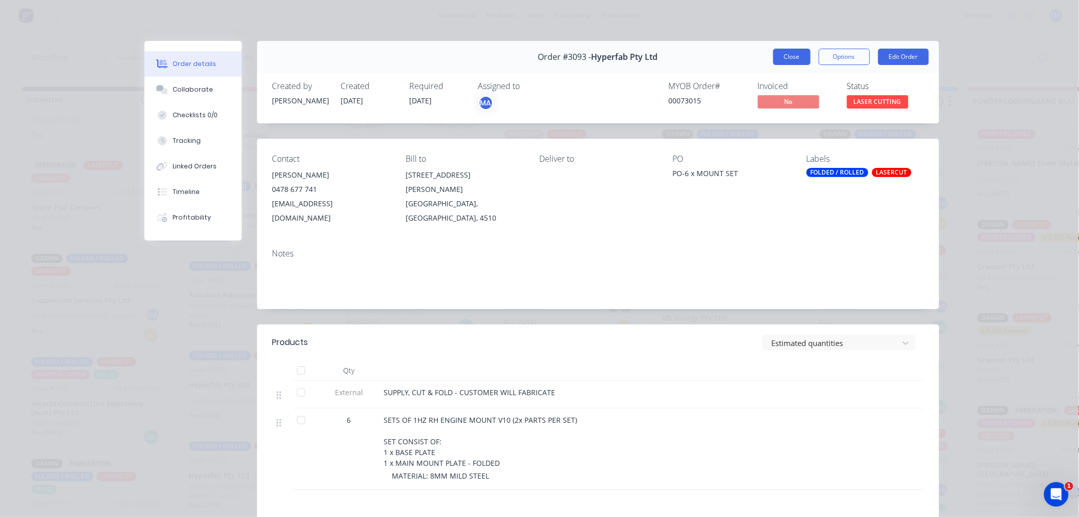
click at [781, 57] on button "Close" at bounding box center [791, 57] width 37 height 16
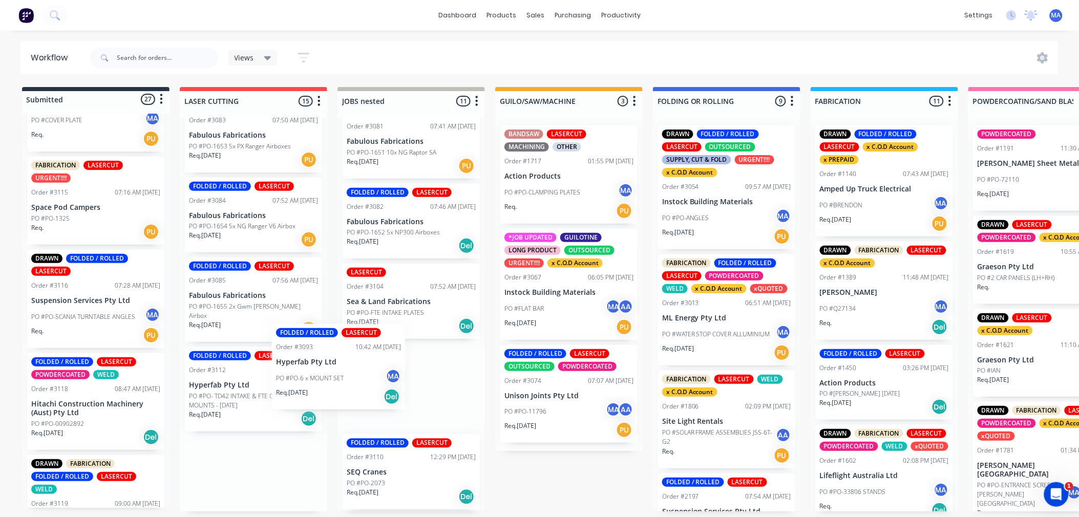
drag, startPoint x: 313, startPoint y: 390, endPoint x: 386, endPoint y: 374, distance: 73.9
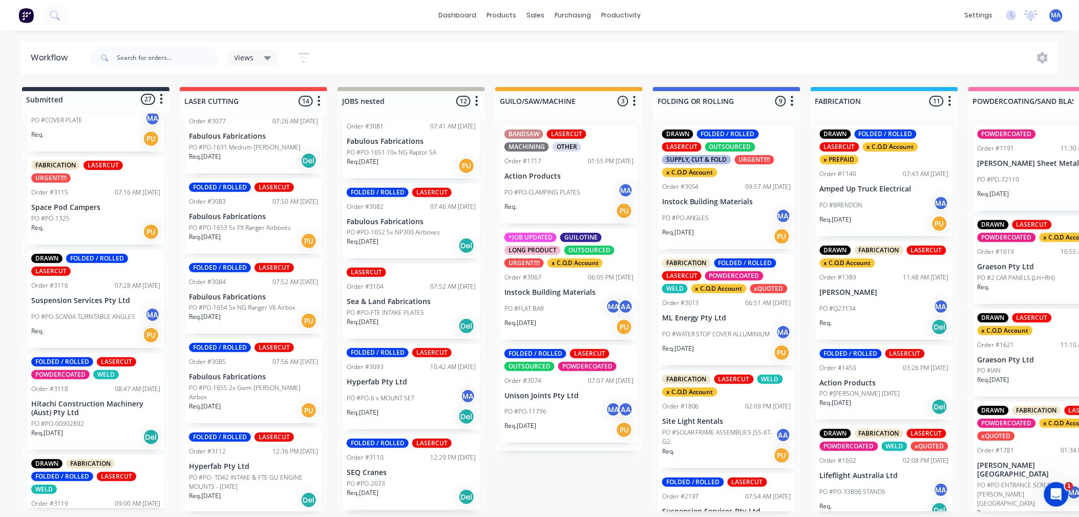
scroll to position [931, 0]
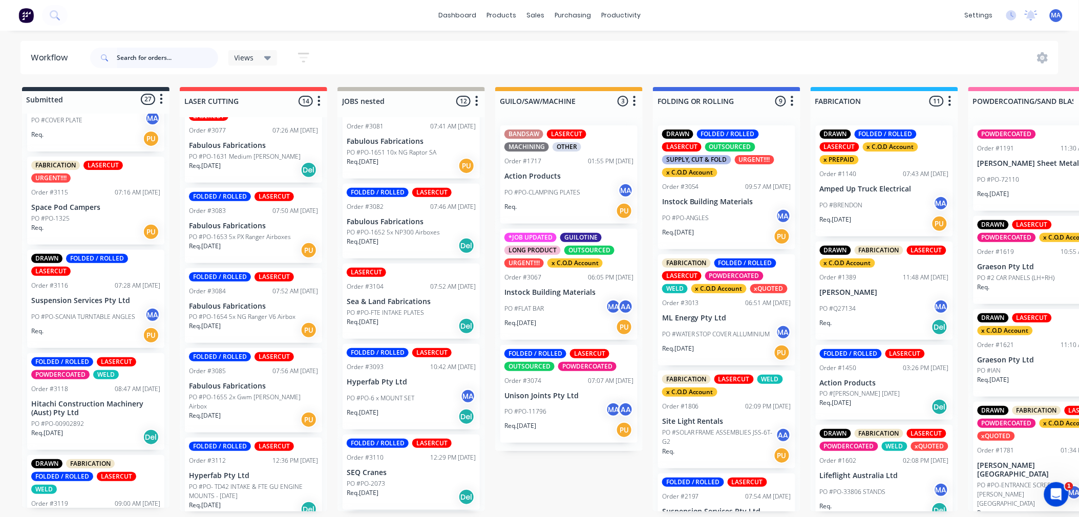
click at [201, 66] on input "text" at bounding box center [167, 58] width 101 height 20
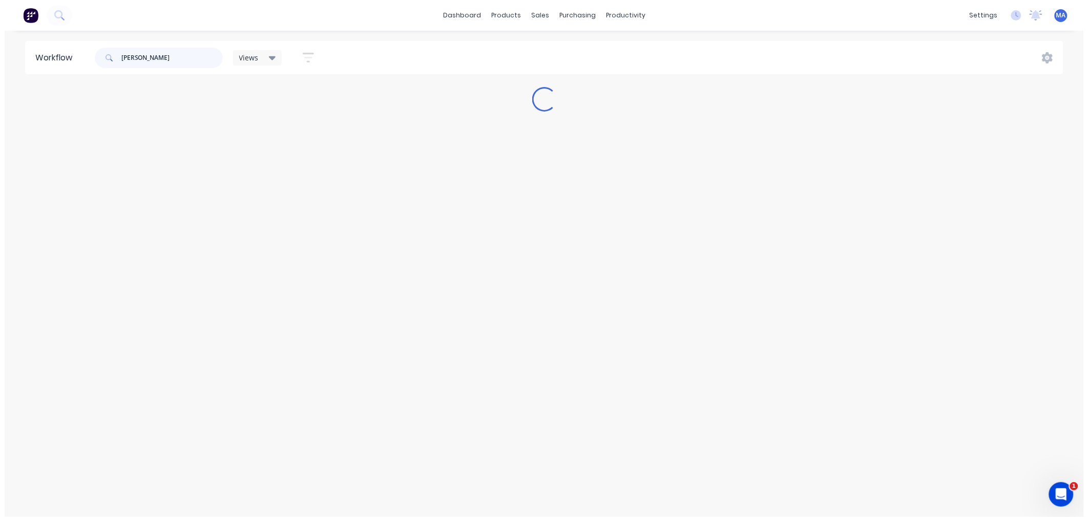
scroll to position [0, 0]
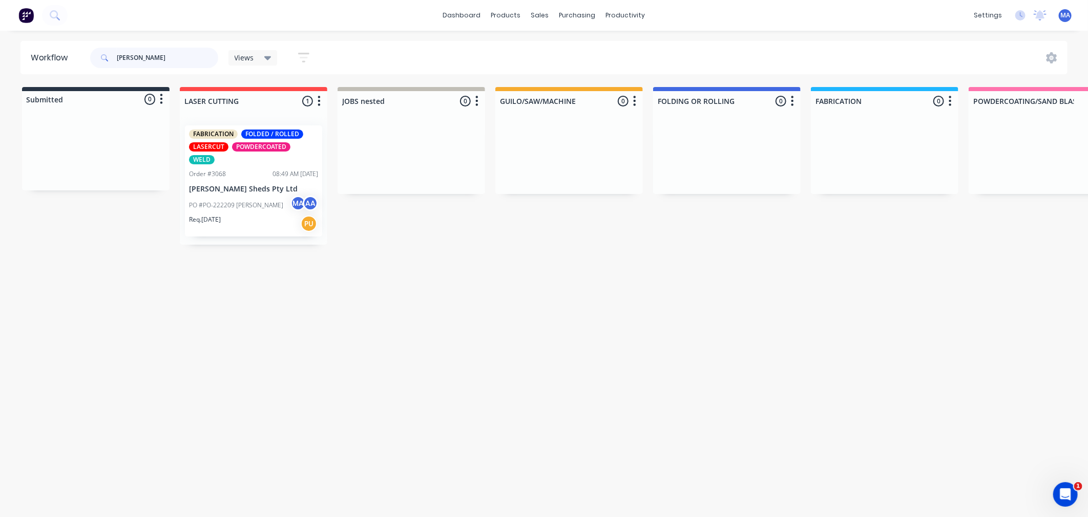
type input "OZZIE"
click at [251, 201] on p "PO #PO-222209 [PERSON_NAME]" at bounding box center [236, 205] width 94 height 9
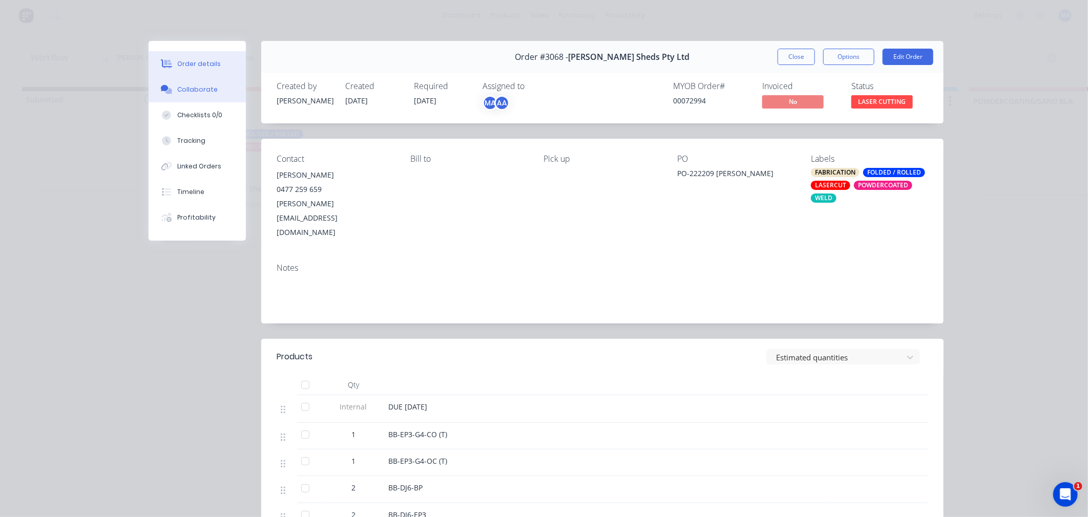
click at [194, 96] on button "Collaborate" at bounding box center [197, 90] width 97 height 26
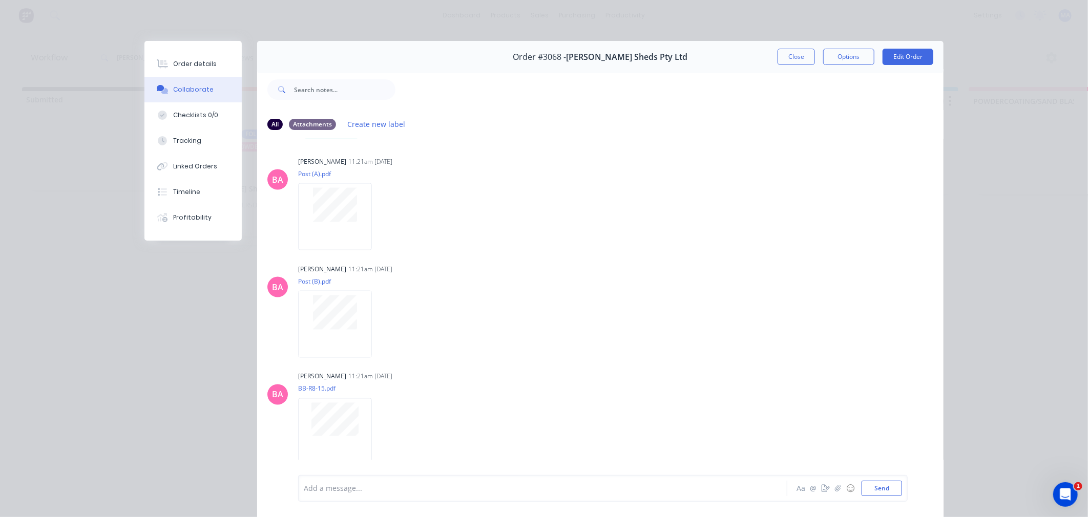
scroll to position [1024, 0]
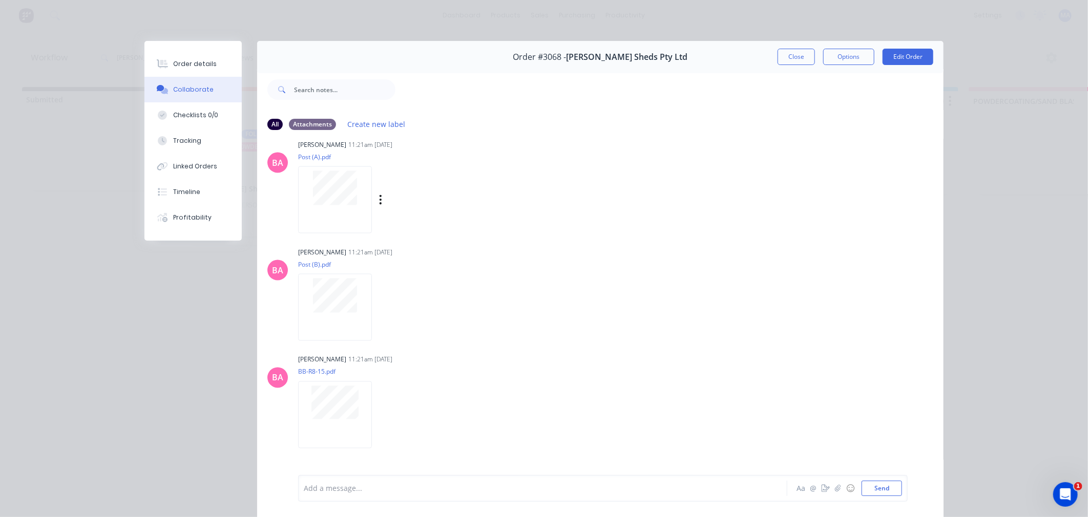
click at [337, 225] on div at bounding box center [335, 199] width 74 height 67
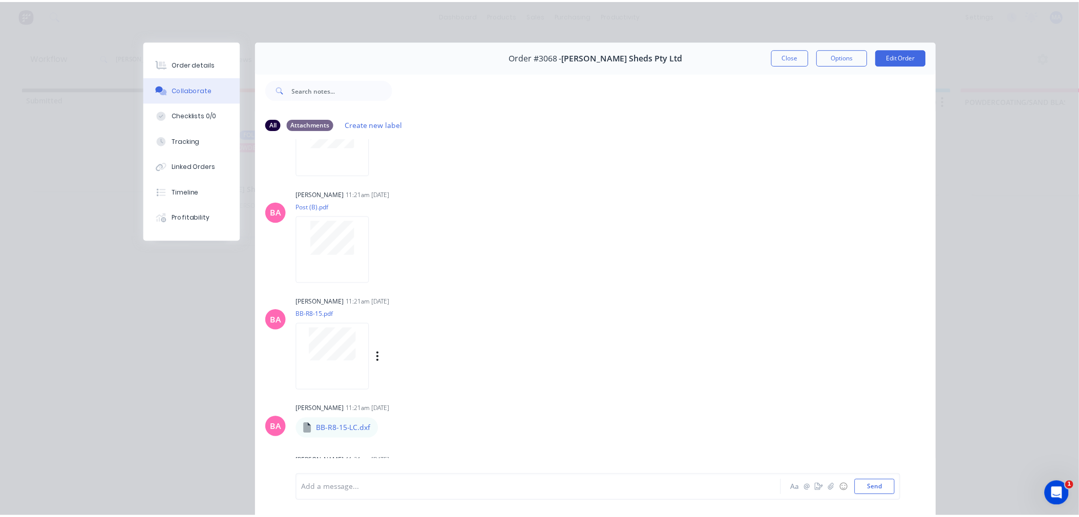
scroll to position [1025, 0]
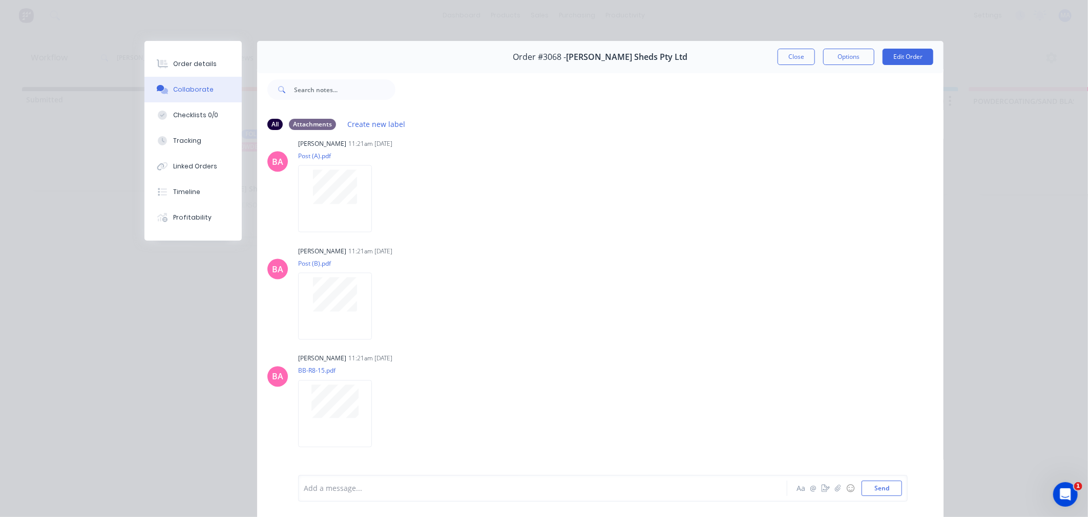
click at [789, 59] on button "Close" at bounding box center [795, 57] width 37 height 16
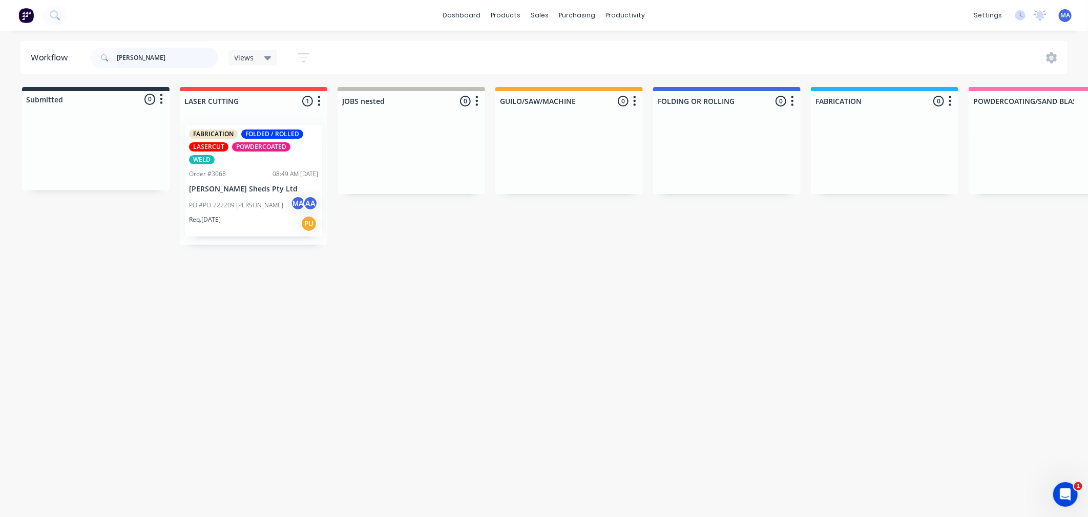
drag, startPoint x: 102, startPoint y: 55, endPoint x: 57, endPoint y: 54, distance: 45.6
click at [57, 54] on header "Workflow OZZIE Views Save new view None (Default) edit Show/Hide statuses Show …" at bounding box center [543, 57] width 1047 height 33
